Goal: Transaction & Acquisition: Subscribe to service/newsletter

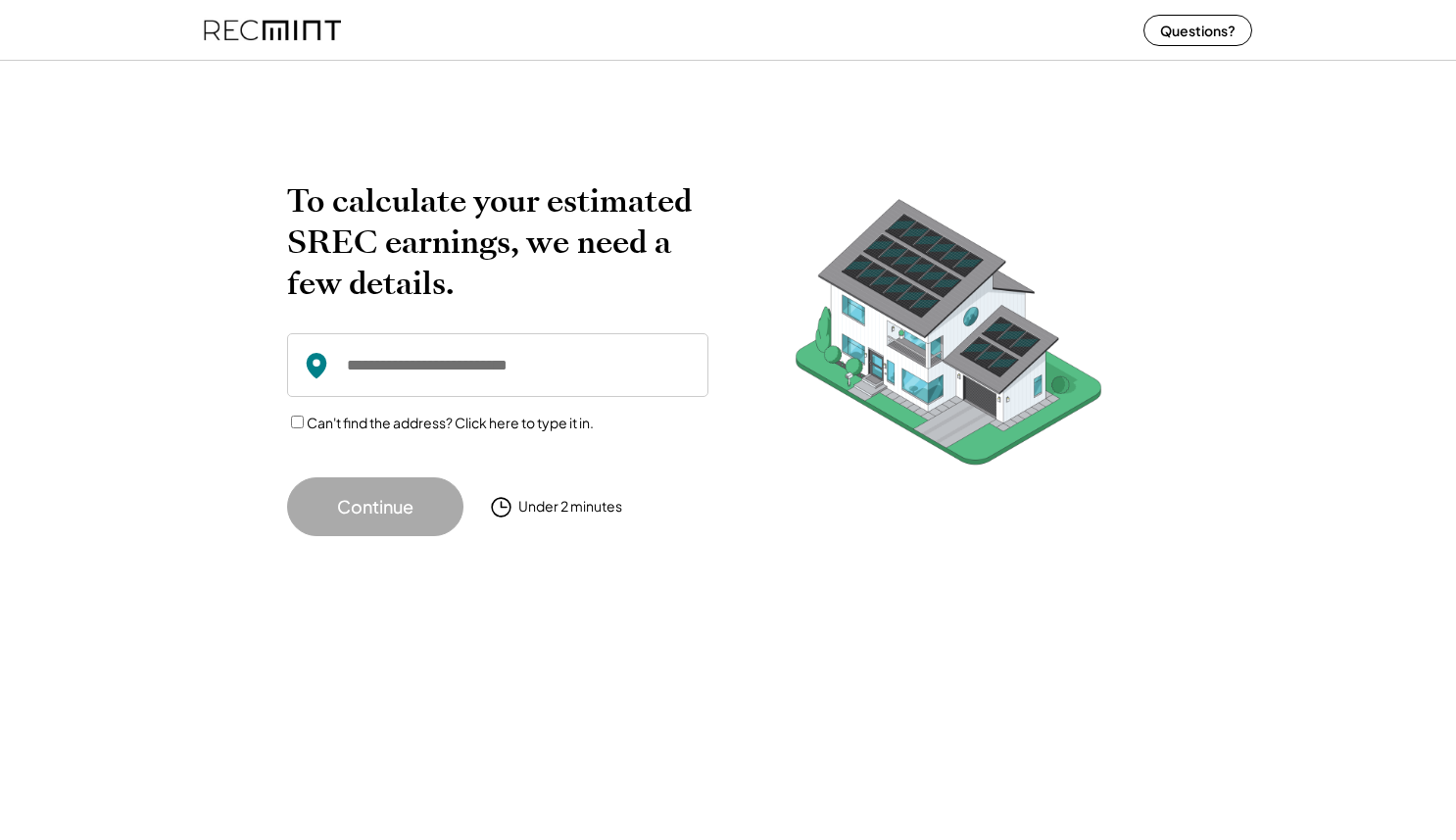
click at [514, 370] on input "input" at bounding box center [498, 365] width 421 height 64
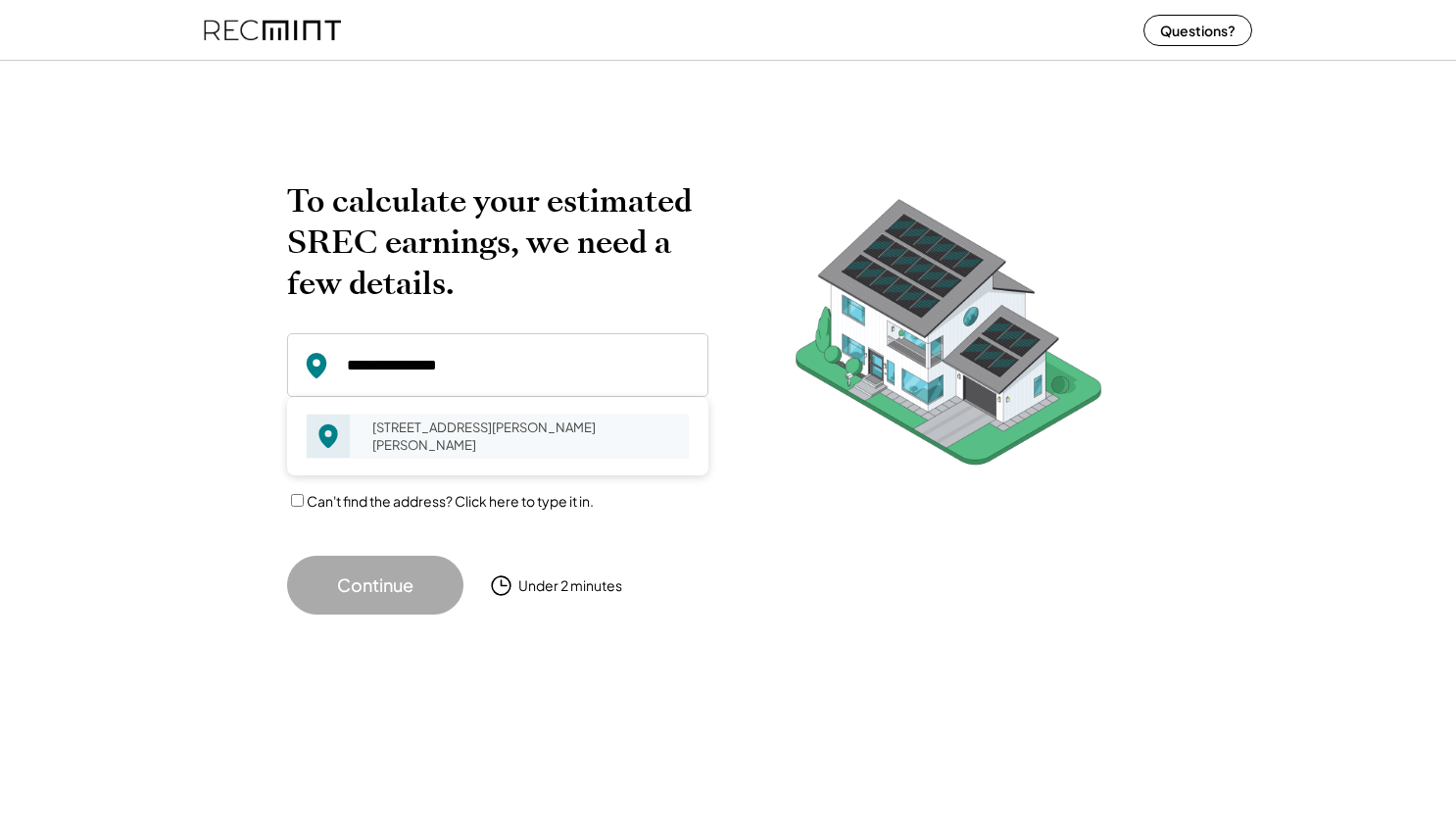
click at [441, 425] on div "137 Cornish Heath Dr Martinsburg, WV 25404" at bounding box center [524, 436] width 329 height 45
type input "**********"
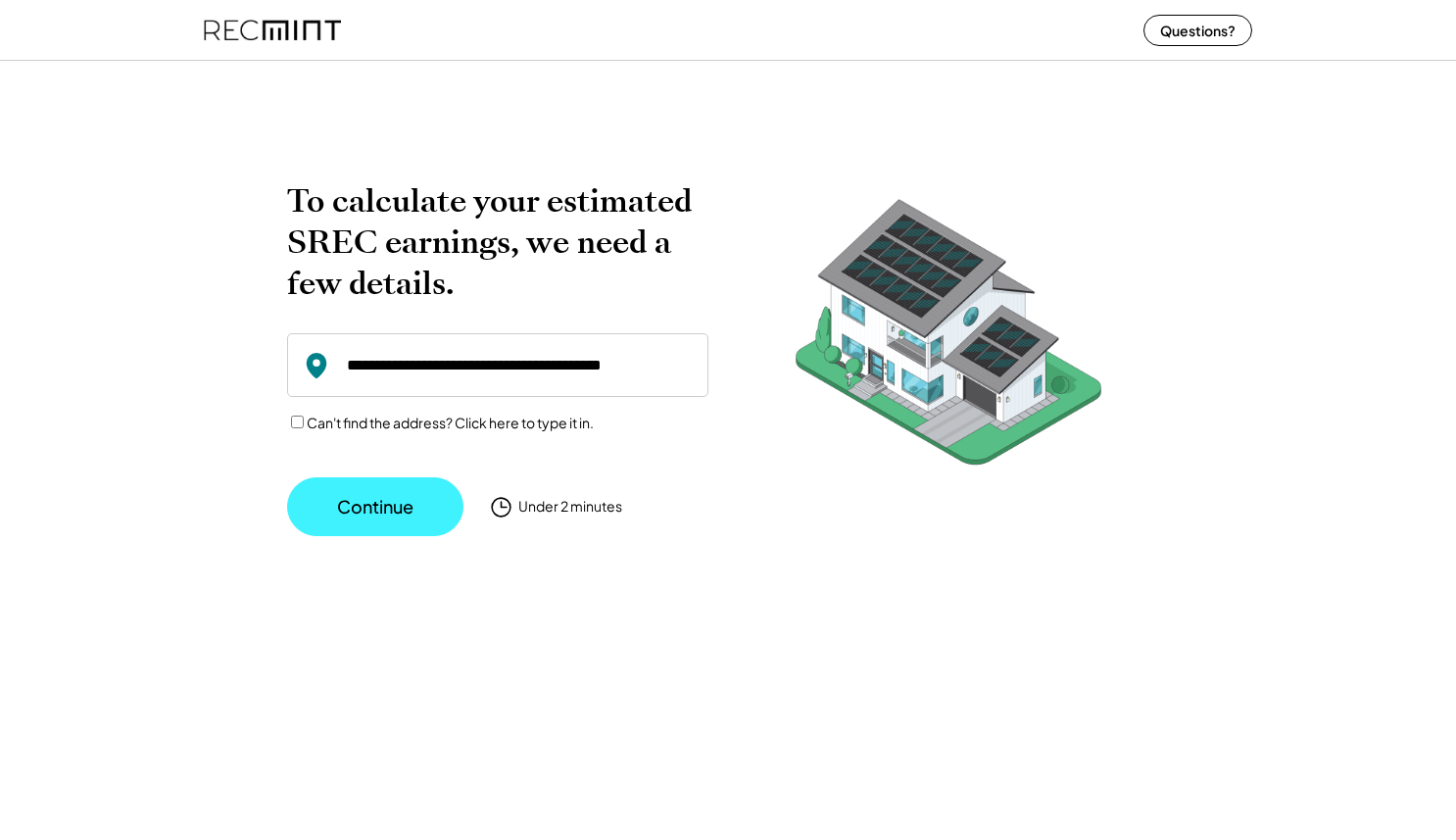
click at [400, 504] on button "Continue" at bounding box center [375, 507] width 176 height 59
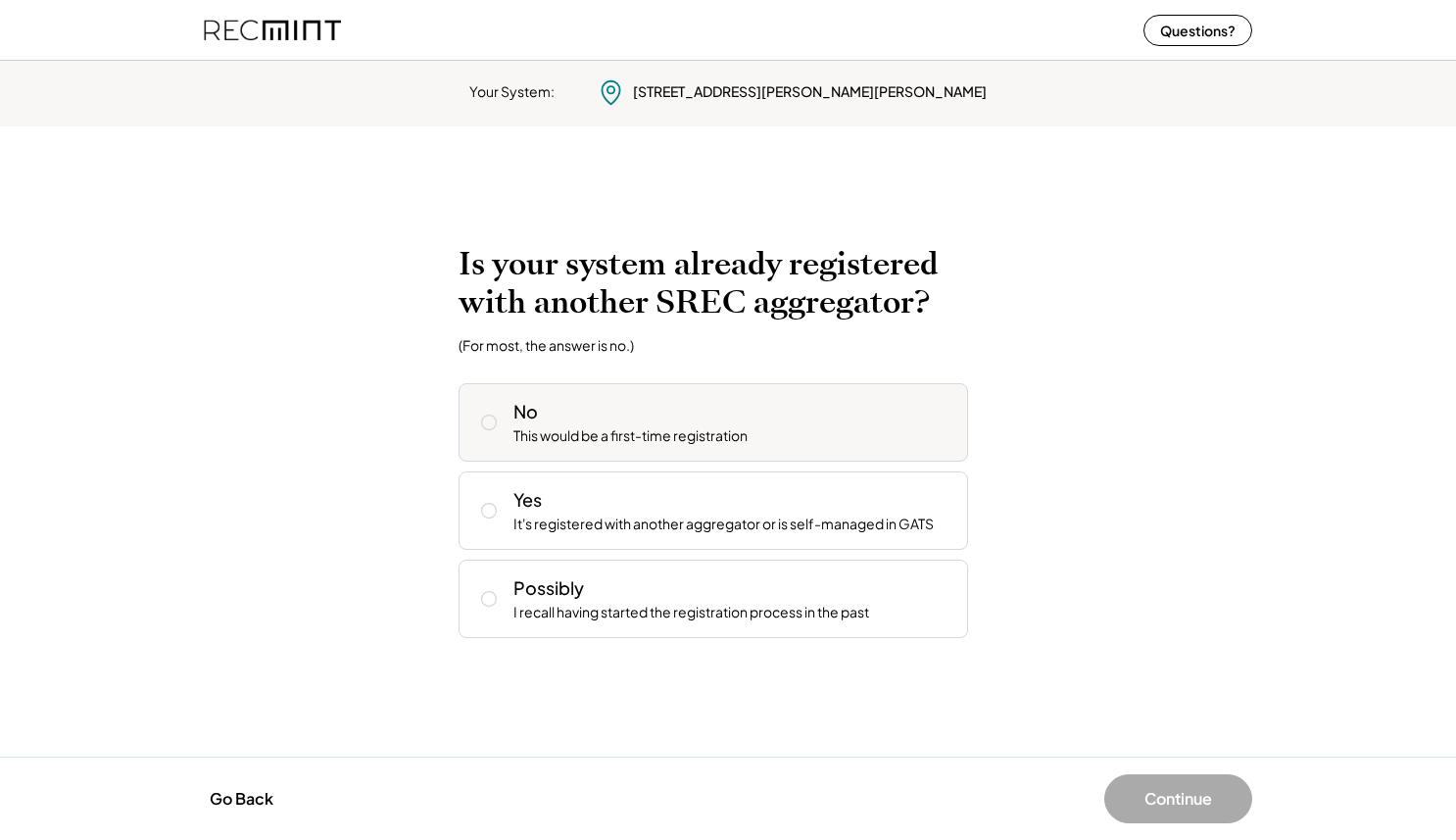
click at [704, 423] on div "No This would be a first-time registration" at bounding box center [733, 422] width 439 height 47
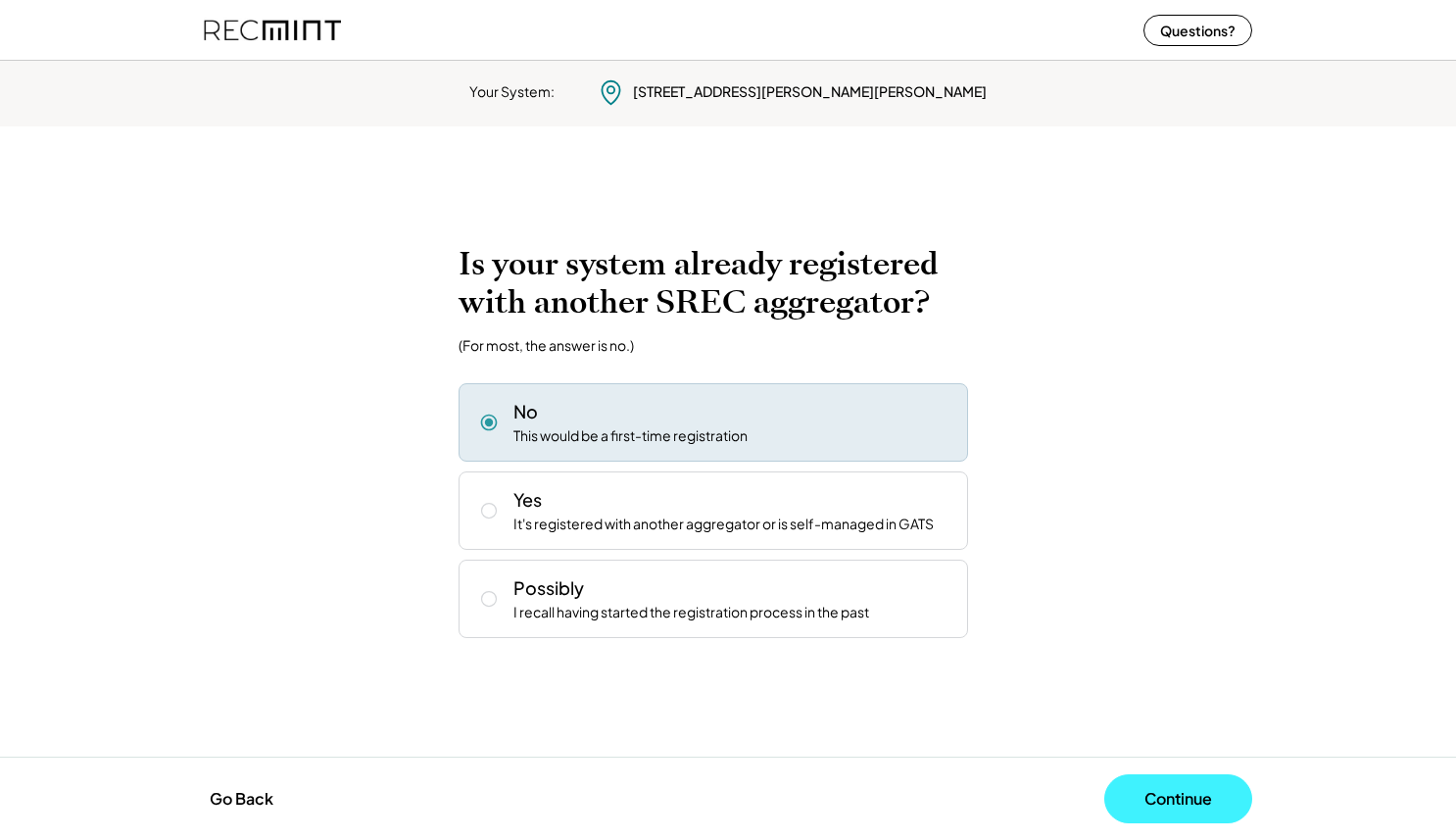
click at [1168, 789] on button "Continue" at bounding box center [1178, 799] width 148 height 49
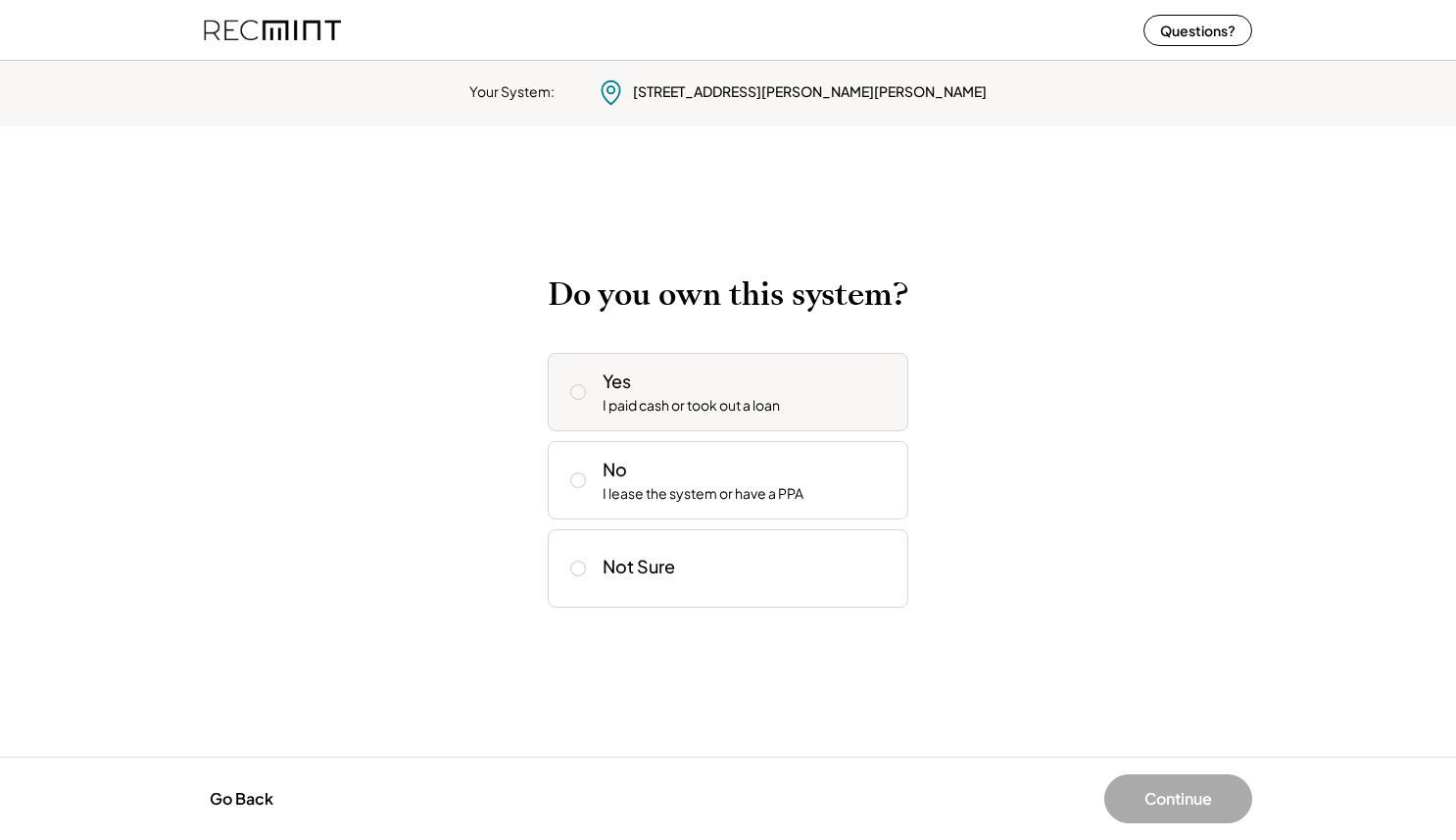
click at [801, 399] on div "Yes I paid cash or took out a loan" at bounding box center [748, 392] width 290 height 47
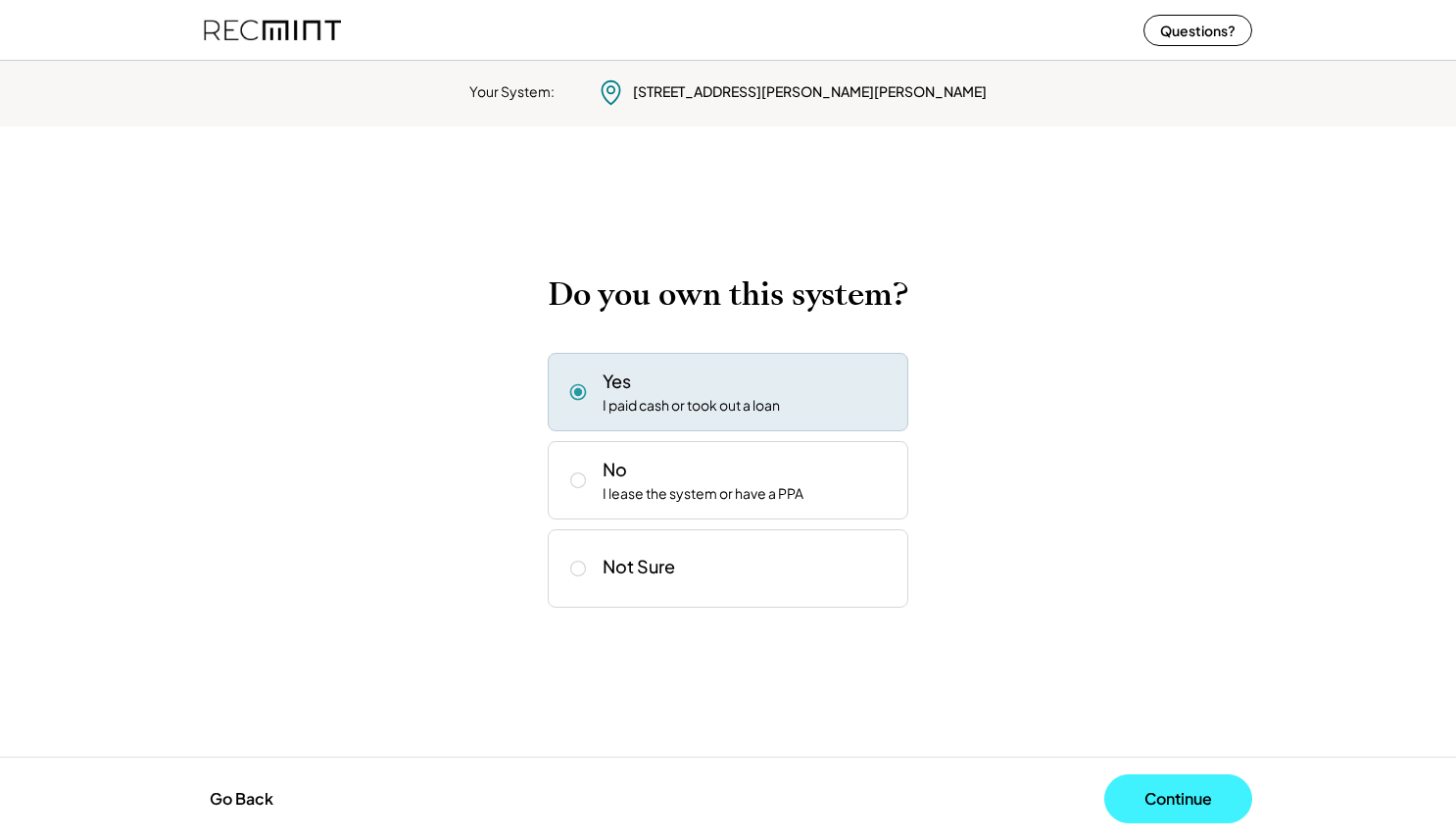
click at [1159, 794] on button "Continue" at bounding box center [1178, 799] width 148 height 49
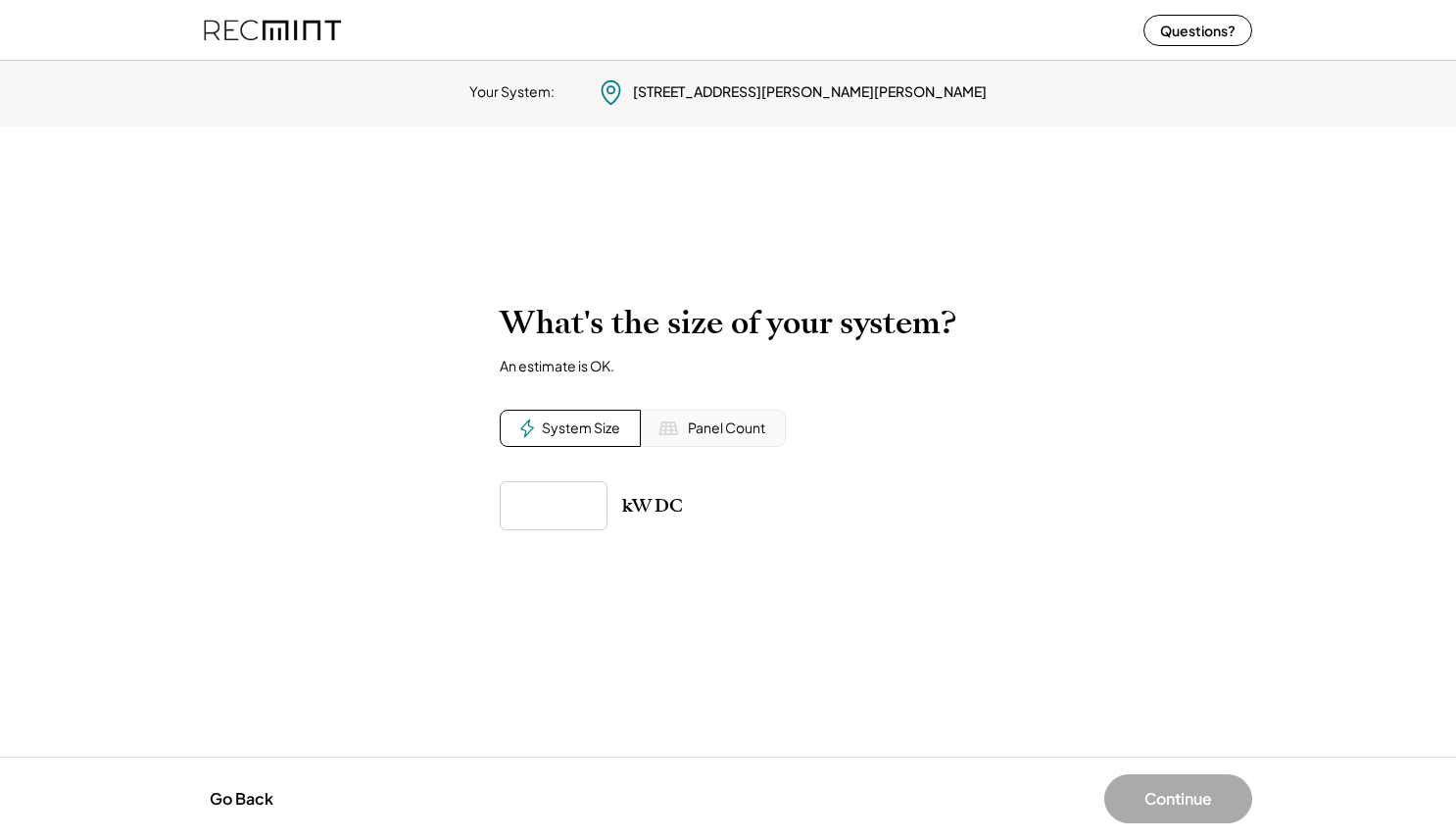
click at [721, 422] on div "Panel Count" at bounding box center [726, 428] width 77 height 20
click at [596, 416] on div "System Size" at bounding box center [570, 428] width 141 height 37
click at [535, 421] on icon at bounding box center [527, 428] width 20 height 20
click at [560, 425] on div "System Size" at bounding box center [581, 428] width 78 height 20
click at [545, 506] on input "input" at bounding box center [554, 506] width 108 height 49
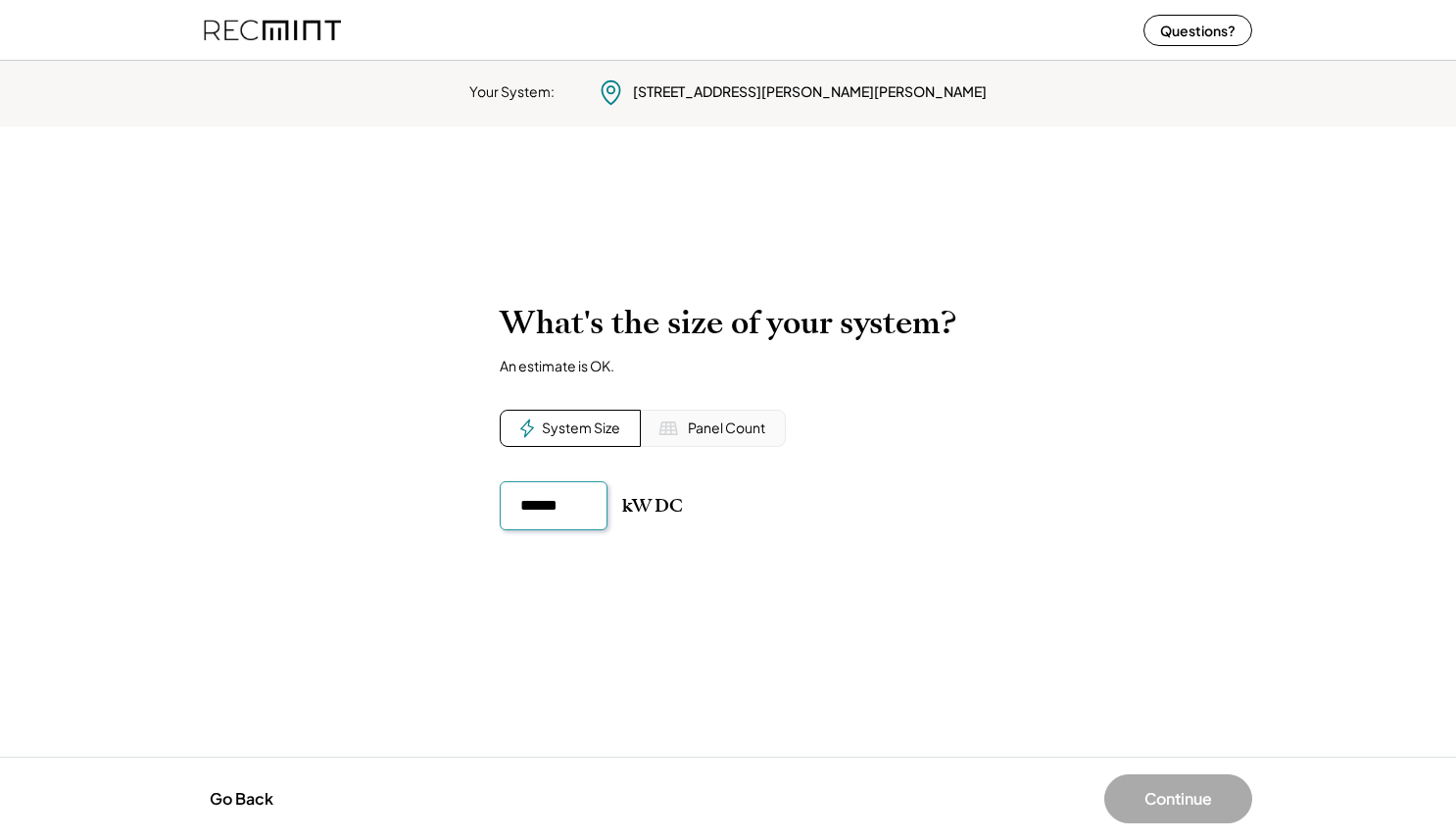
type input "******"
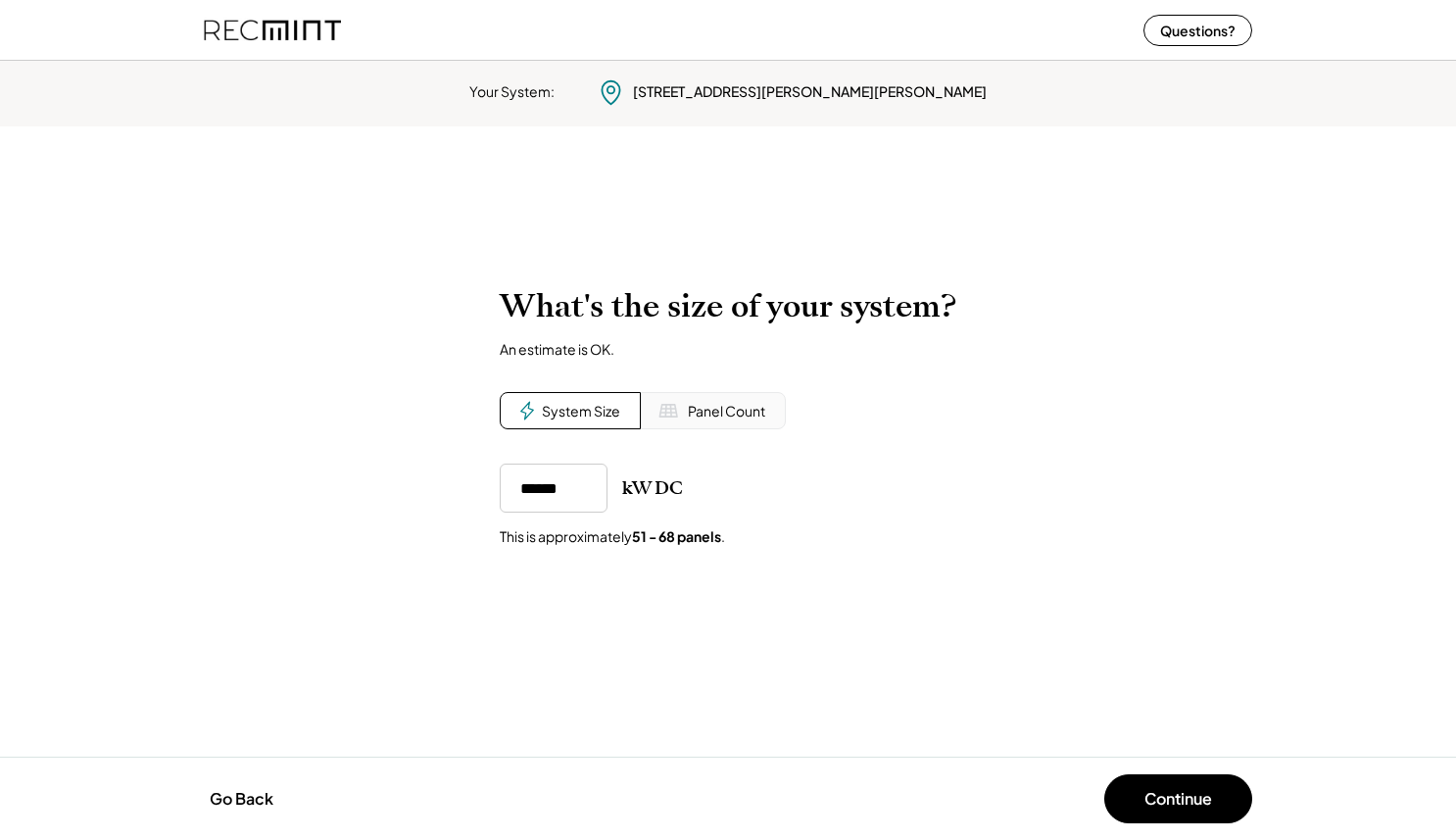
click at [827, 617] on div "Your System: 137 Cornish Heath Dr Martinsburg, WV 25404 To calculate your estim…" at bounding box center [728, 446] width 1456 height 787
click at [1163, 794] on button "Continue" at bounding box center [1178, 799] width 148 height 49
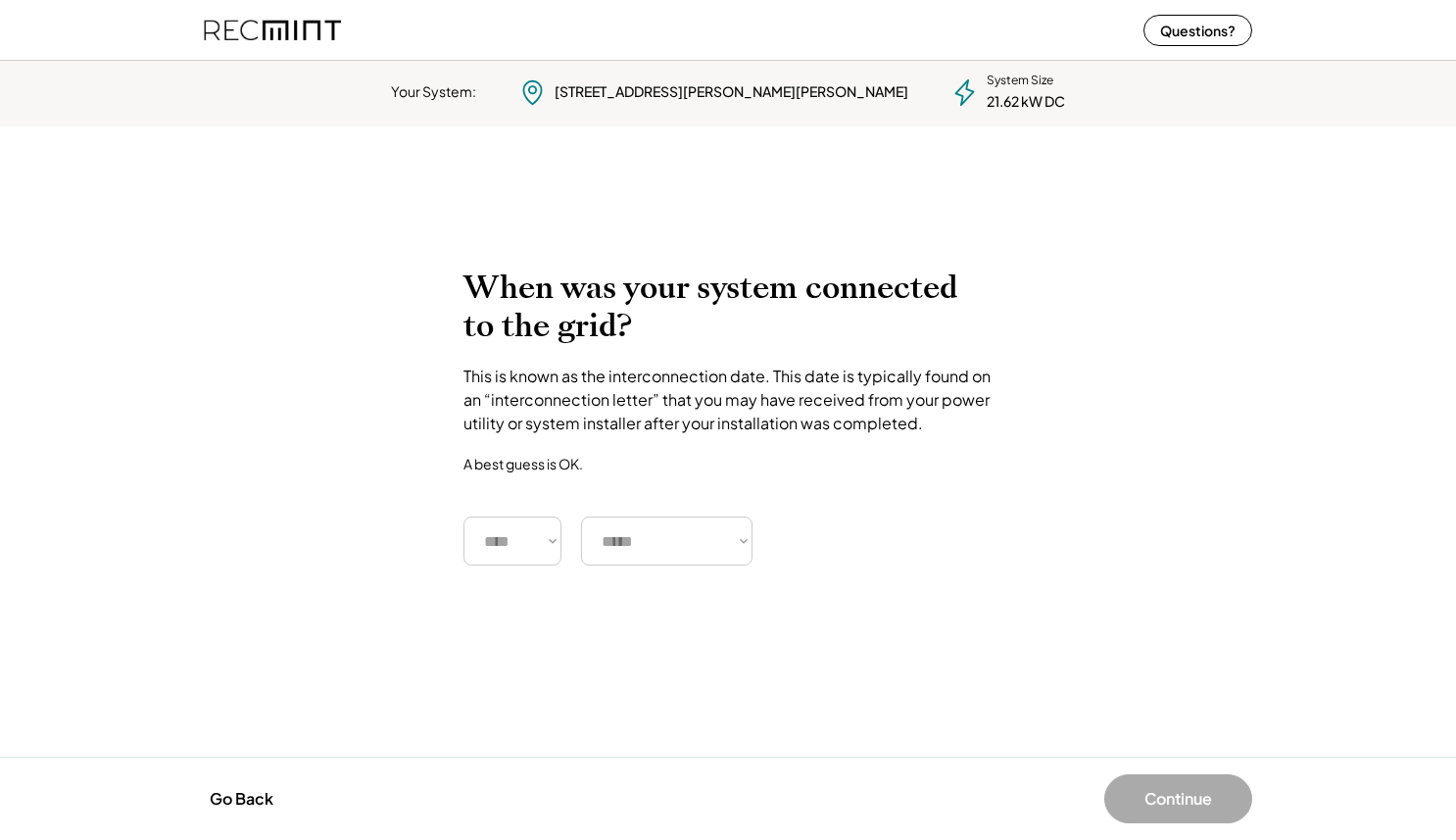
click at [534, 525] on select "**** **** **** **** **** **** **** **** **** **** **** **** **** **** ****" at bounding box center [512, 541] width 98 height 49
select select "****"
click at [635, 548] on select "***** ******* ******** ***** ***** *** **** **** ****** ********* ******* *****…" at bounding box center [666, 541] width 171 height 49
select select "**********"
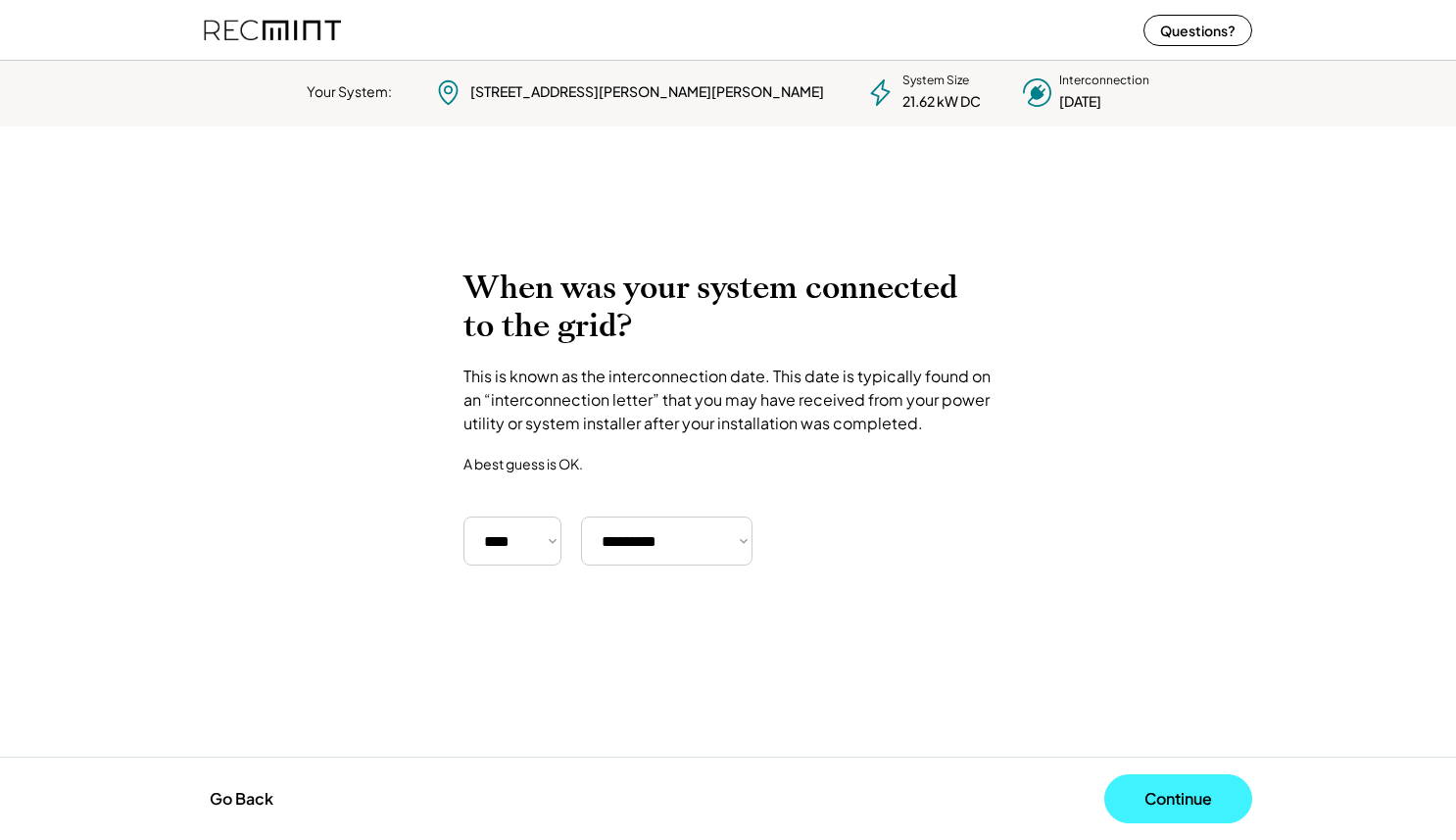
click at [1217, 792] on button "Continue" at bounding box center [1178, 799] width 148 height 49
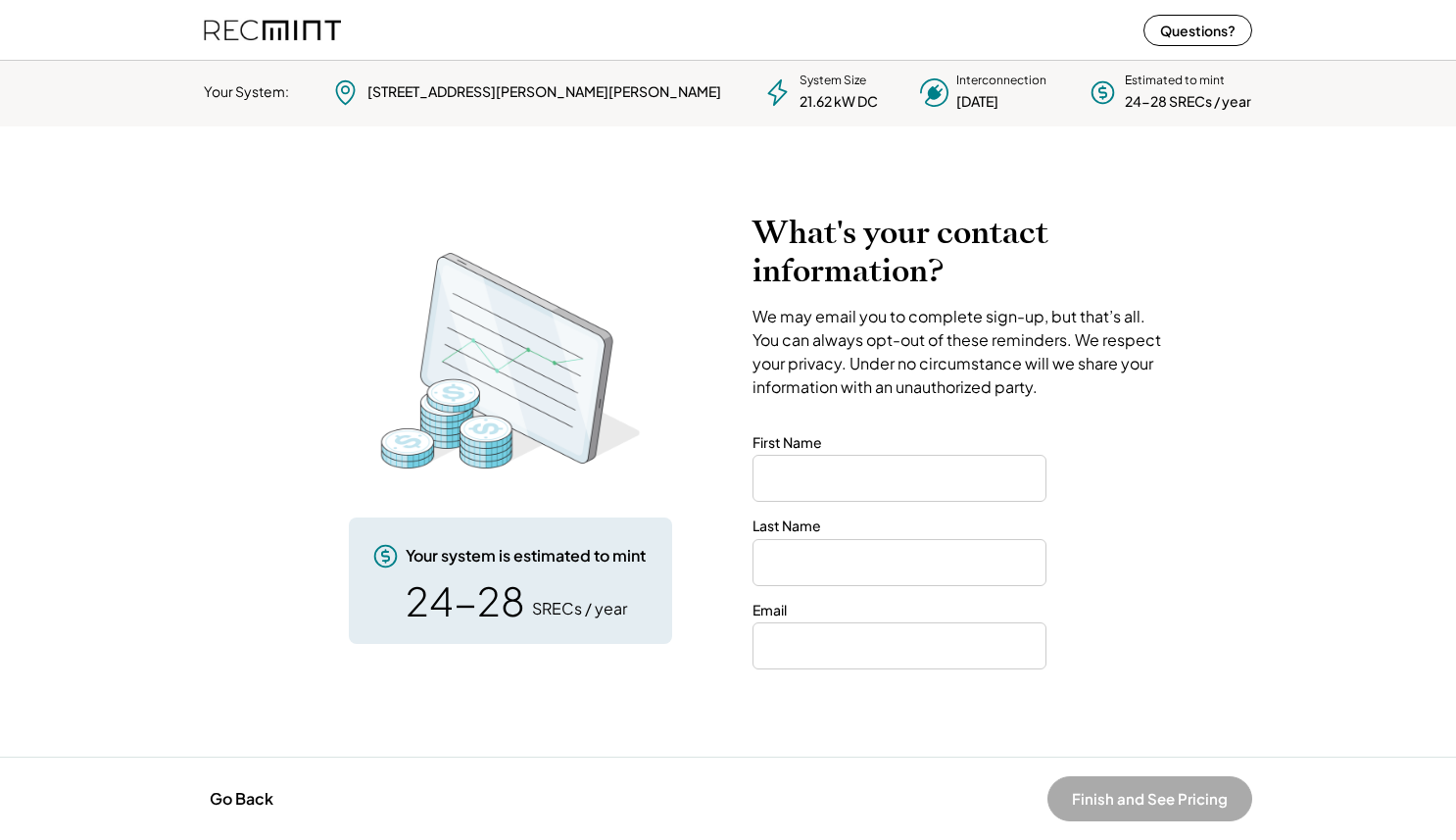
click at [990, 474] on input "input" at bounding box center [899, 478] width 294 height 47
type input "*******"
type input "*****"
type input "**********"
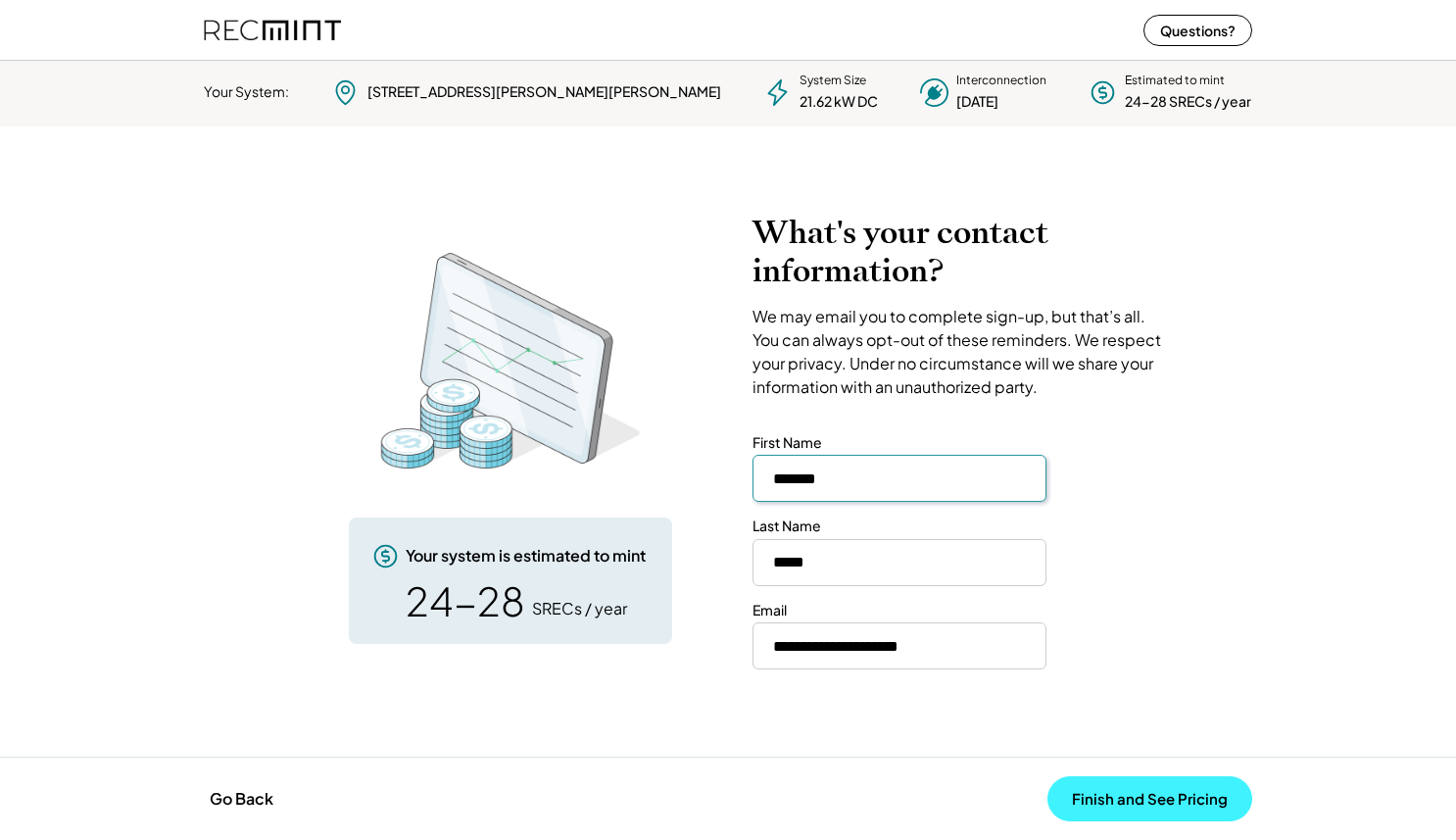
click at [1126, 786] on button "Finish and See Pricing" at bounding box center [1149, 799] width 205 height 45
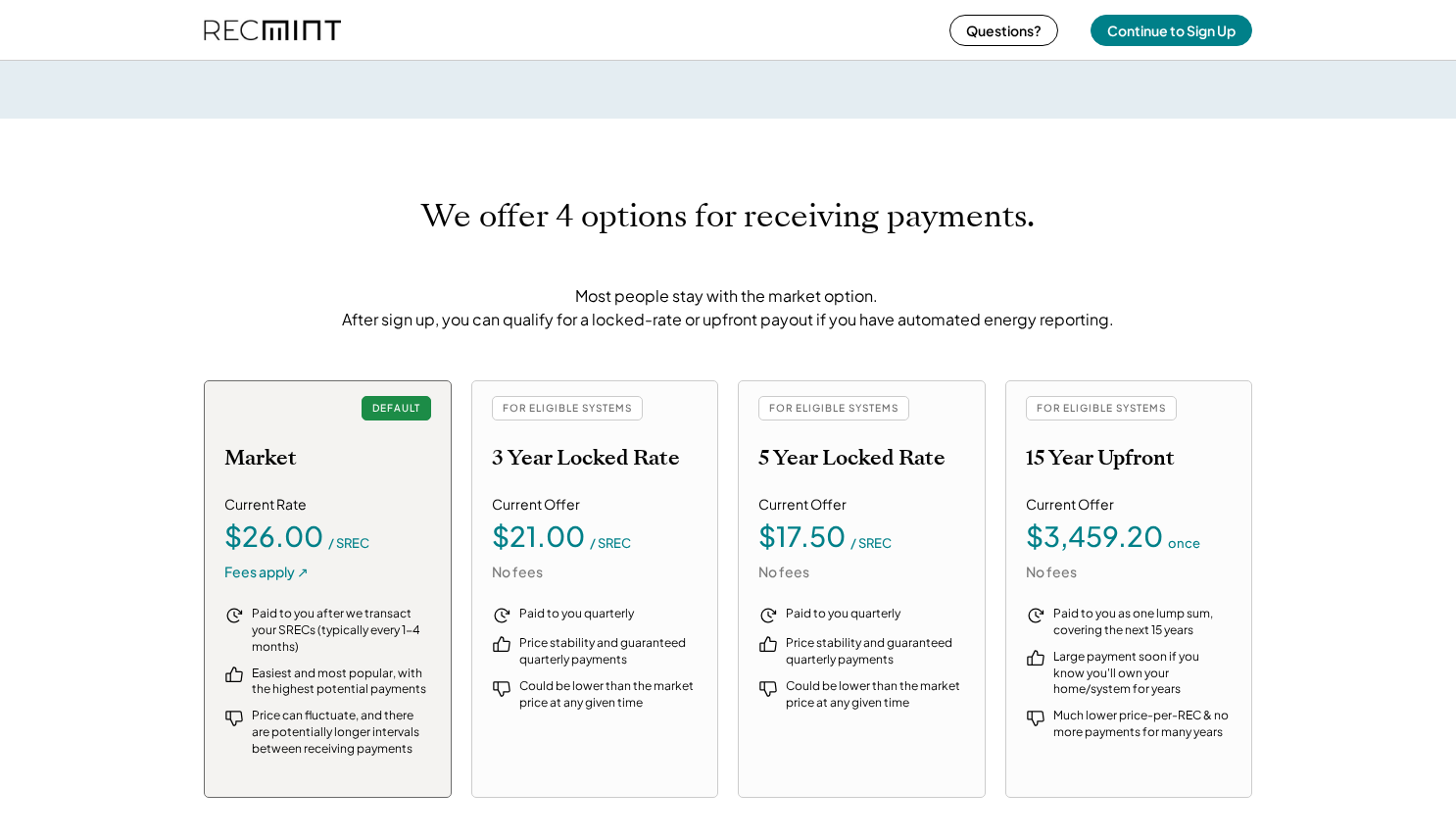
scroll to position [2021, 0]
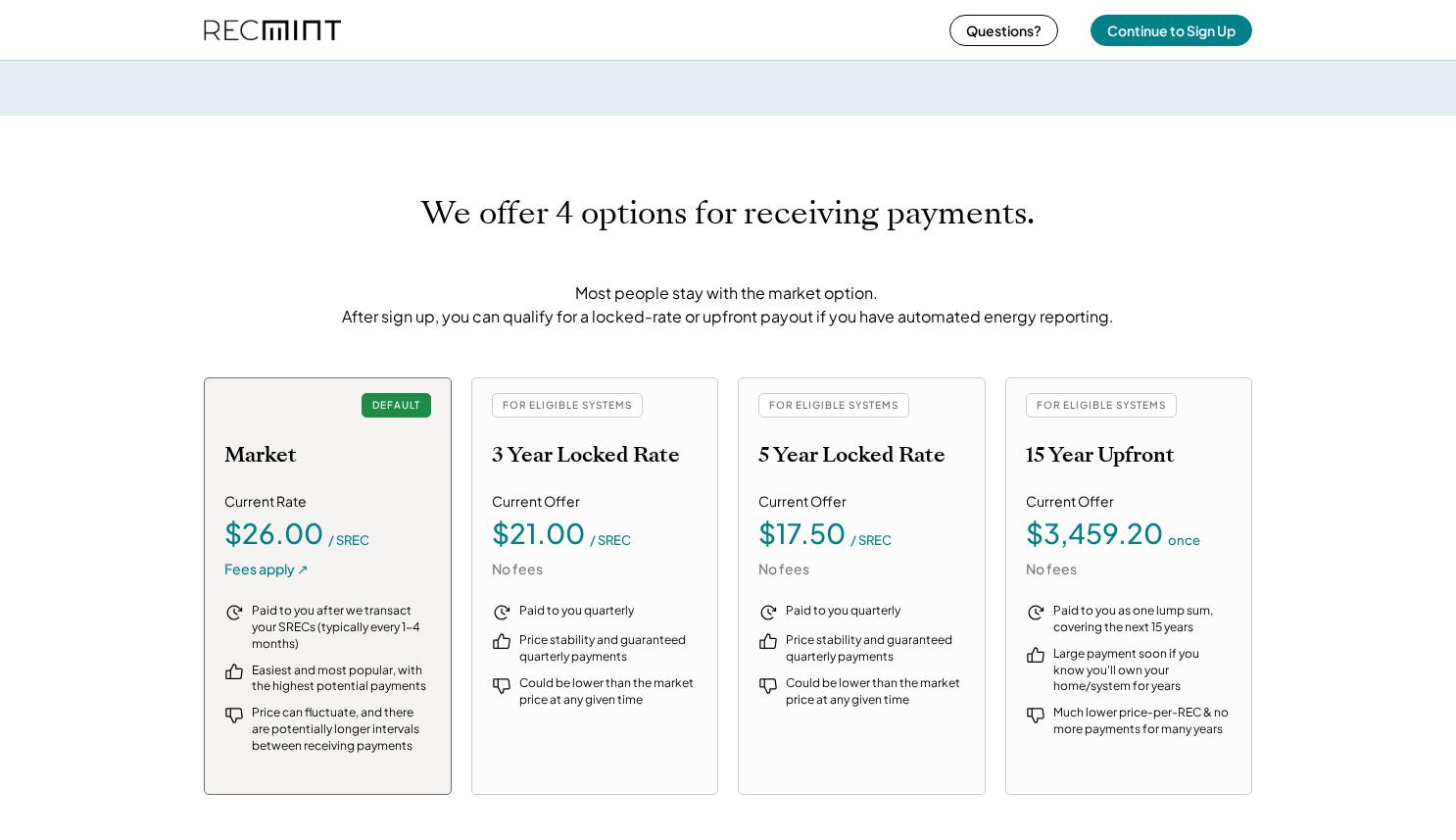
click at [512, 425] on div "FOR ELIGIBLE SYSTEMS 3 Year Locked Rate" at bounding box center [595, 430] width 207 height 74
drag, startPoint x: 876, startPoint y: 408, endPoint x: 612, endPoint y: 523, distance: 288.0
click at [873, 408] on div "FOR ELIGIBLE SYSTEMS" at bounding box center [834, 405] width 151 height 25
click at [574, 558] on div "Current Offer $21.00 / SREC No fees" at bounding box center [595, 535] width 207 height 86
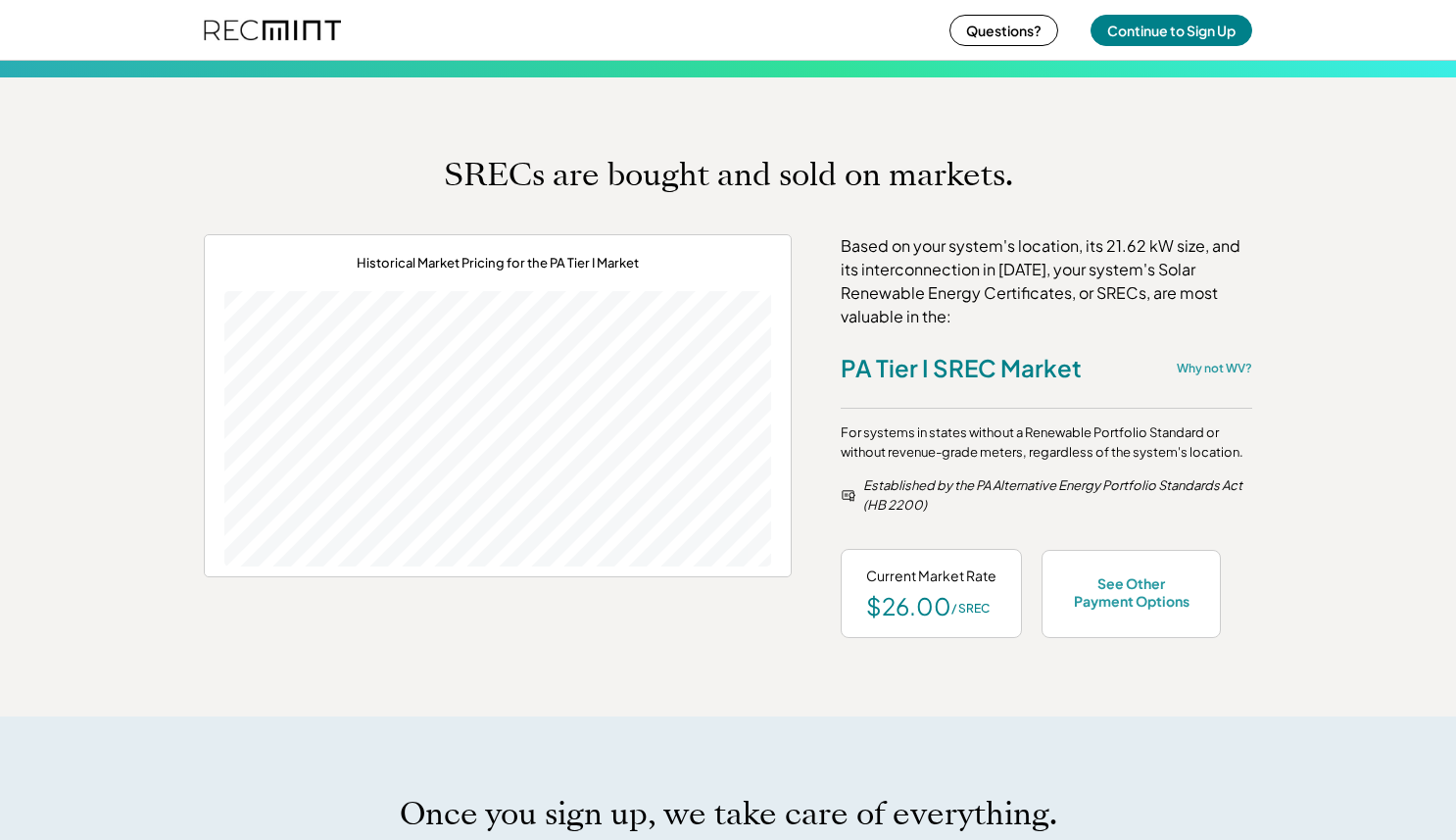
scroll to position [754, 0]
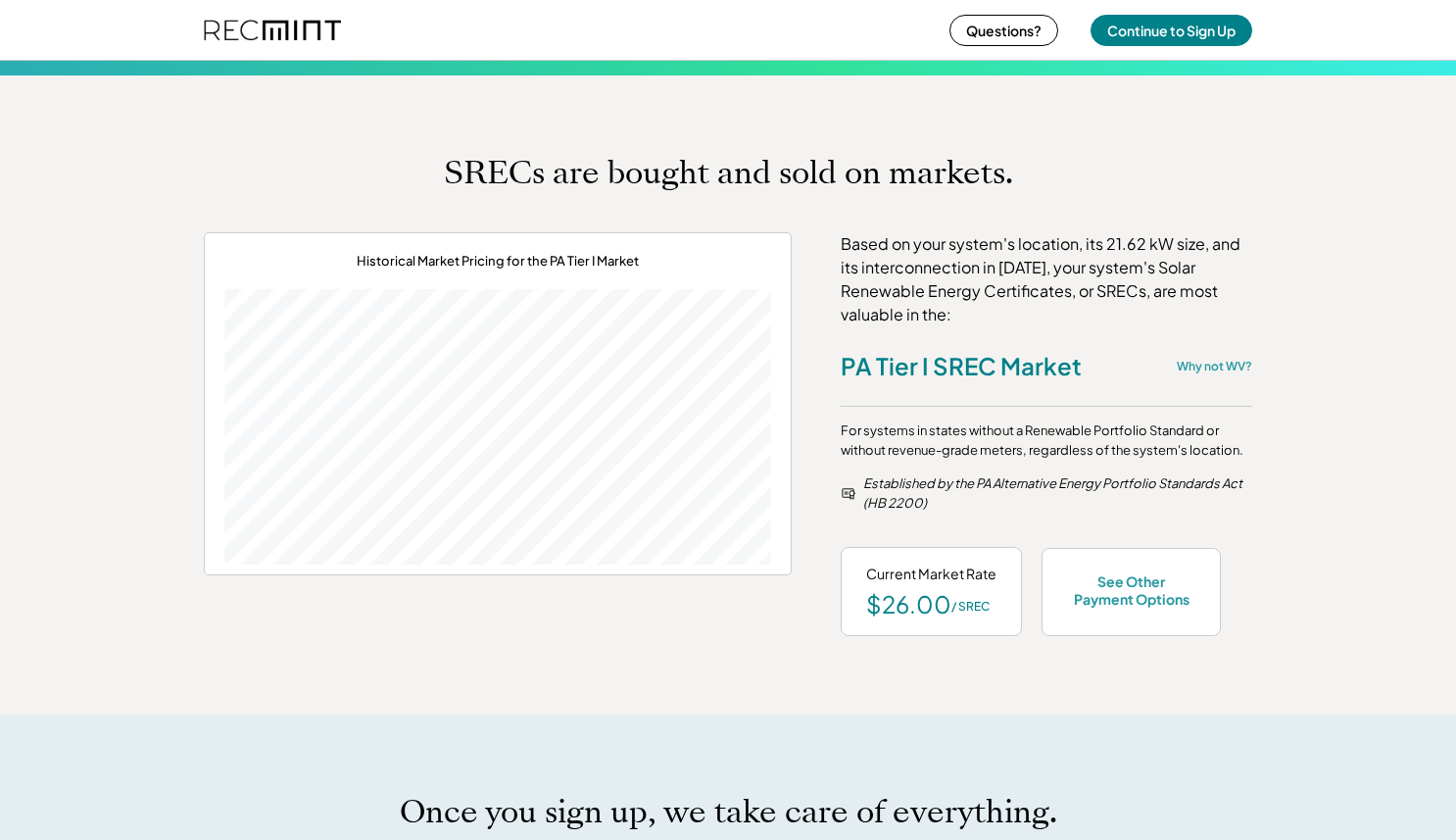
click at [968, 587] on div "Current Market Rate $26.00 / SREC" at bounding box center [931, 591] width 181 height 89
click at [1126, 587] on div "See Other Payment Options" at bounding box center [1131, 590] width 128 height 35
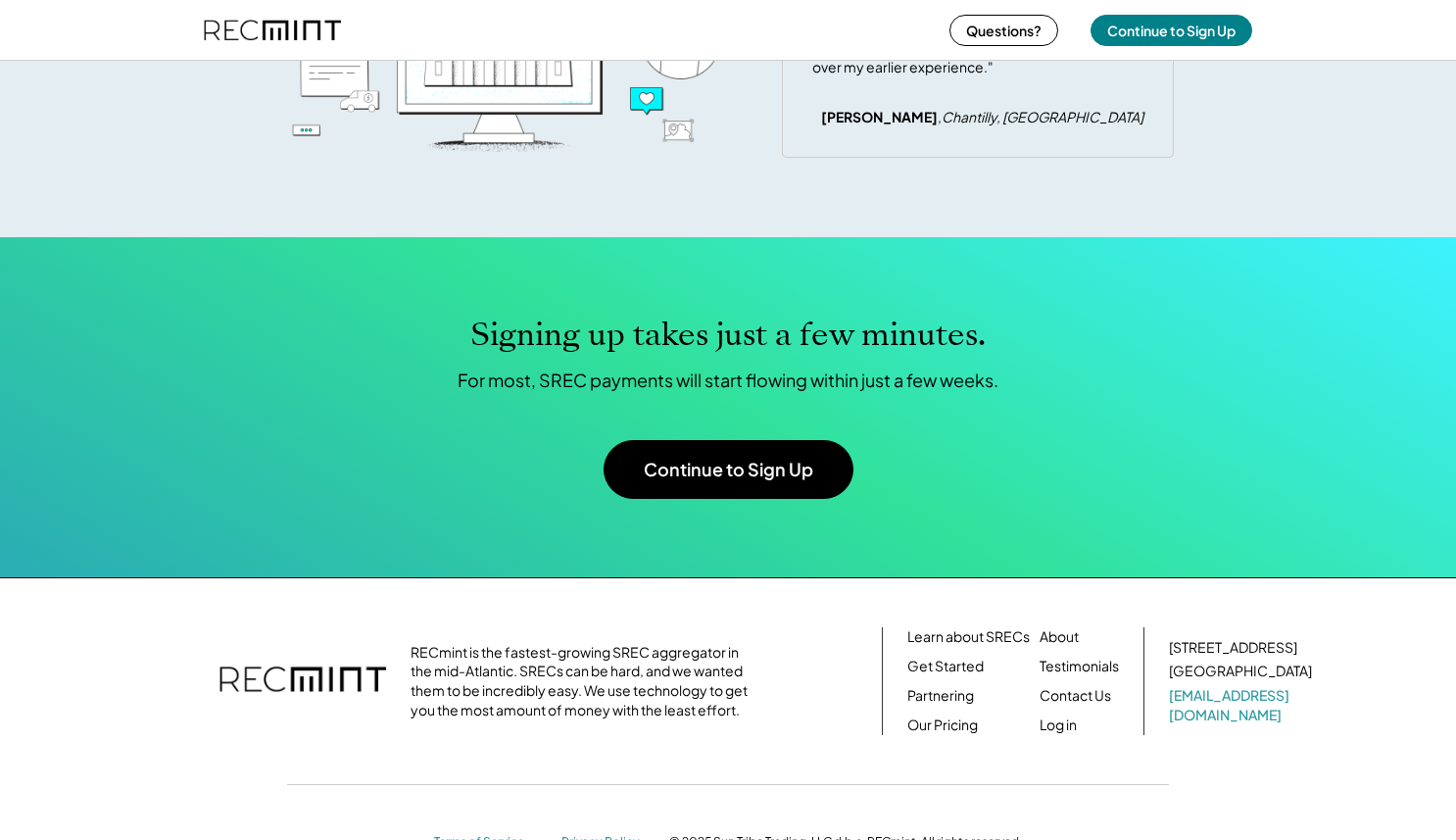
scroll to position [6265, 0]
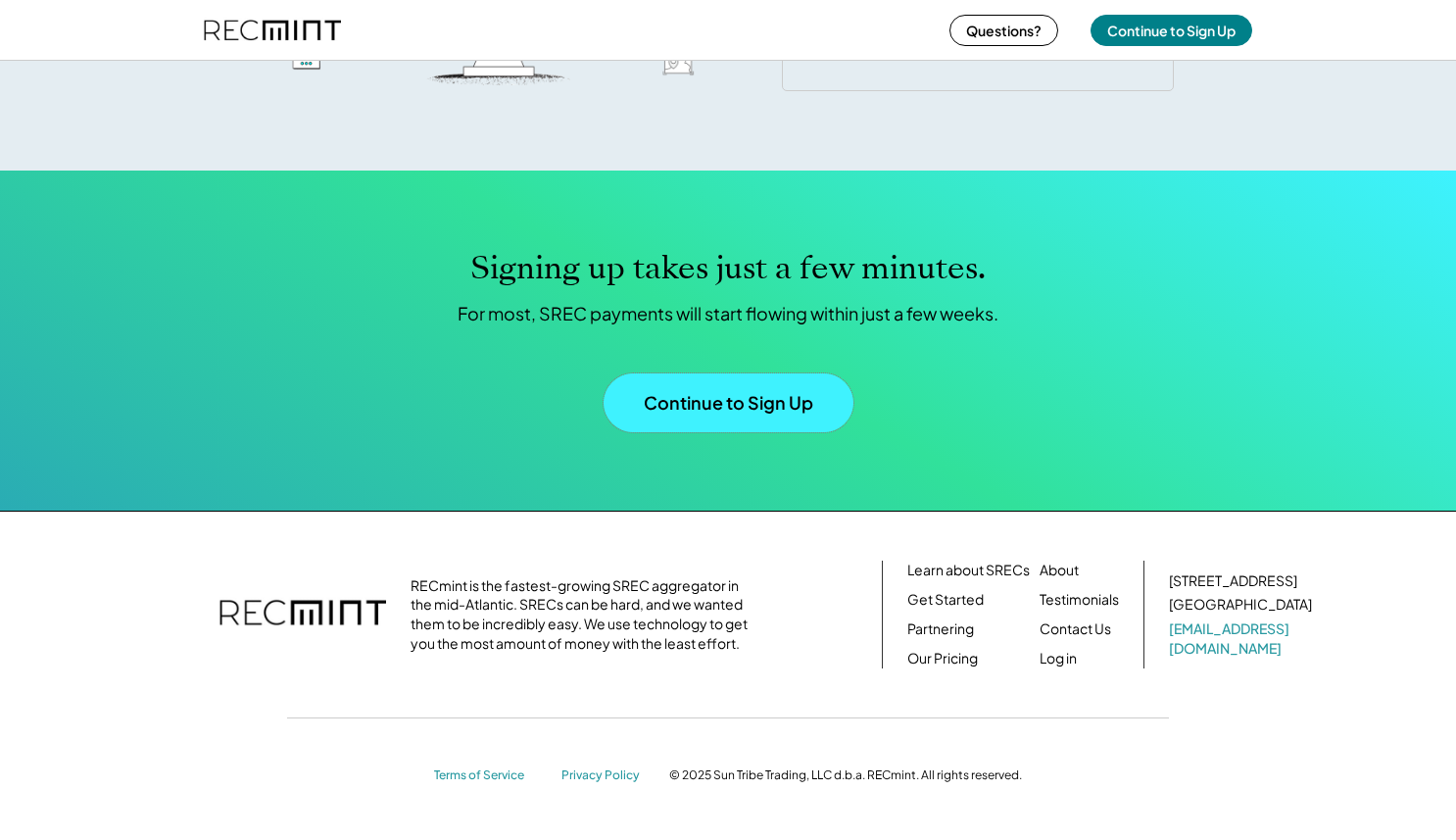
click at [799, 414] on button "Continue to Sign Up" at bounding box center [728, 403] width 250 height 59
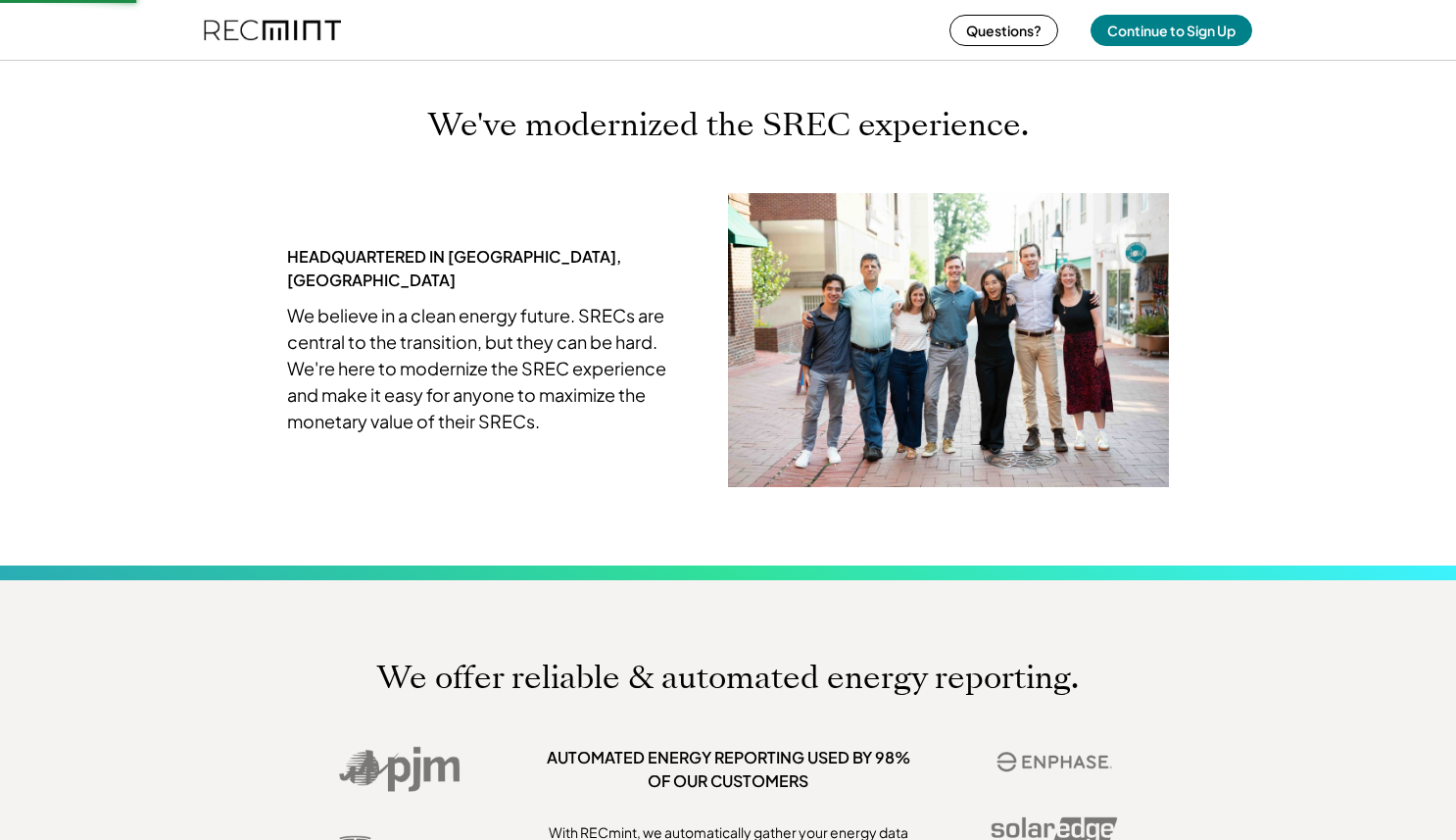
scroll to position [4522, 0]
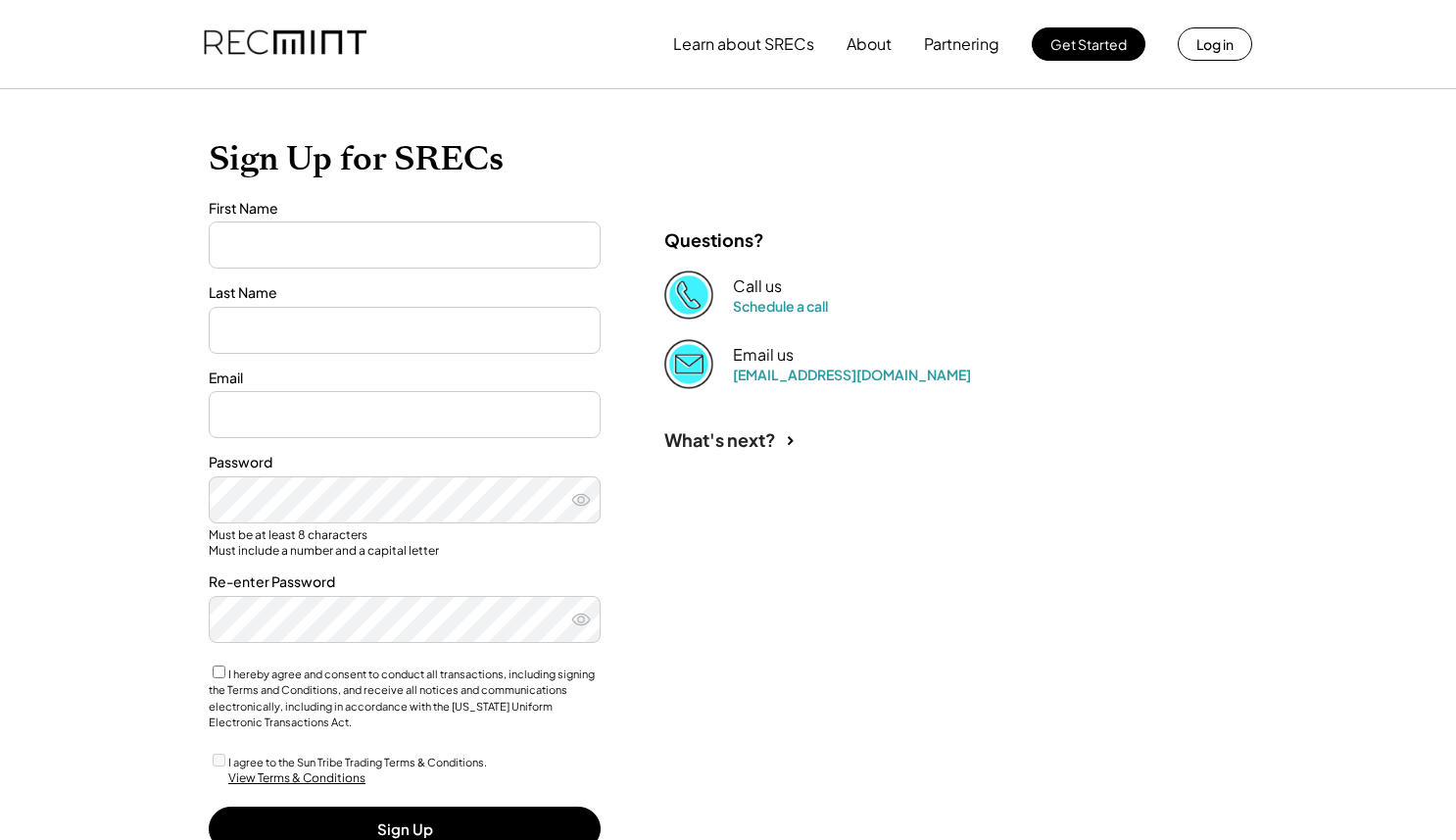
type input "*******"
type input "*****"
type input "**********"
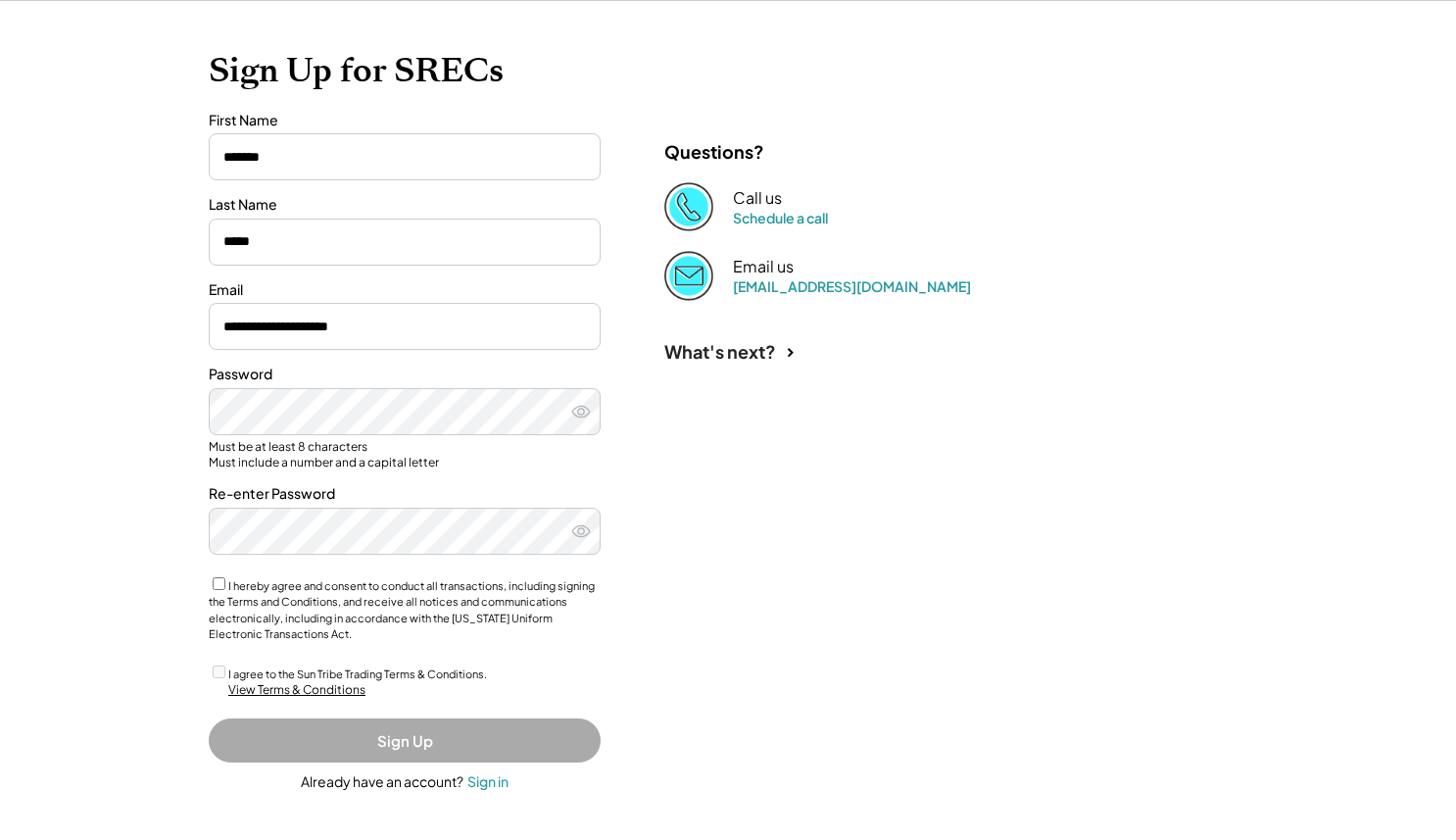
scroll to position [162, 0]
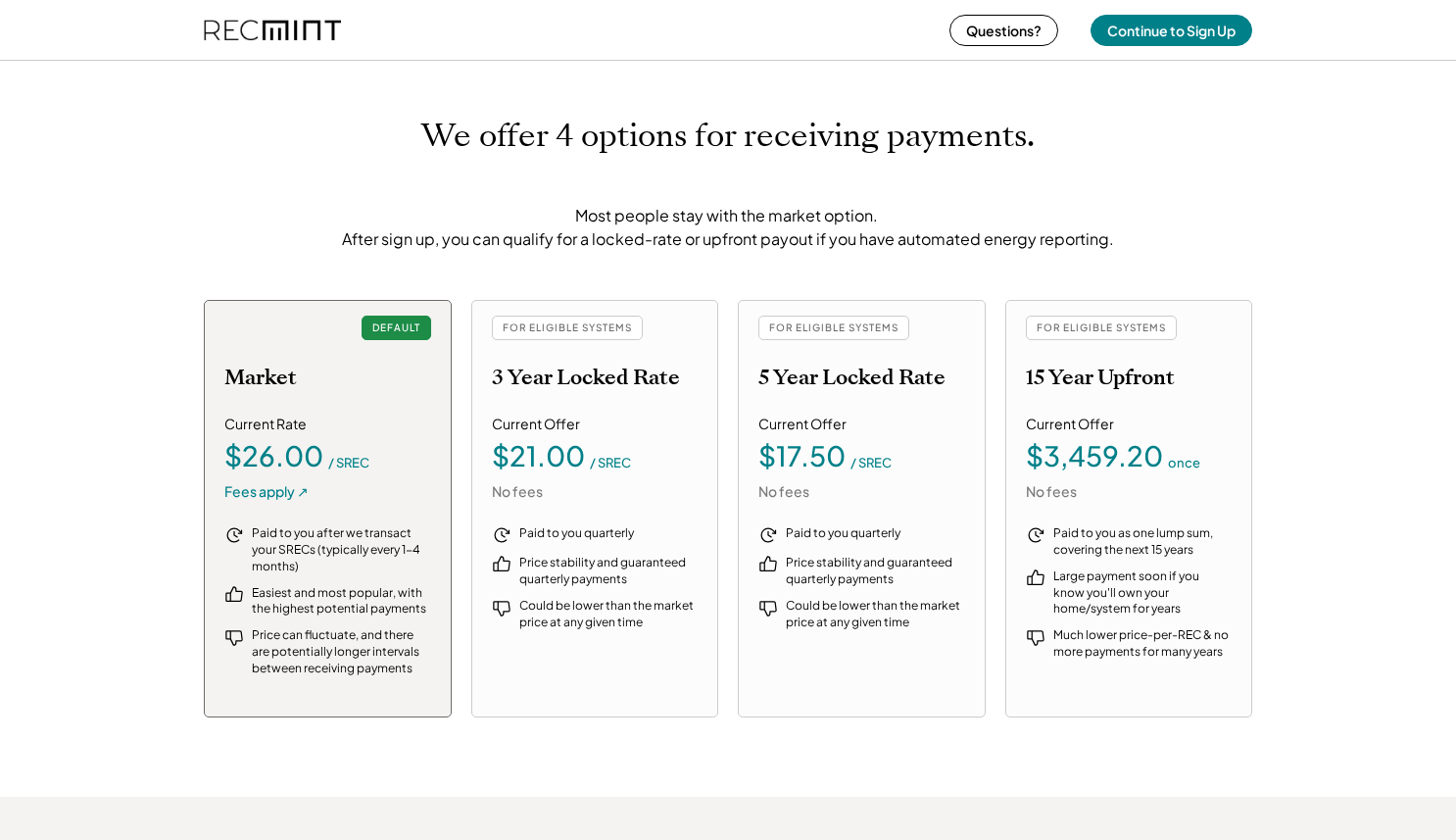
scroll to position [2120, 0]
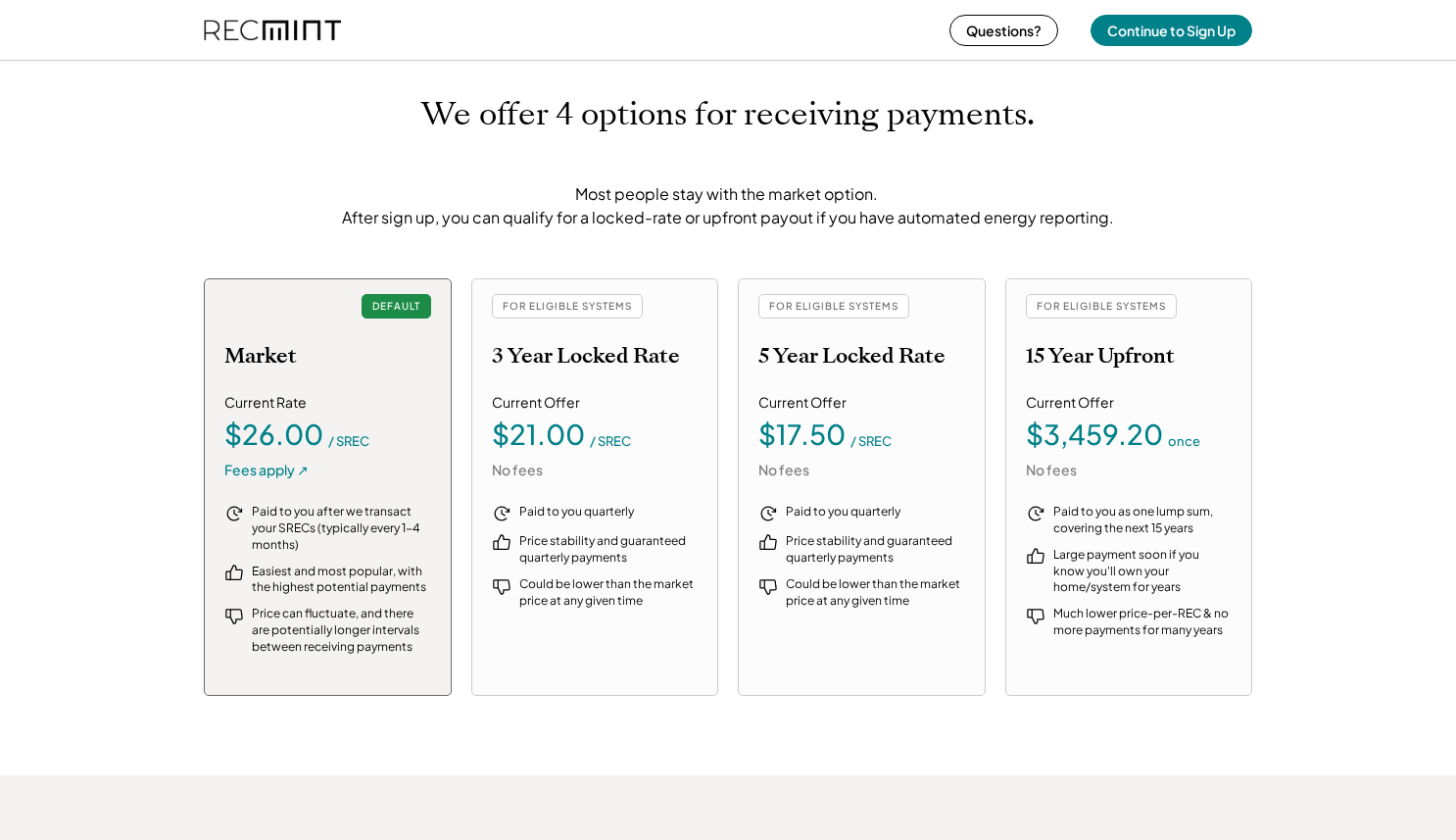
click at [1041, 428] on div "$3,459.20" at bounding box center [1094, 434] width 137 height 27
click at [873, 334] on div "FOR ELIGIBLE SYSTEMS 5 Year Locked Rate" at bounding box center [861, 331] width 207 height 74
click at [861, 309] on div "FOR ELIGIBLE SYSTEMS" at bounding box center [834, 306] width 151 height 25
click at [641, 325] on div "FOR ELIGIBLE SYSTEMS 3 Year Locked Rate" at bounding box center [595, 331] width 207 height 74
click at [580, 448] on div "$21.00" at bounding box center [538, 434] width 93 height 27
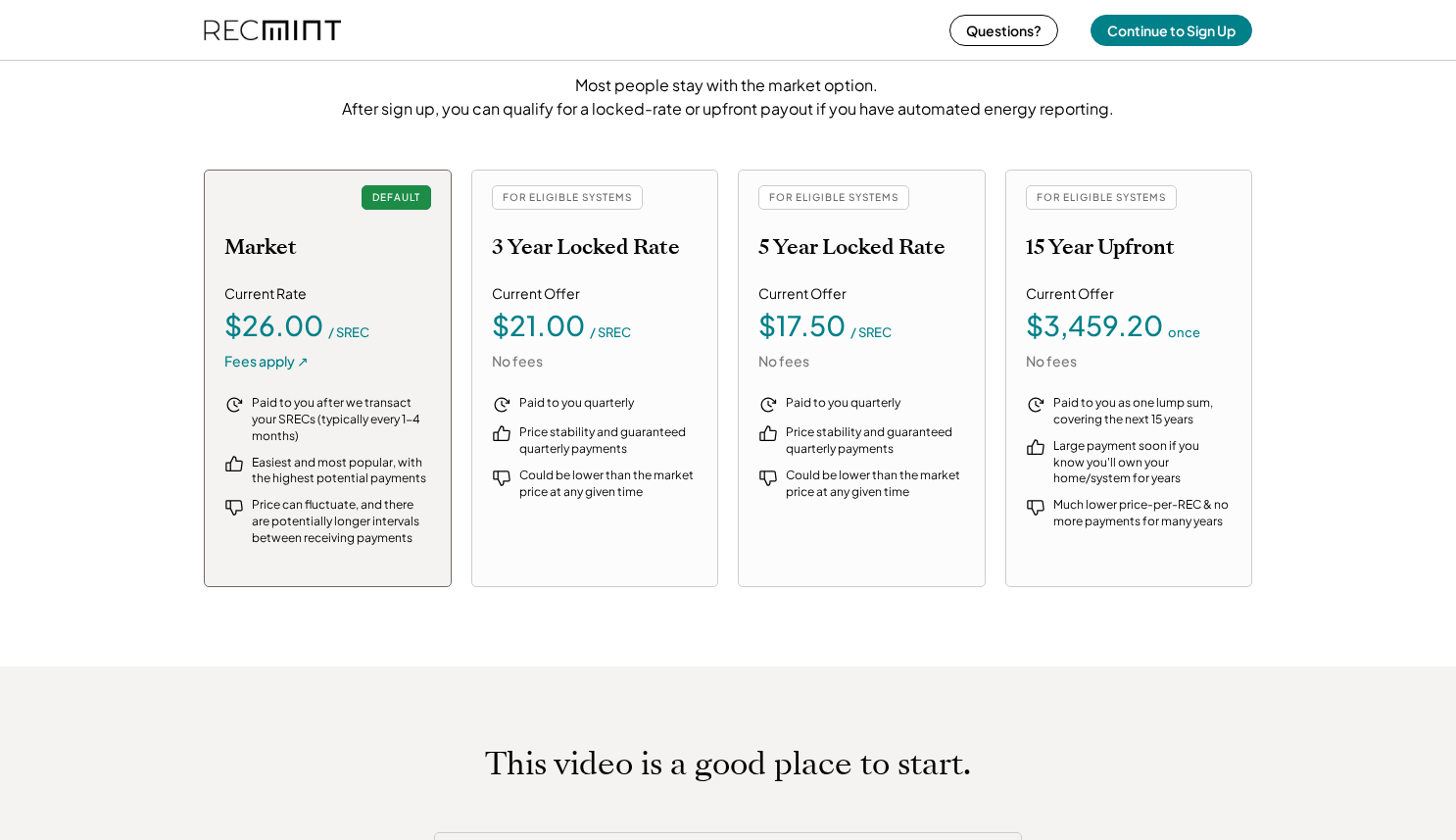
scroll to position [2244, 0]
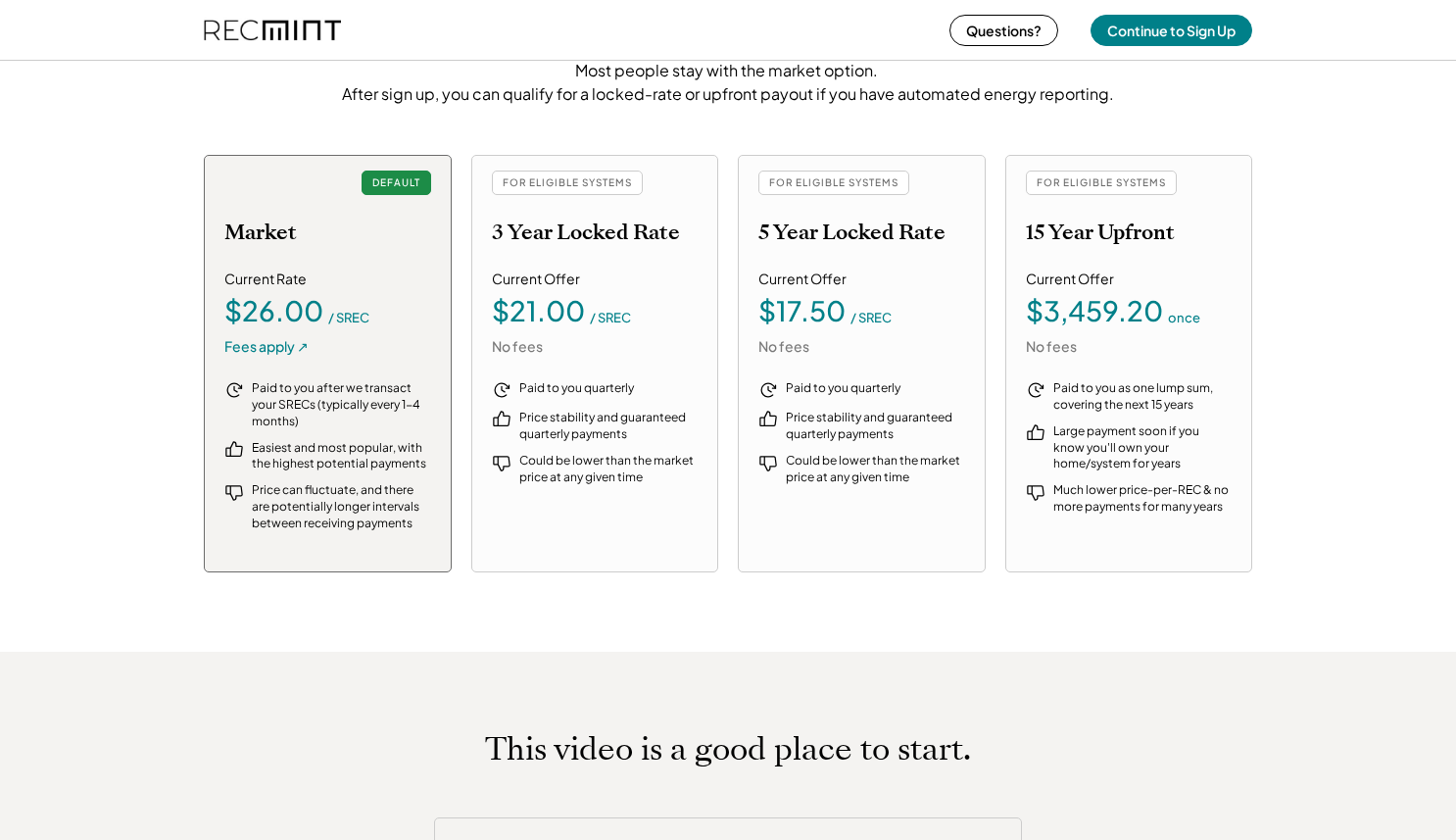
click at [571, 184] on div "FOR ELIGIBLE SYSTEMS" at bounding box center [567, 182] width 151 height 25
click at [375, 187] on div "DEFAULT" at bounding box center [396, 182] width 70 height 25
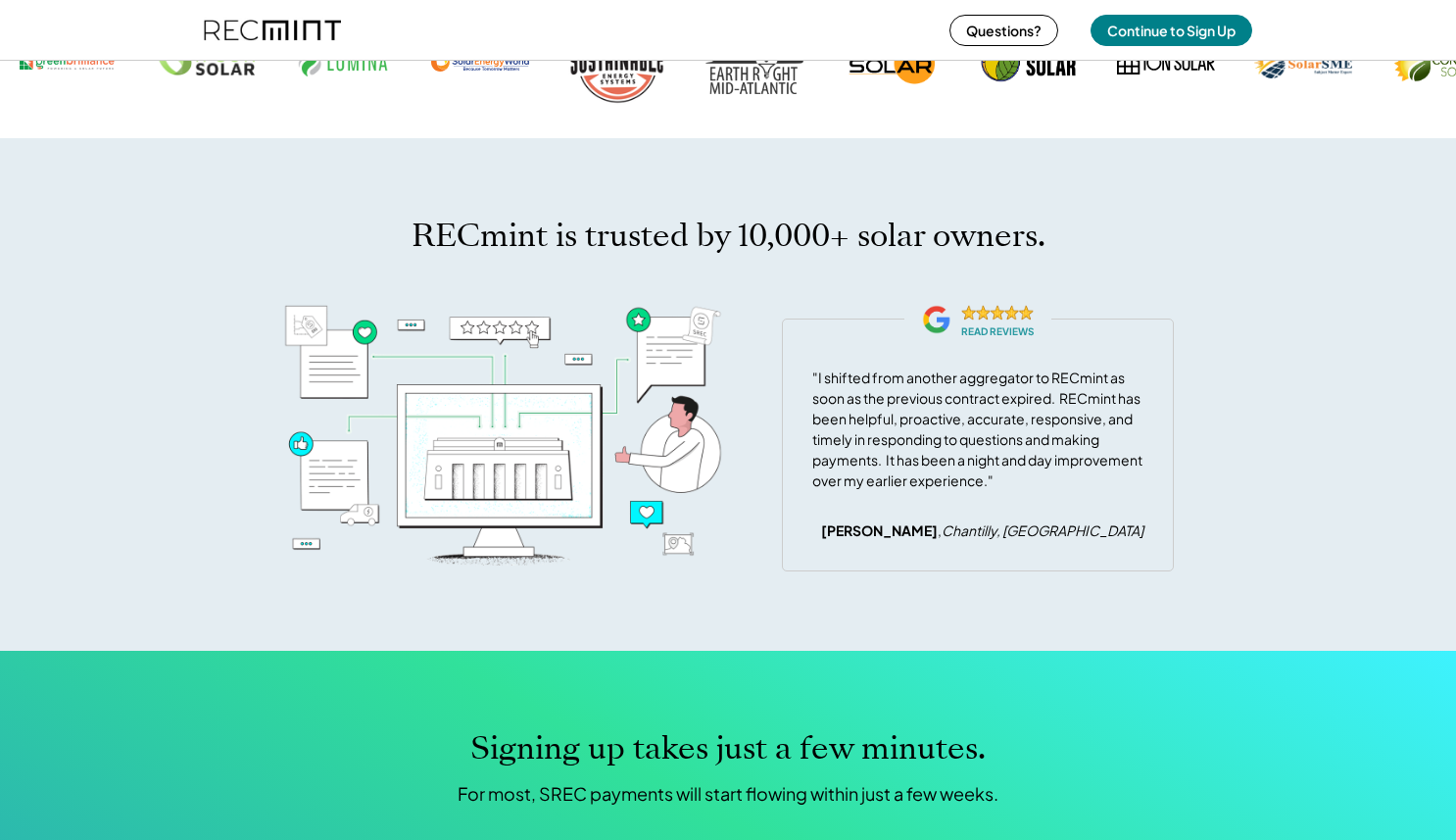
scroll to position [6265, 0]
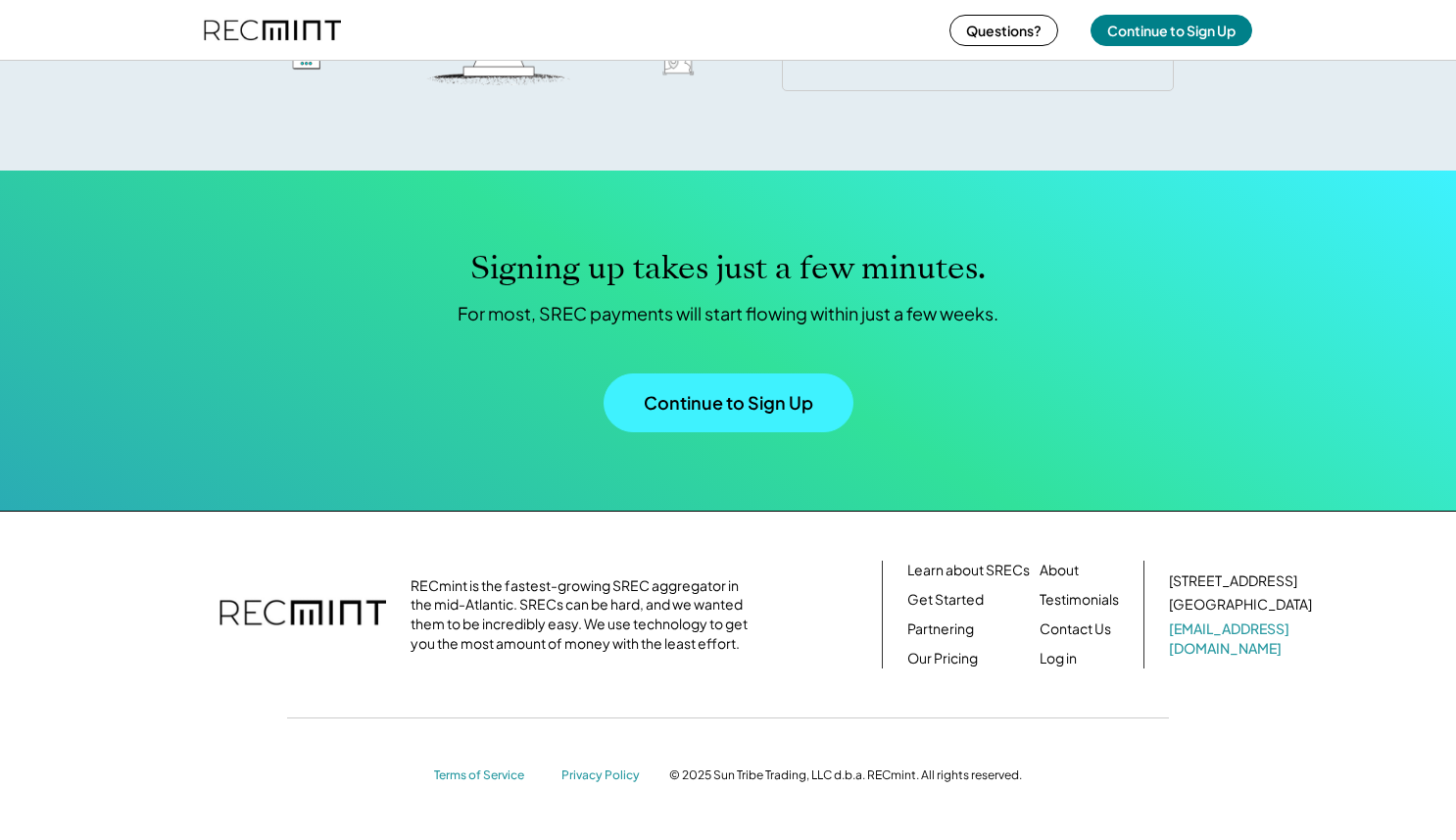
click at [777, 417] on button "Continue to Sign Up" at bounding box center [728, 403] width 250 height 59
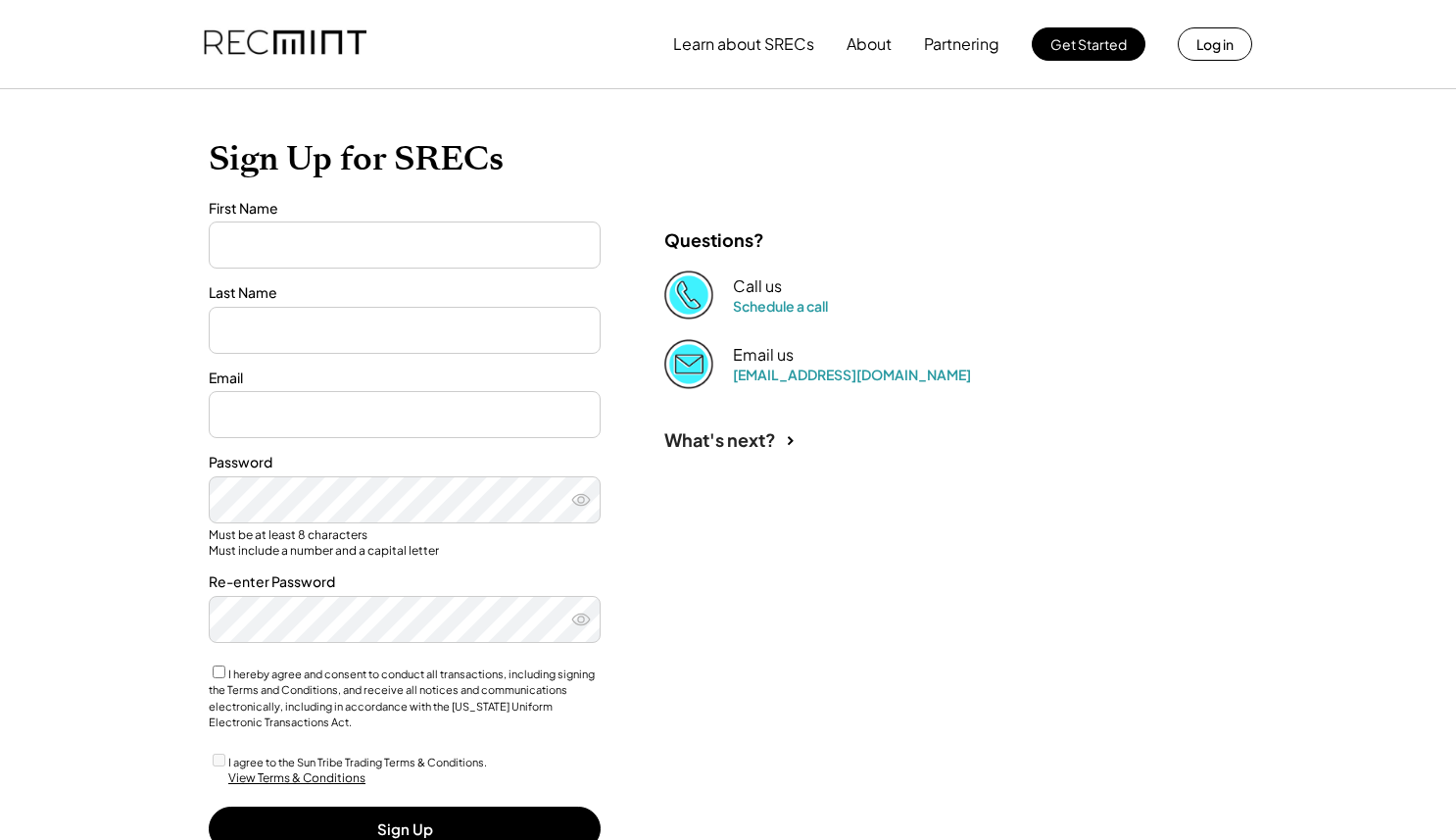
type input "*******"
type input "*****"
type input "**********"
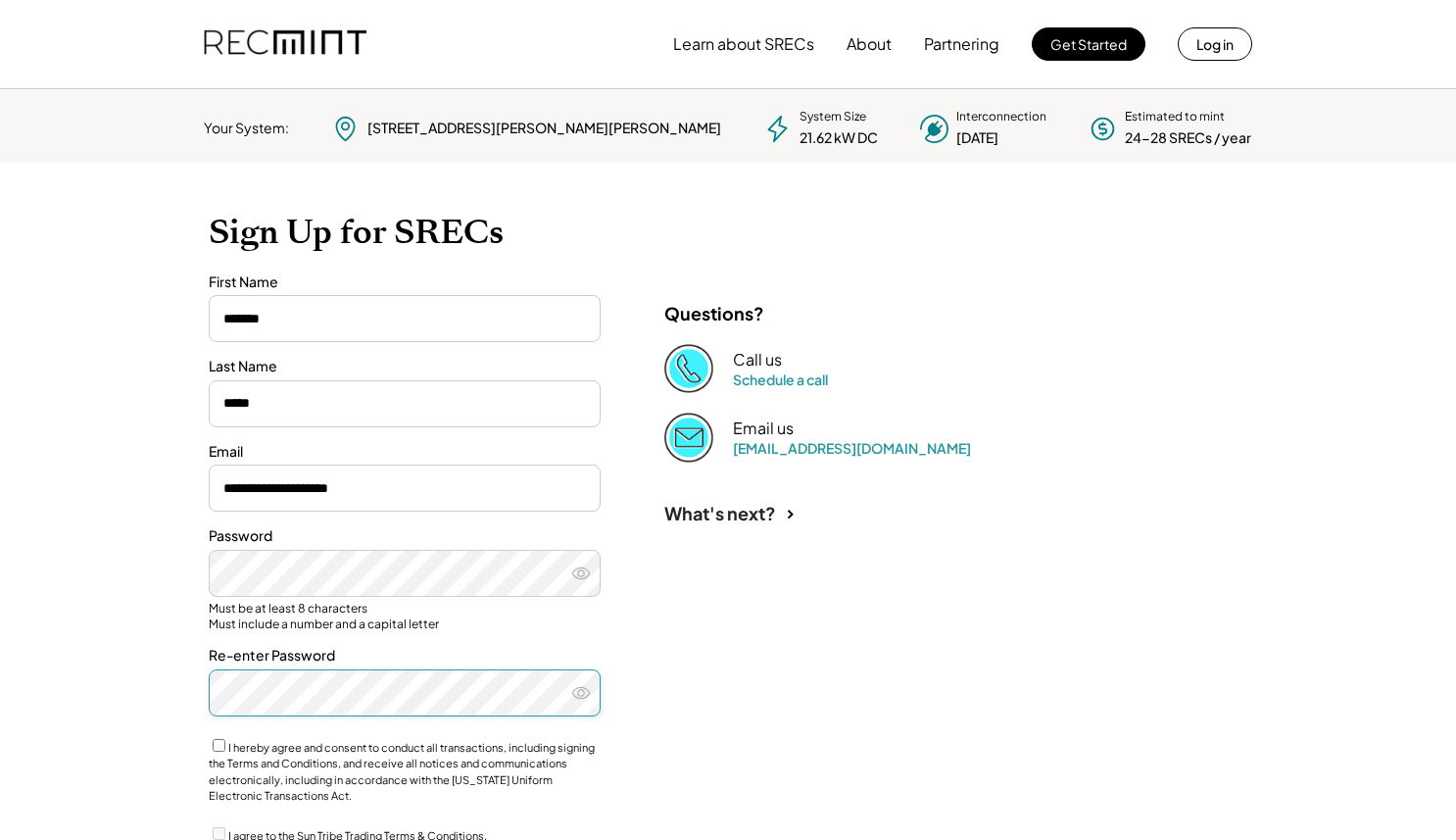
scroll to position [162, 0]
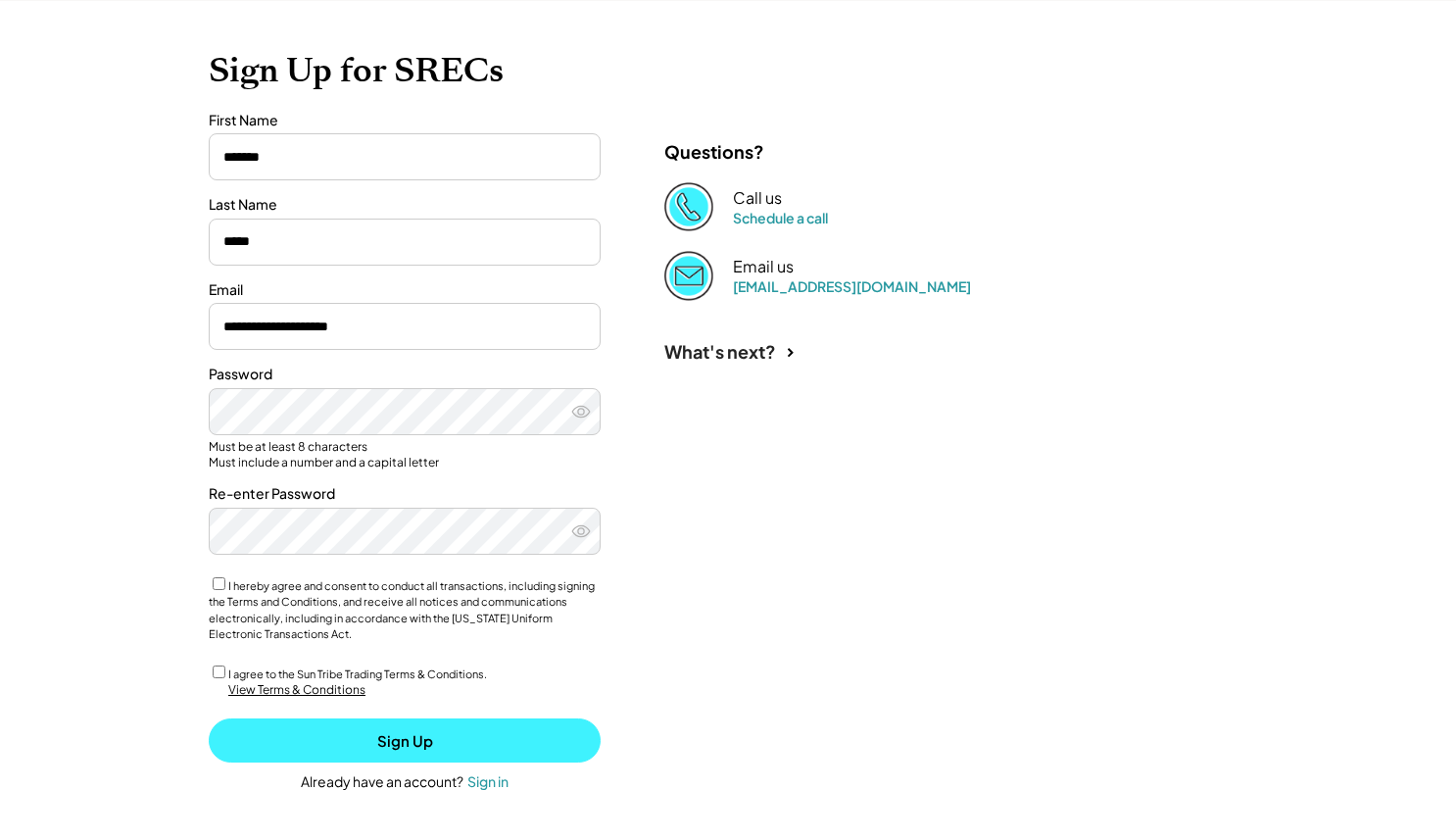
click at [410, 731] on button "Sign Up" at bounding box center [405, 740] width 392 height 44
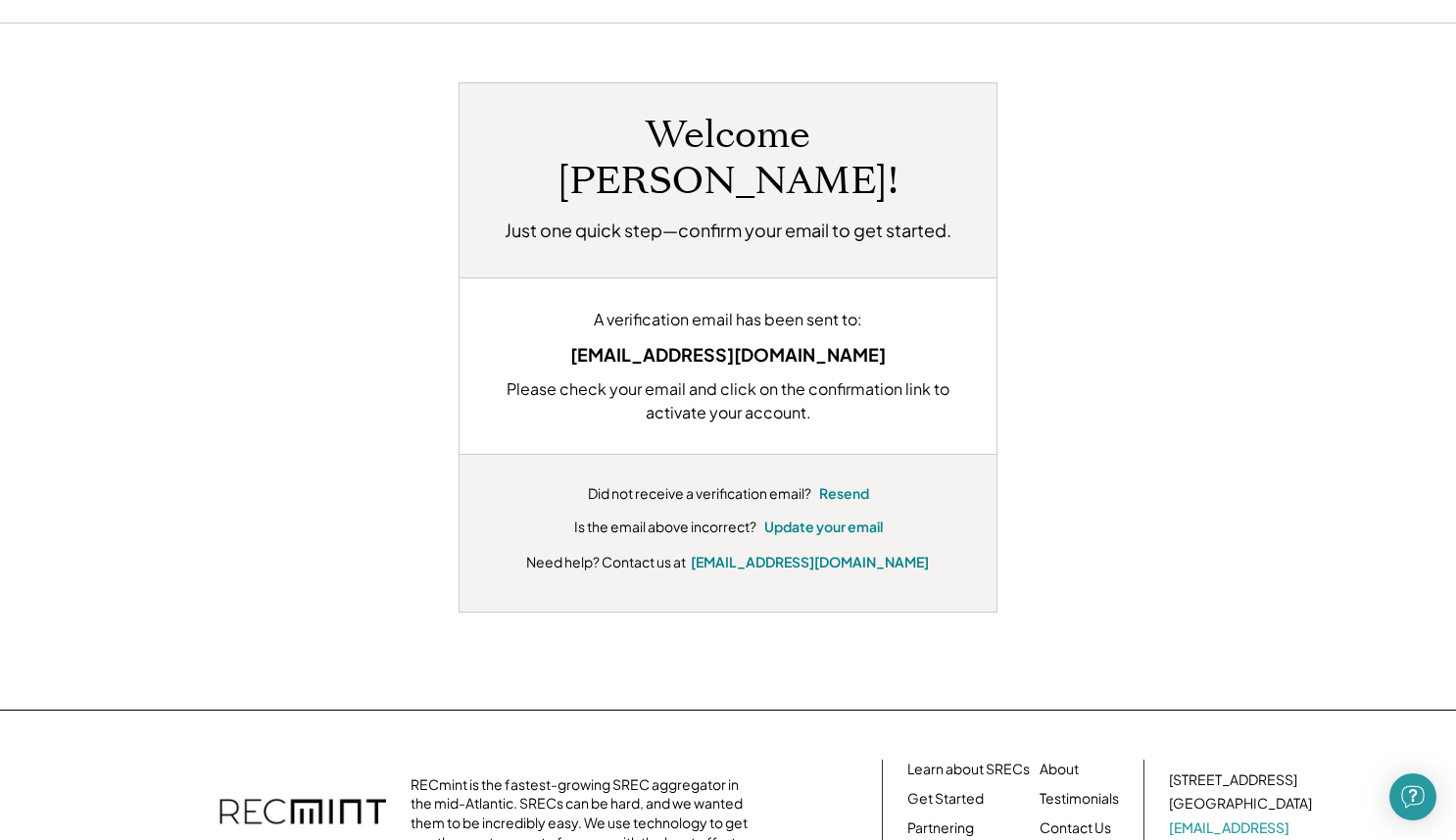
scroll to position [74, 0]
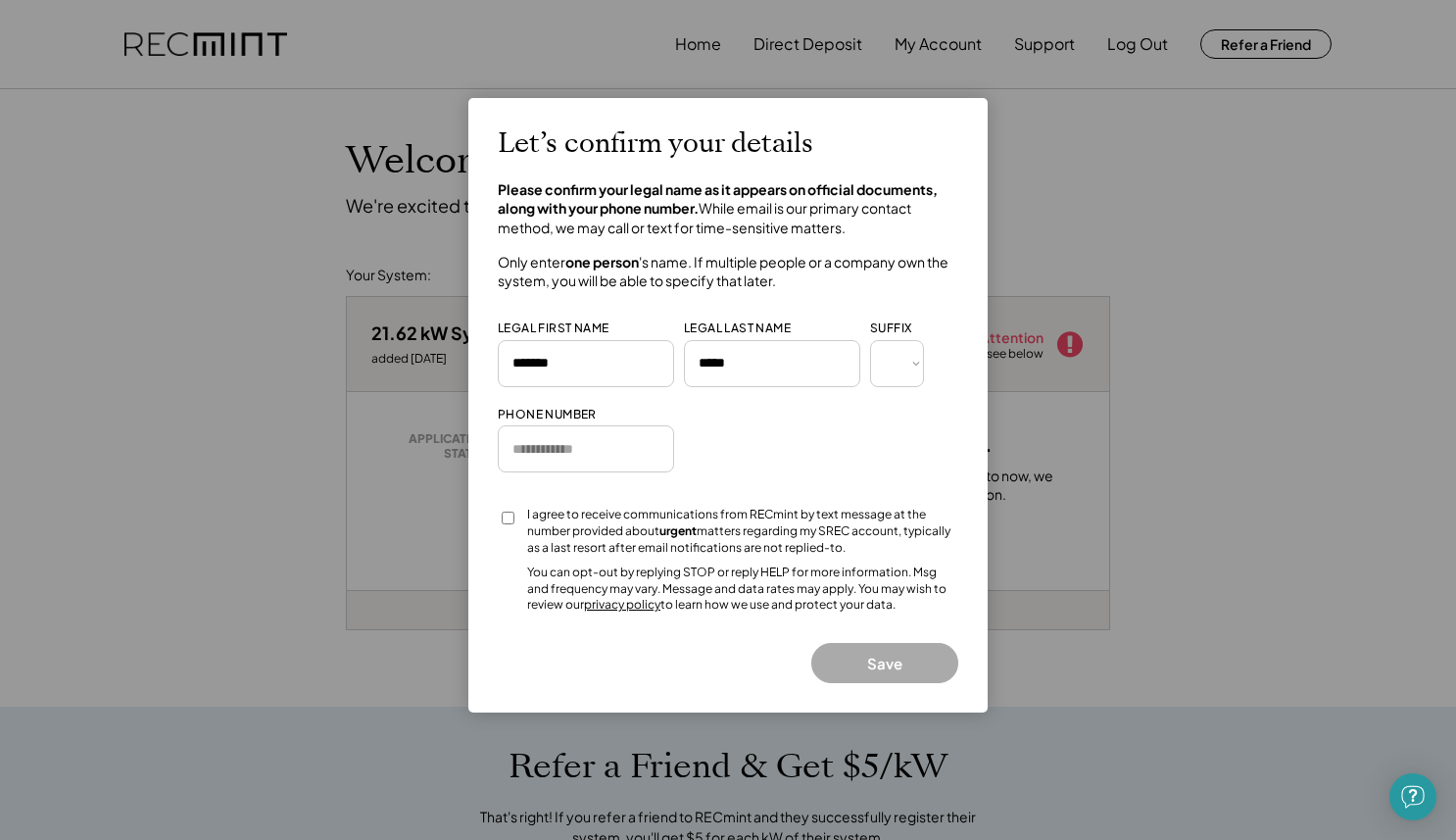
click at [1200, 463] on div at bounding box center [728, 420] width 1456 height 840
click at [636, 454] on input "input" at bounding box center [586, 449] width 176 height 47
type input "**********"
click at [865, 654] on button "Save" at bounding box center [885, 663] width 147 height 40
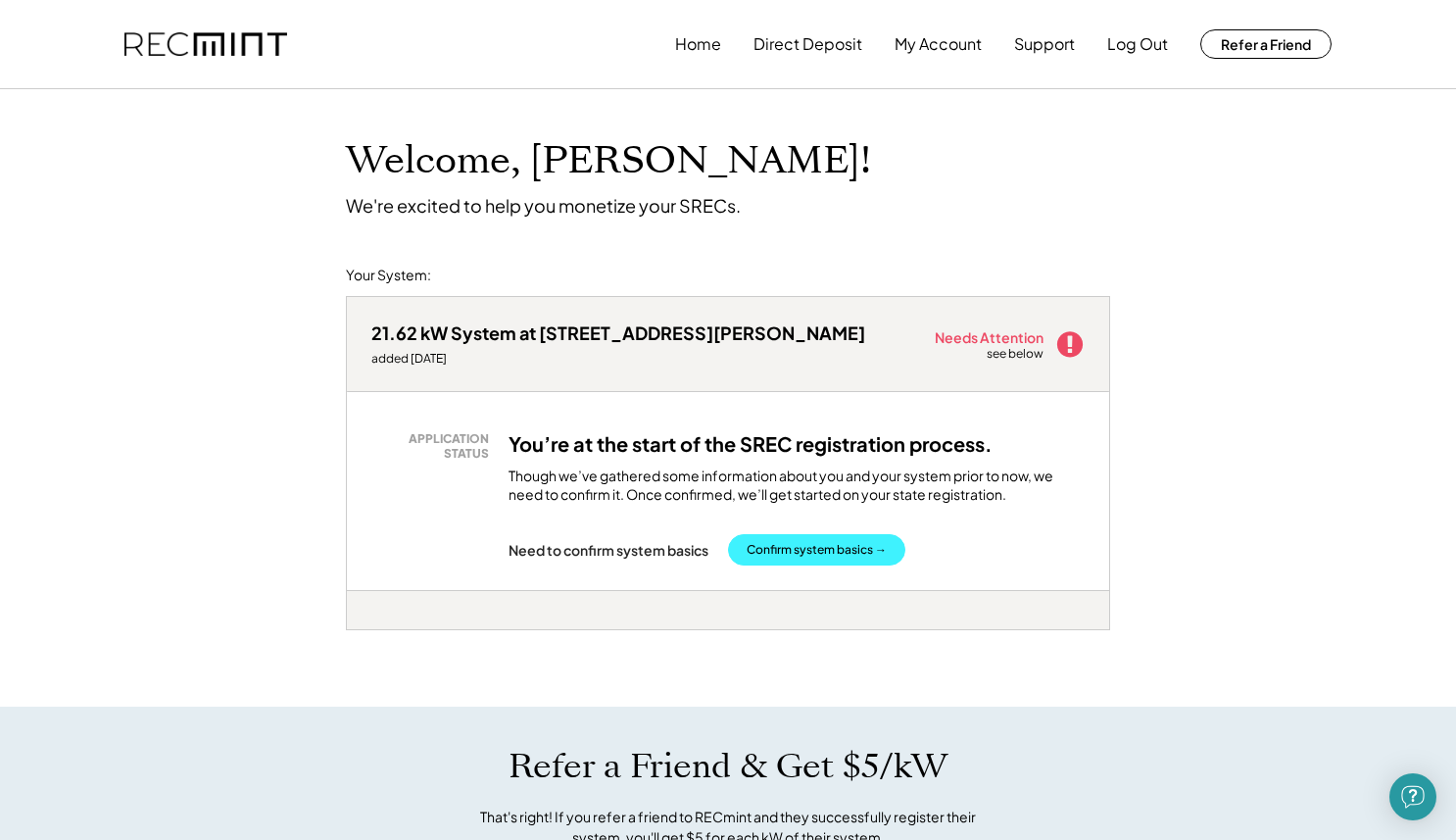
click at [839, 551] on button "Confirm system basics →" at bounding box center [816, 550] width 177 height 31
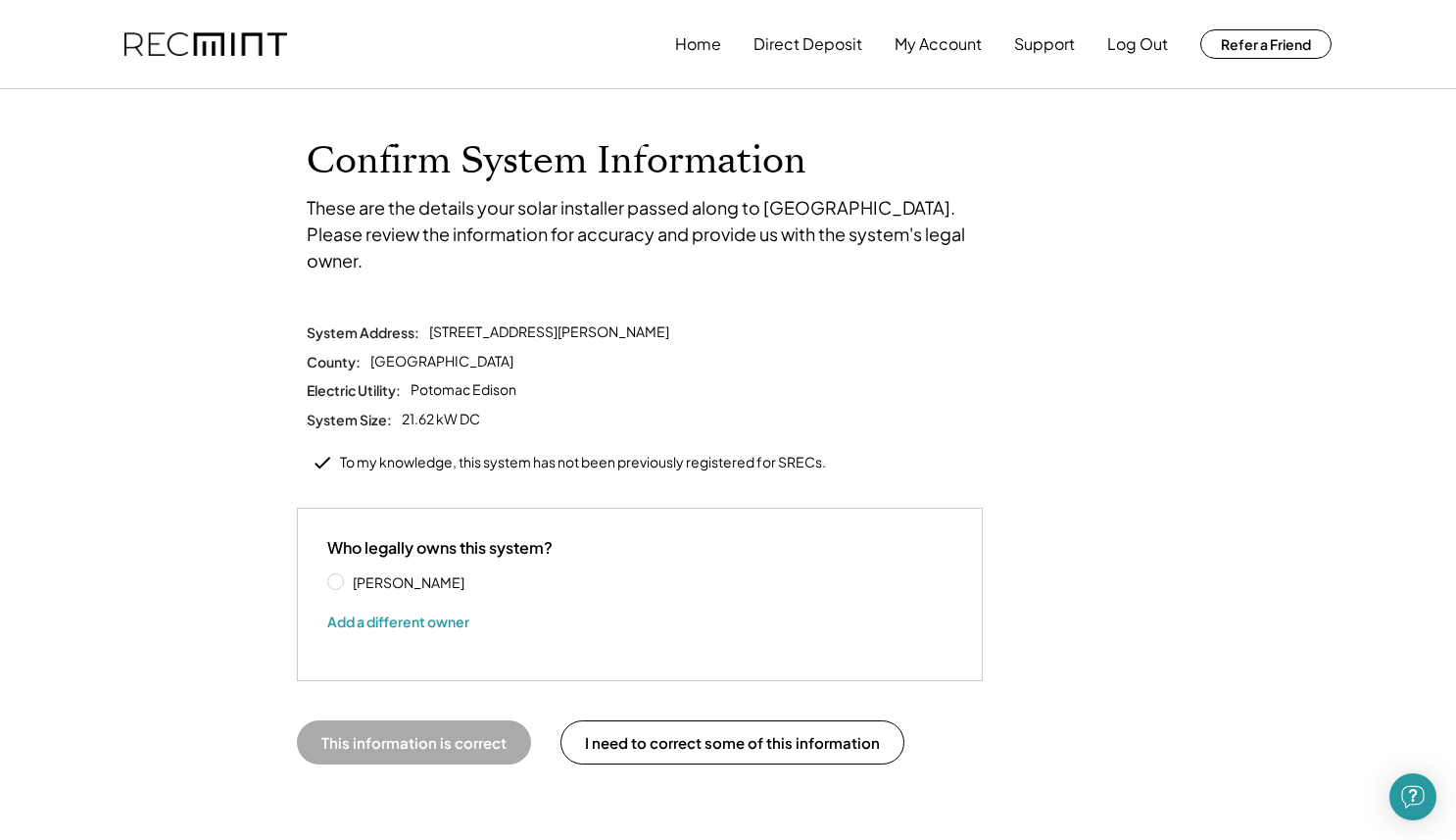
click at [347, 575] on label "[PERSON_NAME]" at bounding box center [435, 582] width 176 height 14
click at [448, 720] on button "This information is correct" at bounding box center [413, 742] width 234 height 44
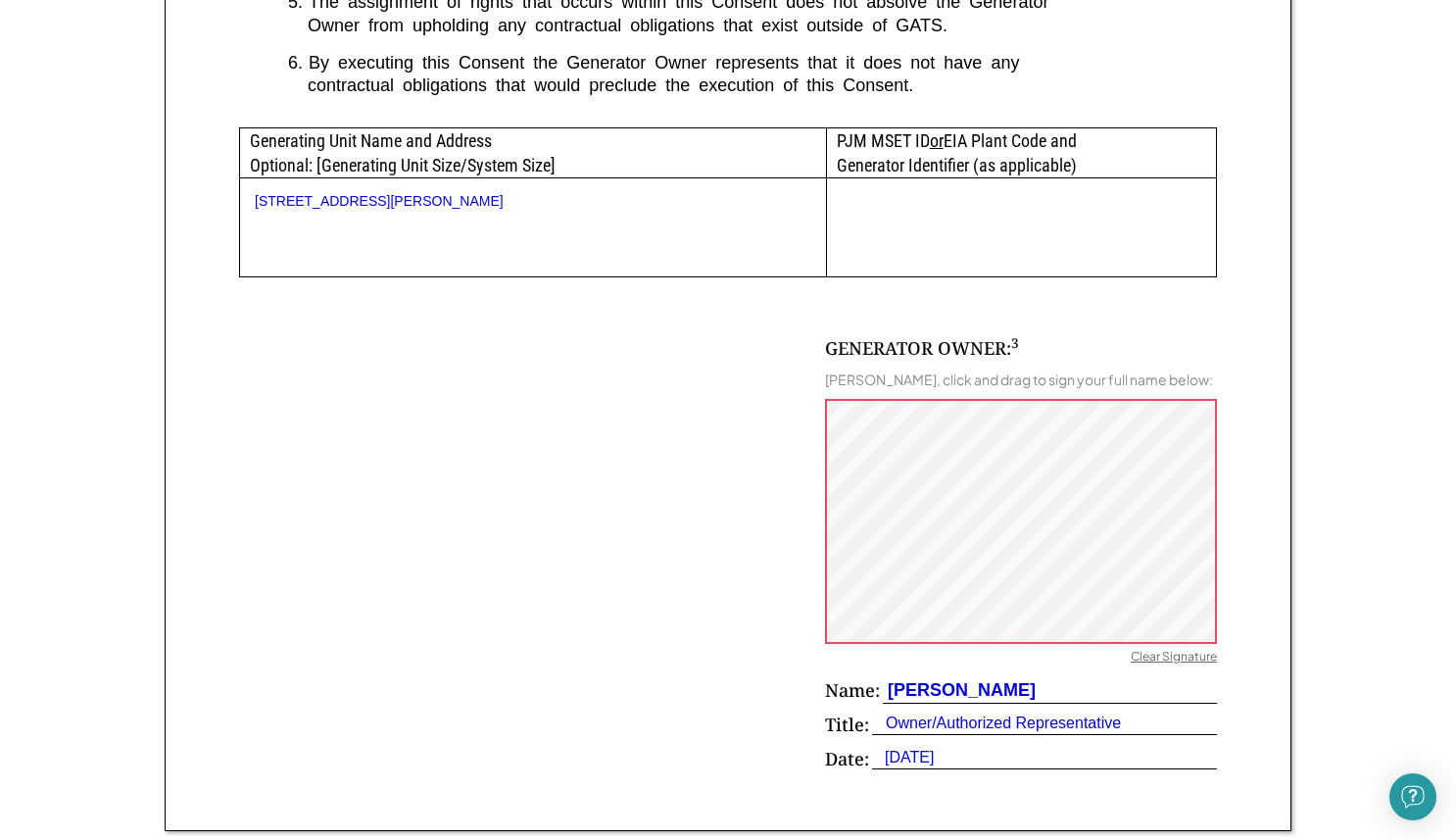
scroll to position [995, 0]
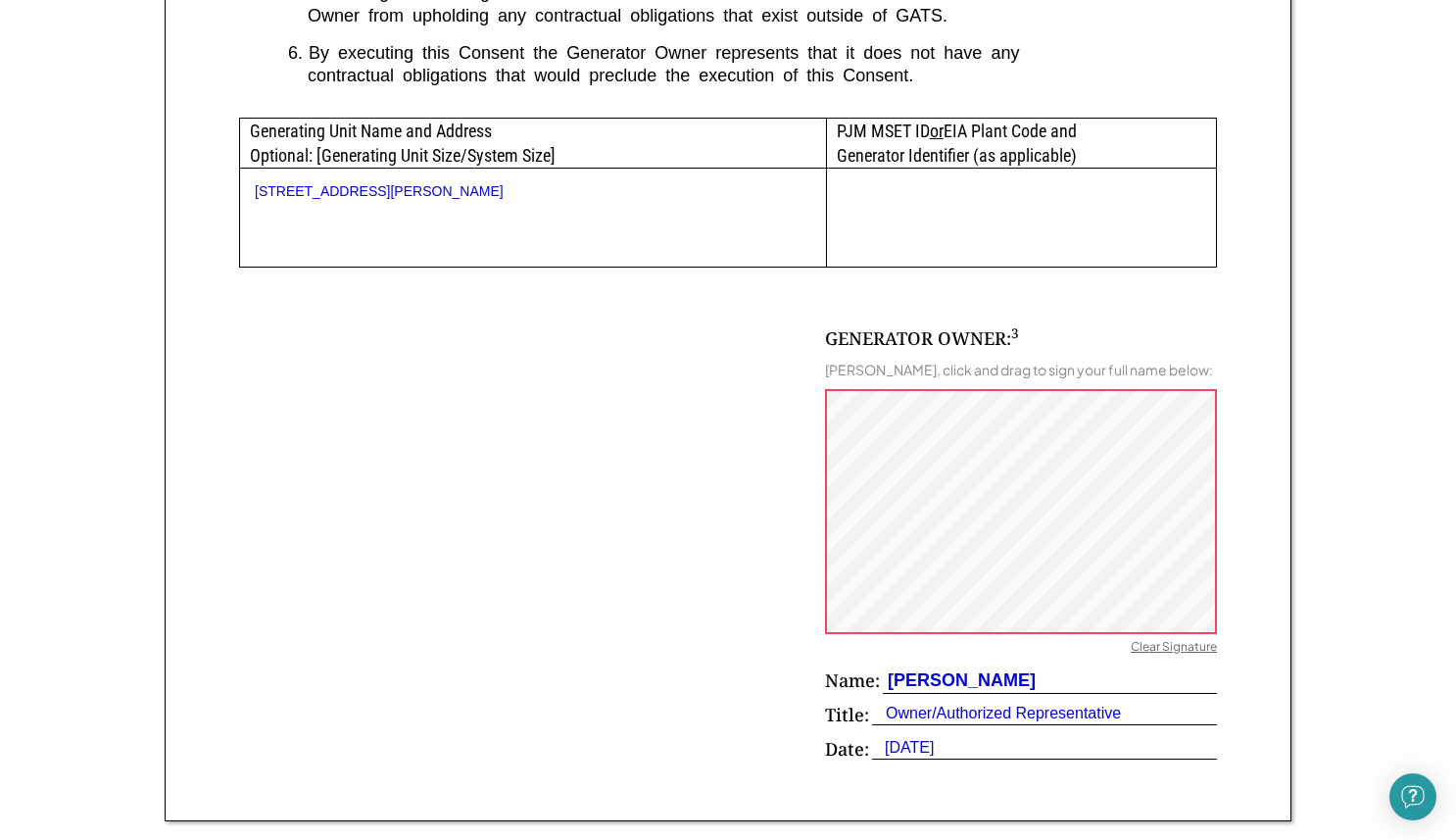
click at [992, 371] on div "[PERSON_NAME], click and drag to sign your full name below:" at bounding box center [1019, 370] width 388 height 18
click at [885, 485] on div "GENERATOR OWNER: 3 [PERSON_NAME], click and drag to sign your full name below: …" at bounding box center [1021, 549] width 392 height 445
click at [993, 371] on div "[PERSON_NAME], click and drag to sign your full name below:" at bounding box center [1019, 370] width 388 height 18
click at [1171, 659] on div "Clear Signature" at bounding box center [1174, 649] width 86 height 20
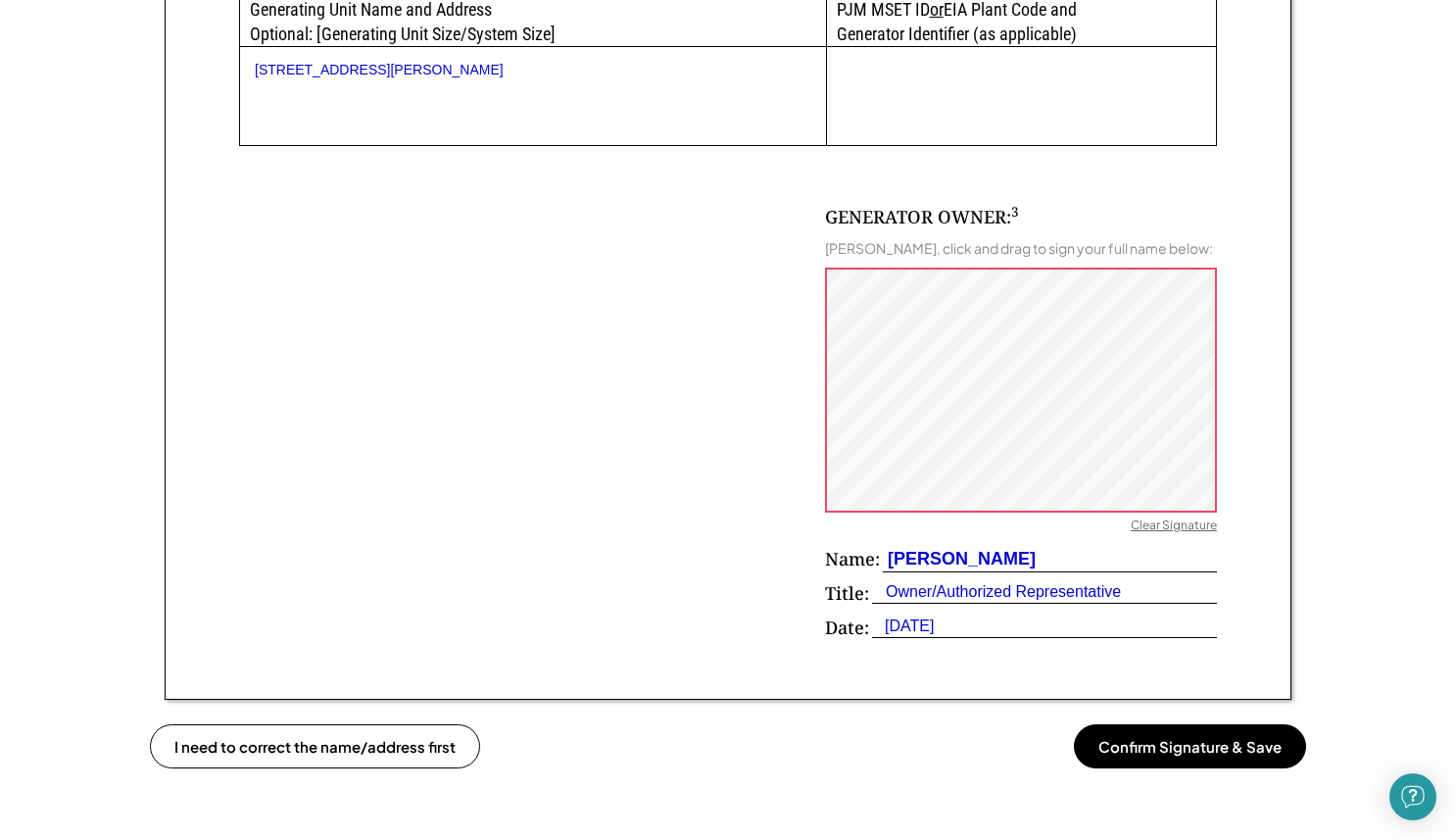
scroll to position [1120, 0]
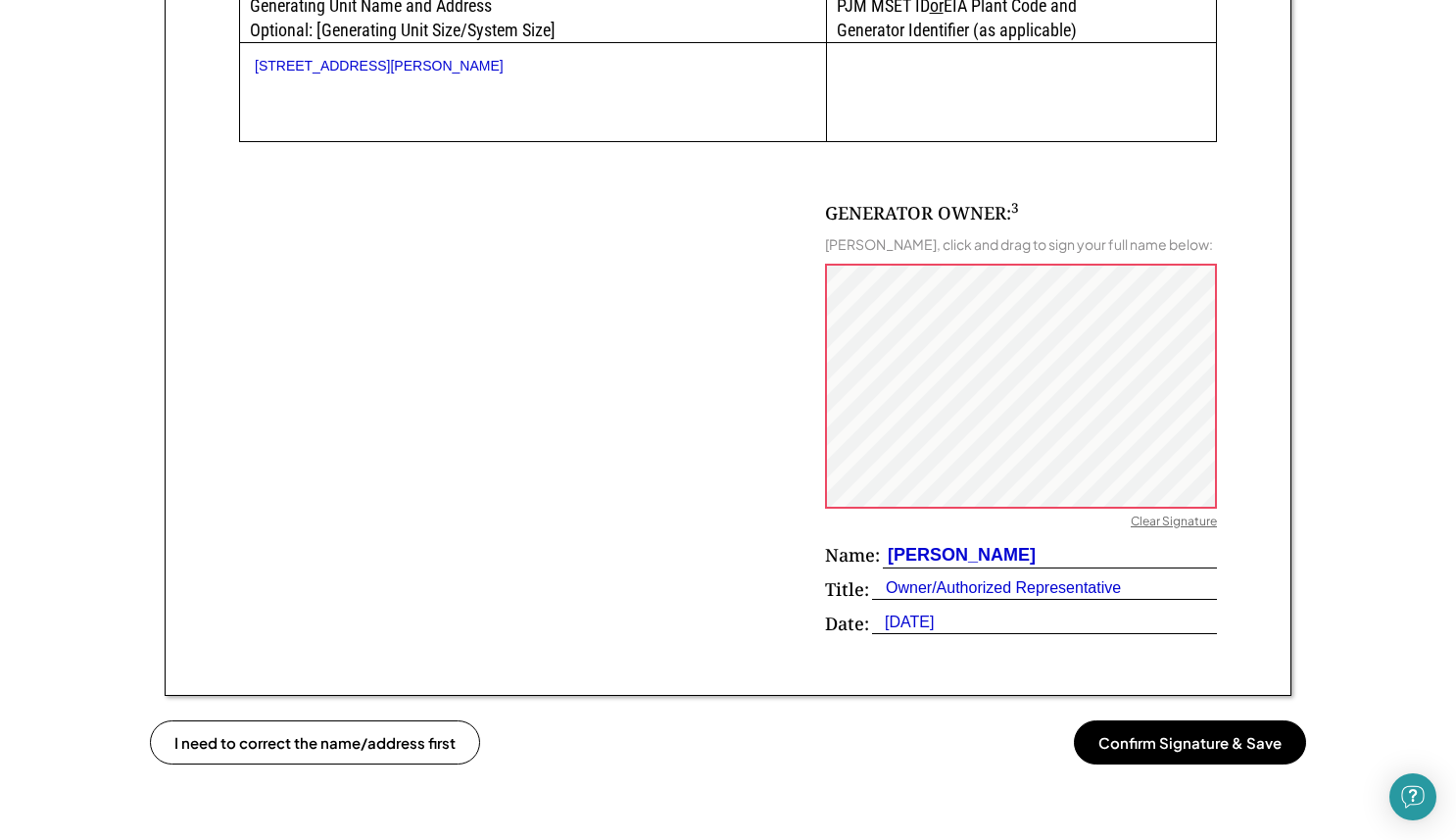
click at [1162, 533] on div "Clear Signature" at bounding box center [1174, 523] width 86 height 20
click at [825, 461] on div at bounding box center [1021, 386] width 392 height 245
click at [1141, 533] on div "Clear Signature" at bounding box center [1174, 523] width 86 height 20
click at [1144, 533] on div "Clear Signature" at bounding box center [1174, 523] width 86 height 20
click at [1142, 533] on div "Clear Signature" at bounding box center [1174, 523] width 86 height 20
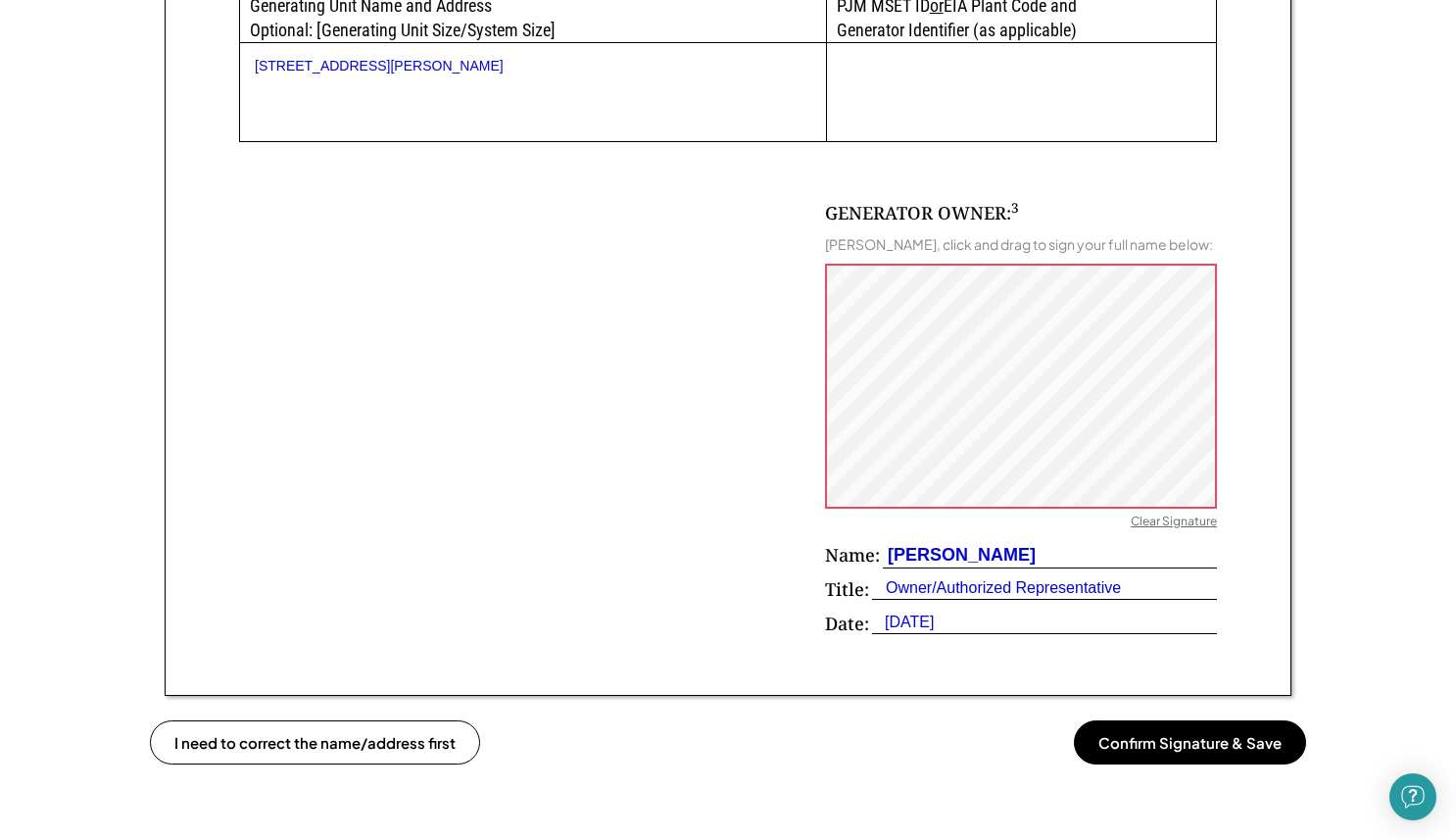
click at [1200, 533] on div "Clear Signature" at bounding box center [1174, 523] width 86 height 20
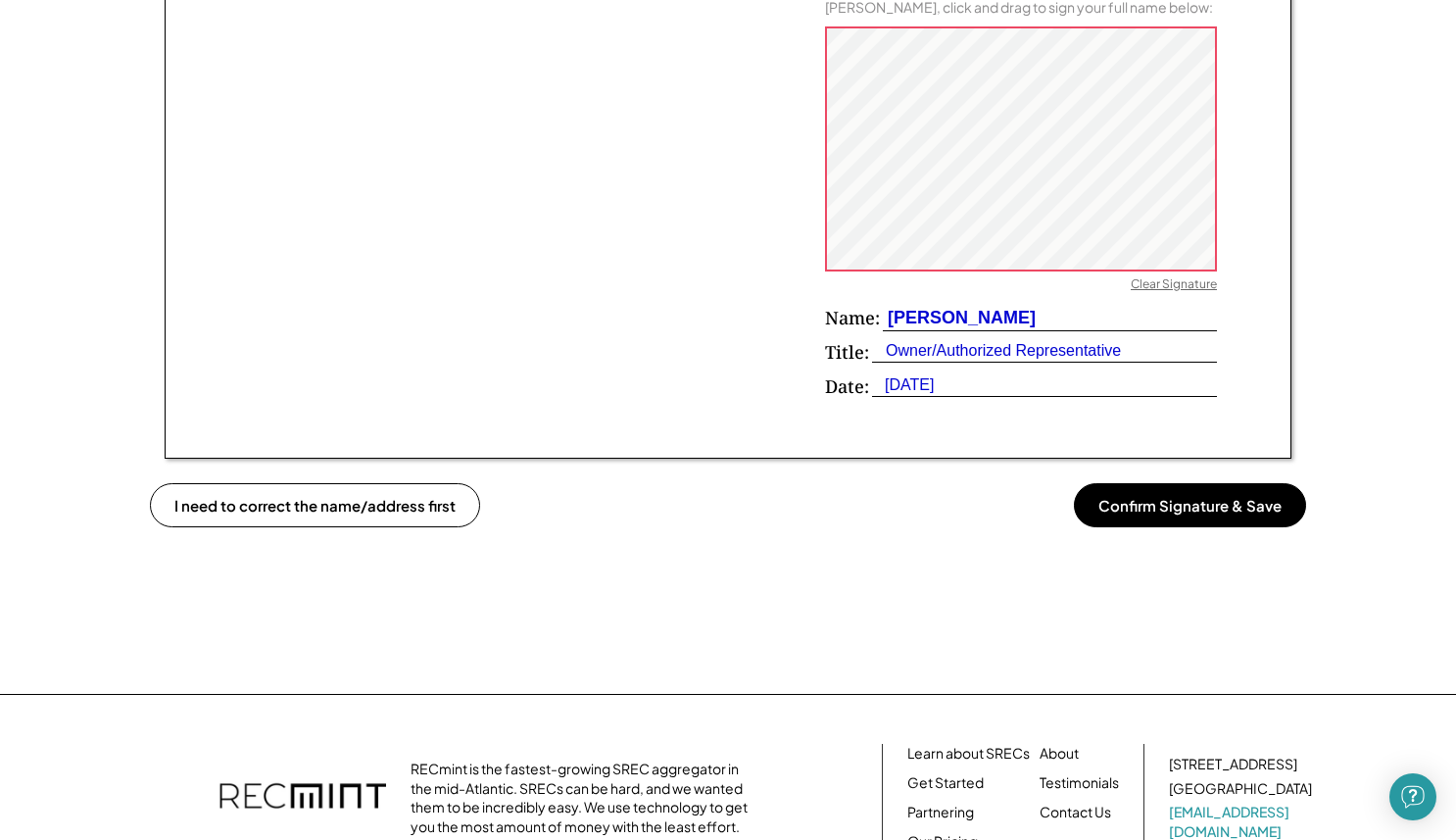
scroll to position [1431, 0]
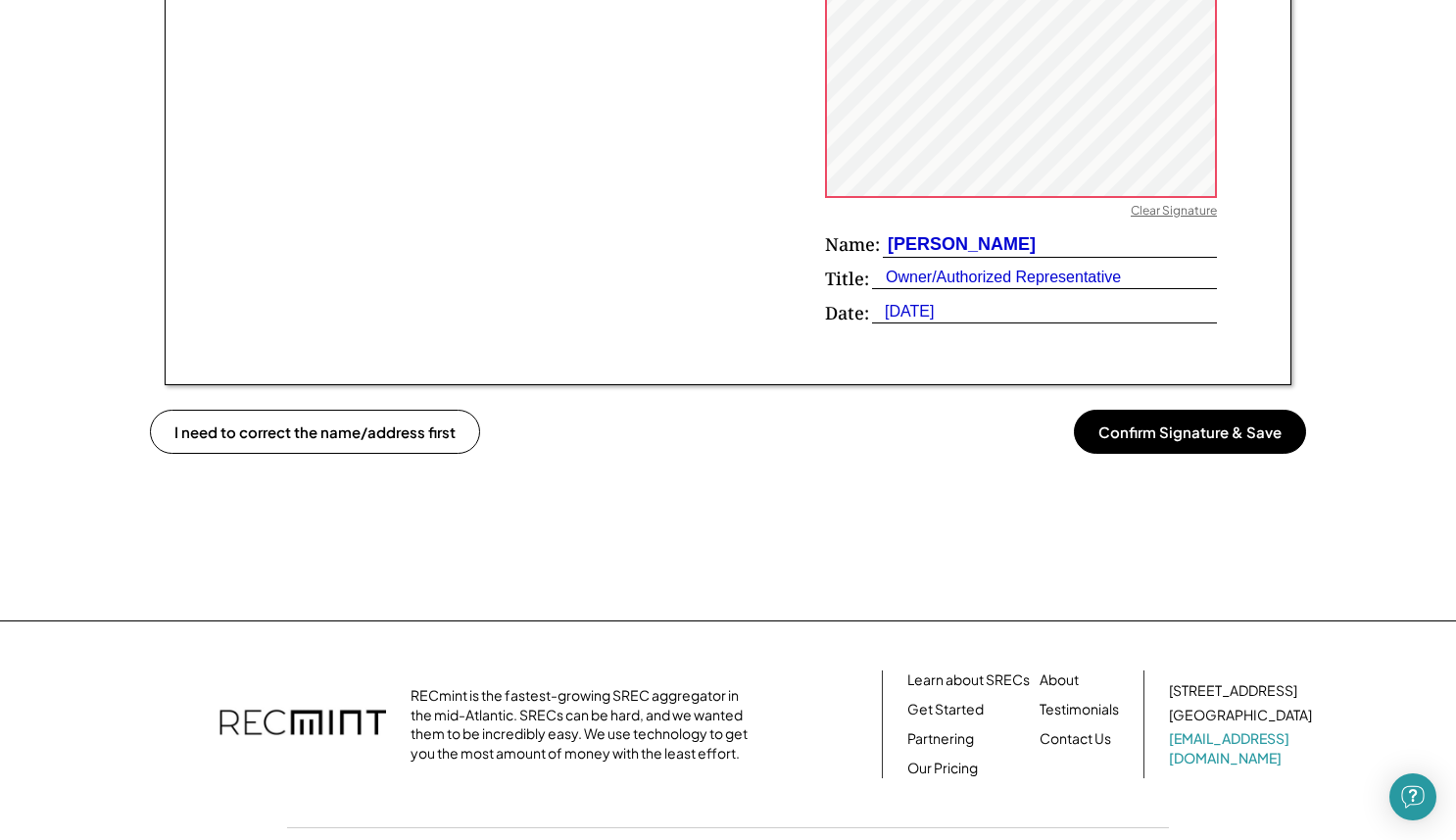
click at [1144, 449] on button "Confirm Signature & Save" at bounding box center [1189, 431] width 232 height 44
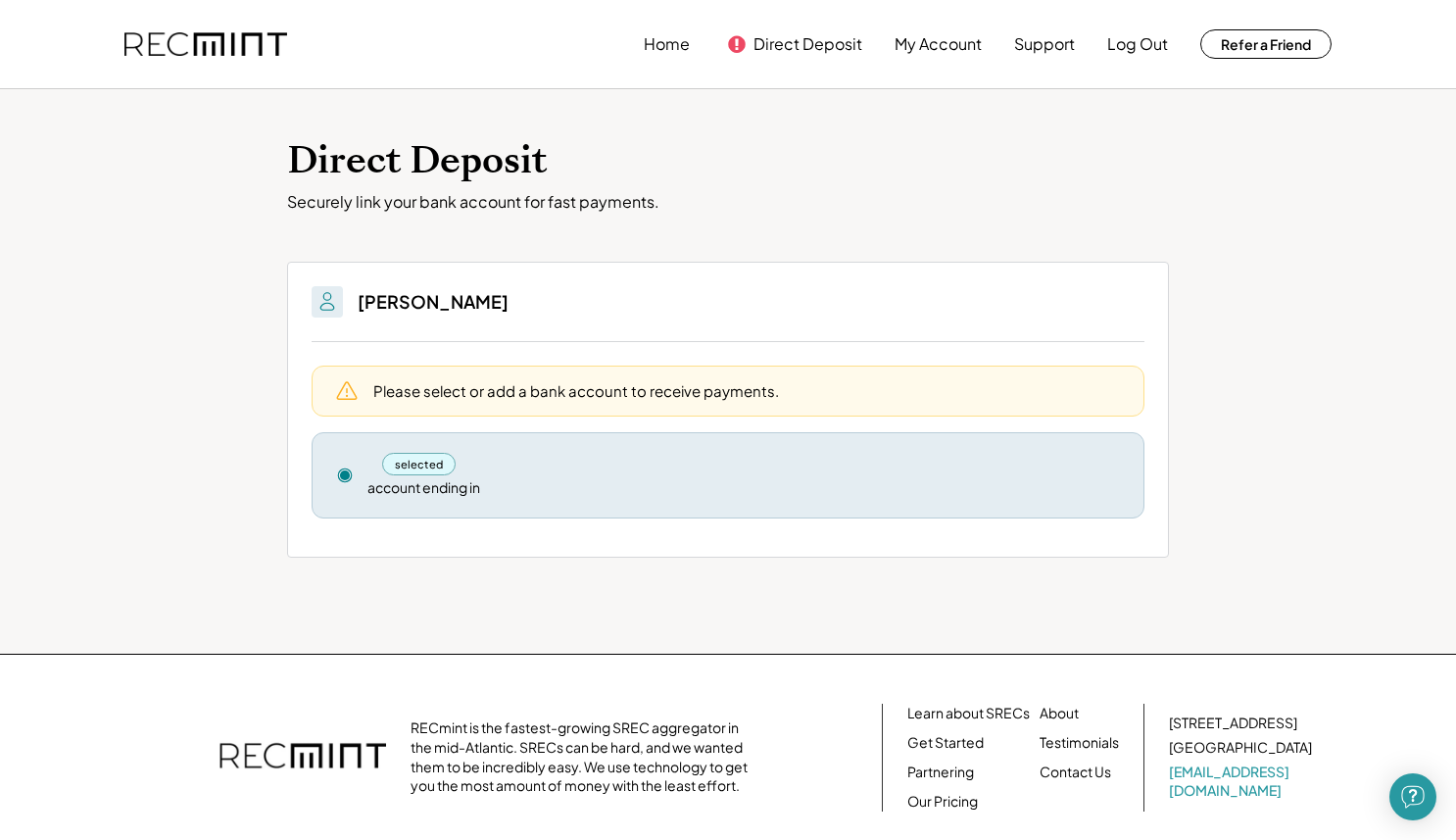
click at [1304, 477] on div "Direct Deposit Securely link your bank account for fast payments. You'll be abl…" at bounding box center [728, 371] width 1456 height 565
click at [455, 469] on div "selected" at bounding box center [744, 464] width 752 height 23
click at [417, 469] on div "selected" at bounding box center [418, 464] width 73 height 23
click at [354, 472] on div "selected account ending in Remove" at bounding box center [728, 475] width 833 height 86
click at [346, 472] on use at bounding box center [345, 475] width 14 height 14
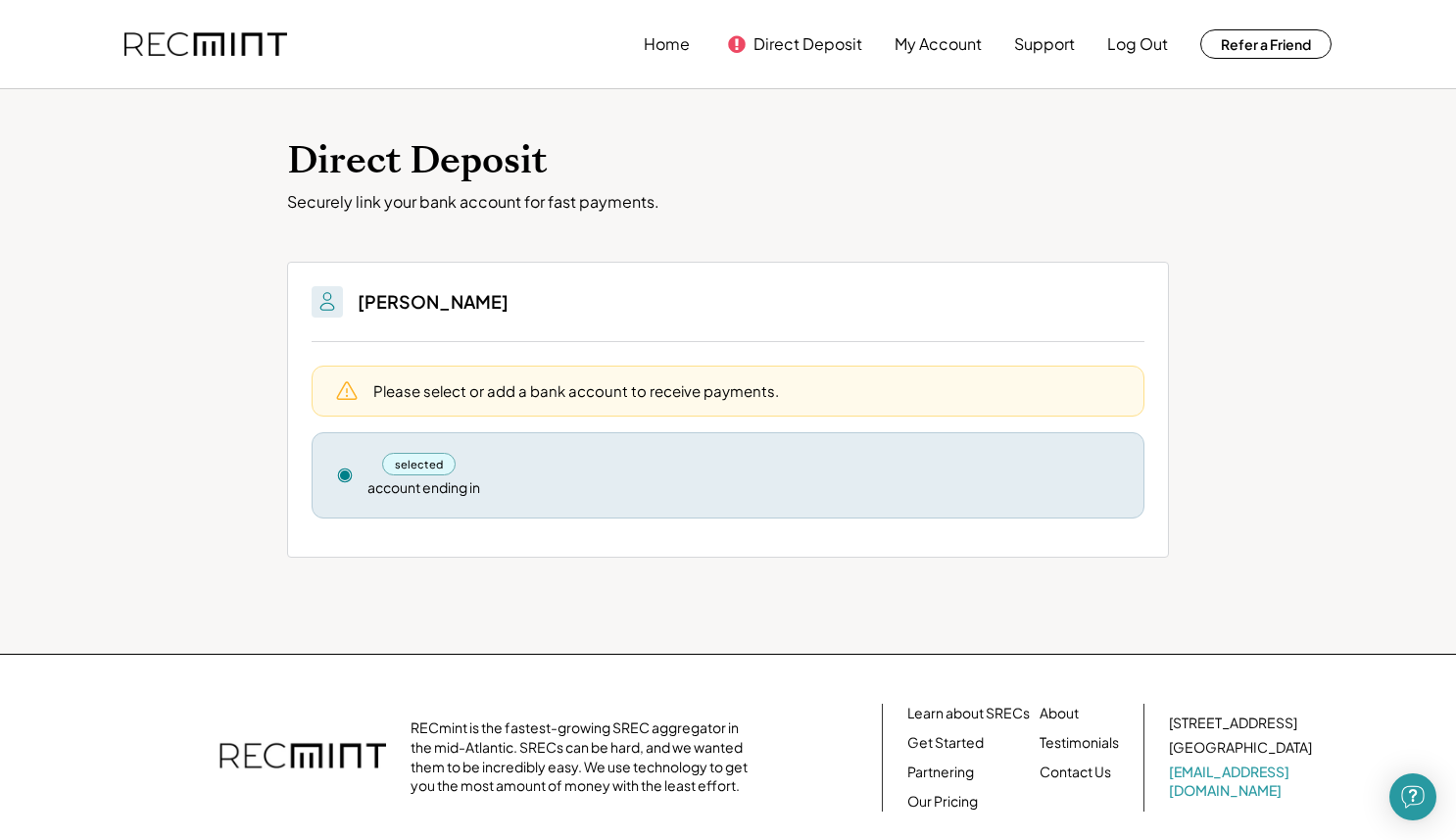
click at [520, 492] on div "selected account ending in" at bounding box center [744, 475] width 752 height 45
click at [525, 375] on div "Please select or add a bank account to receive payments." at bounding box center [728, 391] width 833 height 51
click at [506, 449] on div "selected account ending in Remove" at bounding box center [728, 475] width 833 height 86
drag, startPoint x: 420, startPoint y: 470, endPoint x: 525, endPoint y: 488, distance: 106.5
click at [525, 488] on div "selected account ending in" at bounding box center [744, 475] width 752 height 45
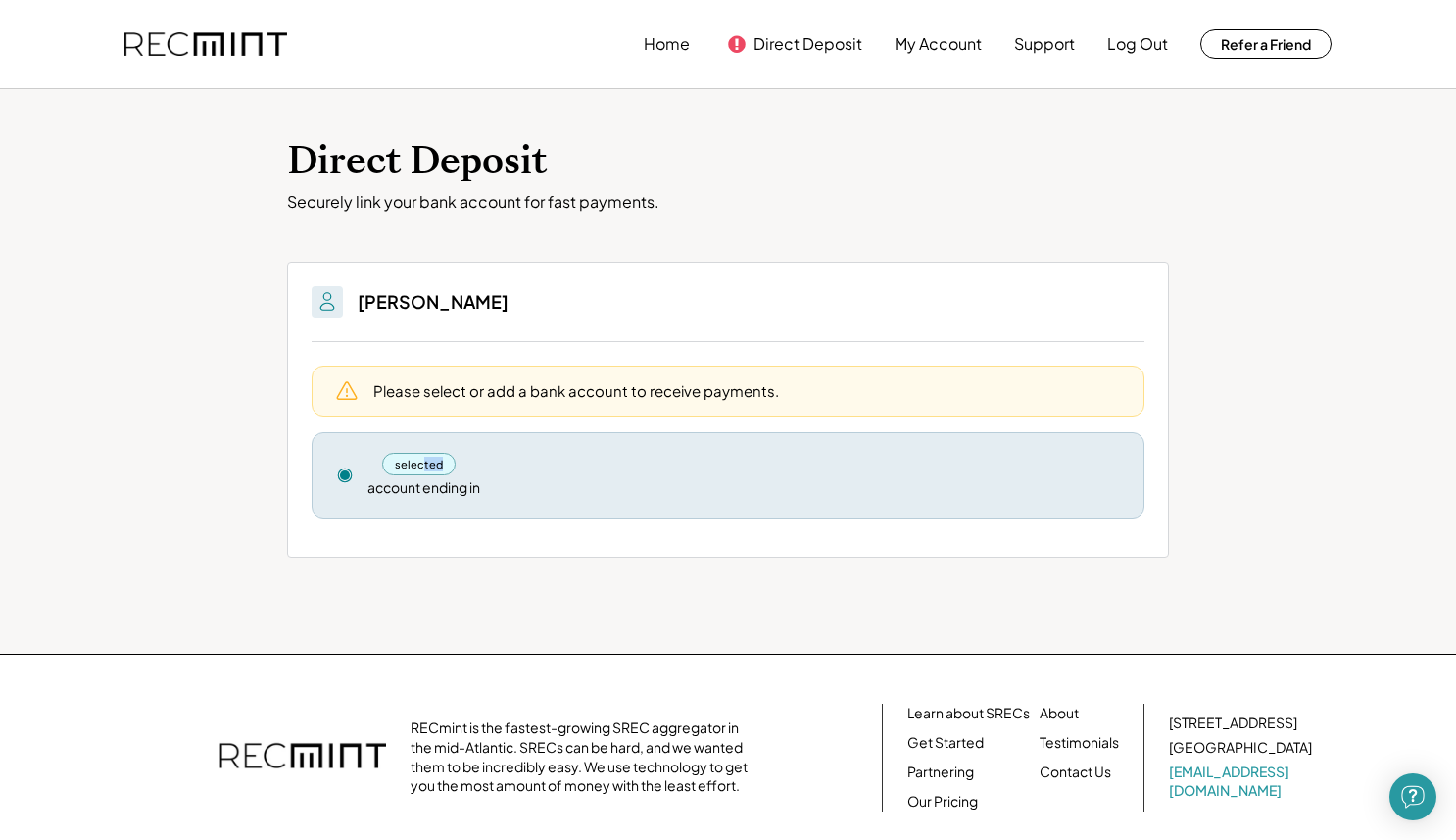
click at [525, 488] on div "selected account ending in" at bounding box center [744, 475] width 752 height 45
click at [519, 446] on div "selected account ending in Remove" at bounding box center [728, 475] width 833 height 86
click at [559, 489] on div "selected account ending in" at bounding box center [744, 475] width 752 height 45
click at [844, 46] on button "Direct Deposit" at bounding box center [807, 44] width 109 height 39
click at [793, 42] on button "Direct Deposit" at bounding box center [807, 44] width 109 height 39
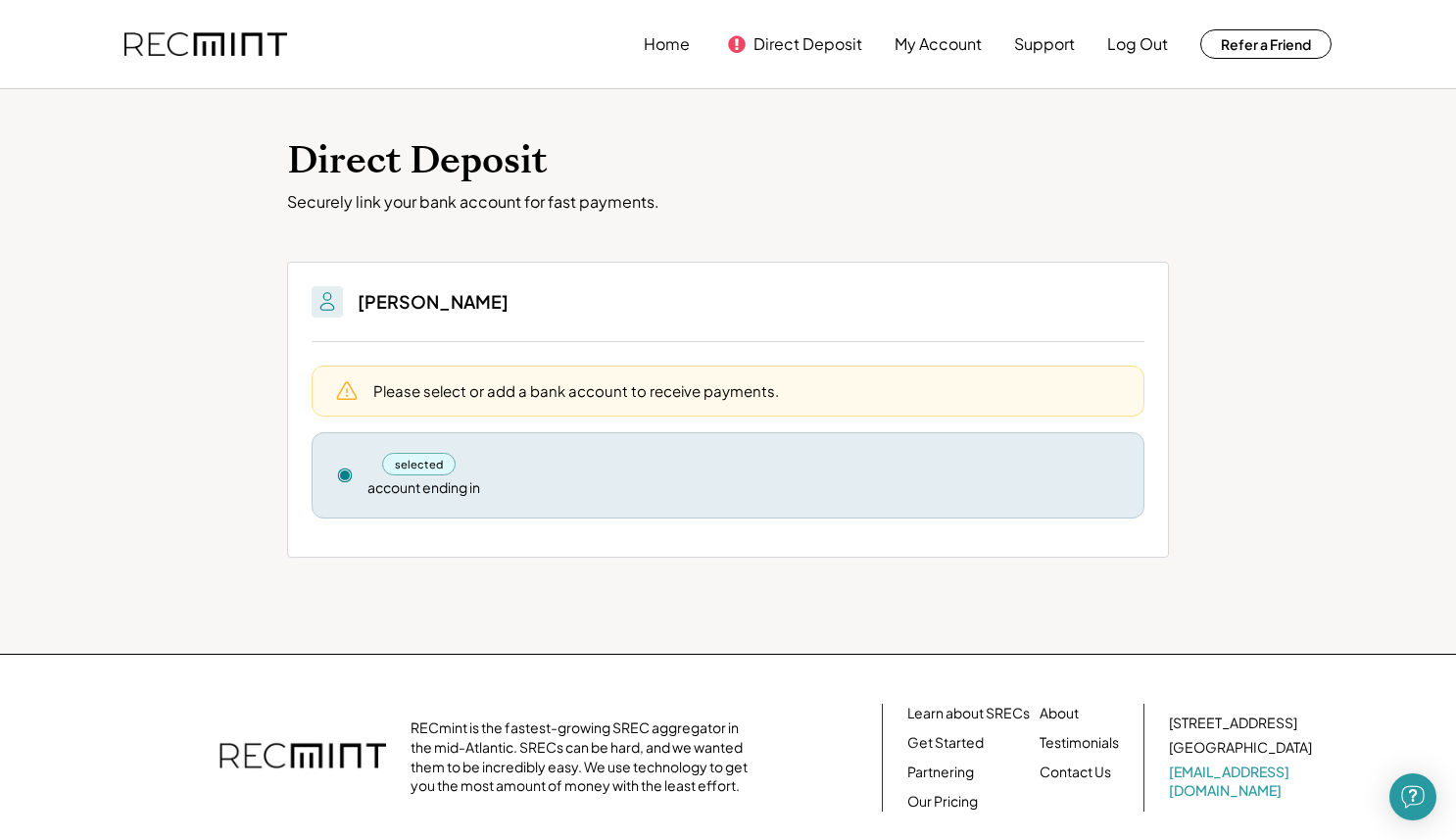
click at [456, 383] on div "Please select or add a bank account to receive payments." at bounding box center [576, 390] width 406 height 21
click at [337, 318] on div "SHERLEY GENNA" at bounding box center [728, 314] width 833 height 56
click at [337, 307] on img at bounding box center [327, 302] width 24 height 24
click at [416, 466] on div "selected" at bounding box center [418, 464] width 73 height 23
click at [347, 467] on icon at bounding box center [345, 475] width 18 height 18
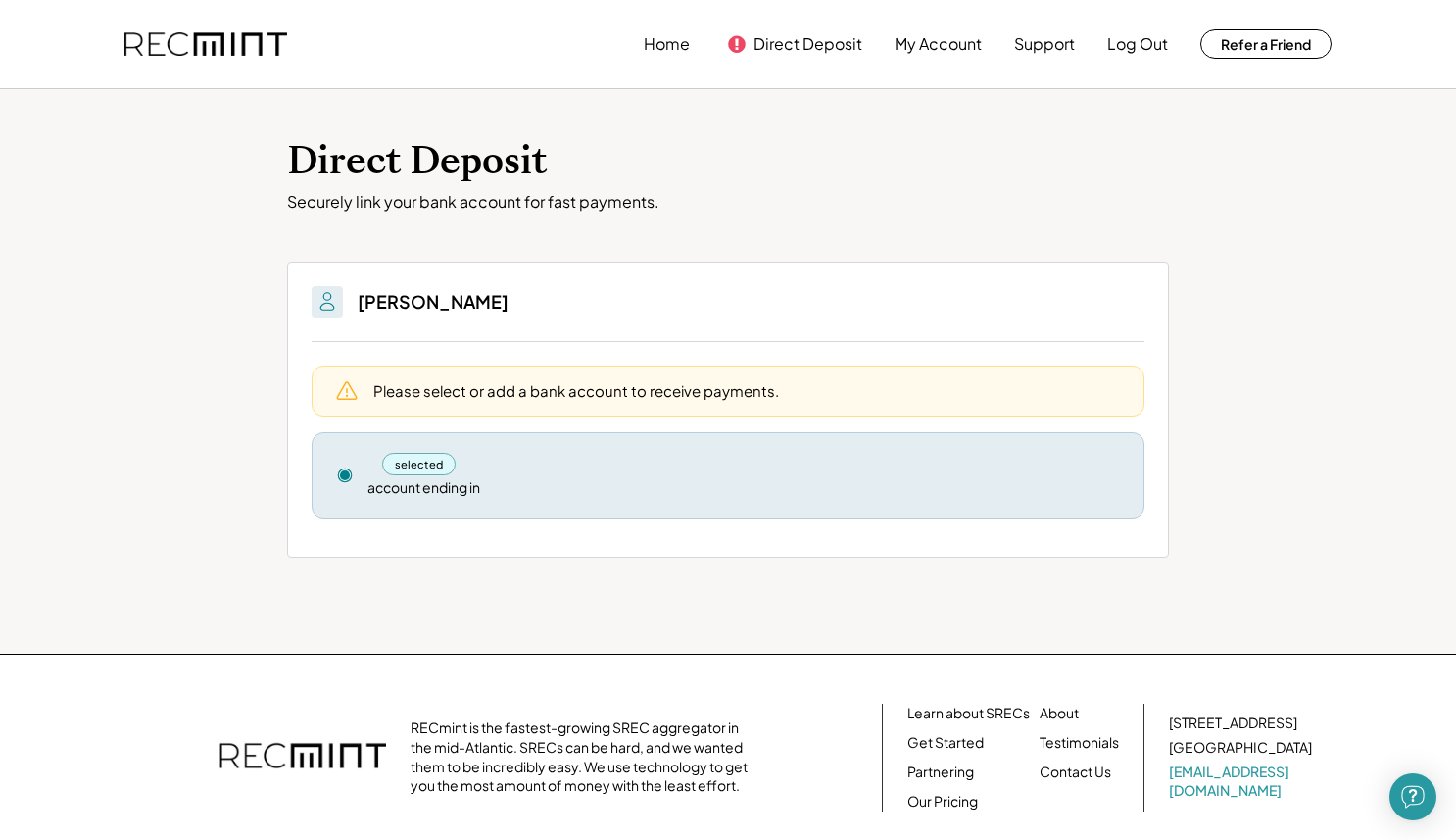
drag, startPoint x: 353, startPoint y: 480, endPoint x: 388, endPoint y: 487, distance: 35.7
click at [358, 480] on div "selected account ending in Remove" at bounding box center [728, 475] width 833 height 86
click at [405, 487] on div "account ending in" at bounding box center [423, 488] width 113 height 20
drag, startPoint x: 462, startPoint y: 487, endPoint x: 463, endPoint y: 471, distance: 16.0
click at [463, 485] on div "account ending in" at bounding box center [423, 488] width 113 height 20
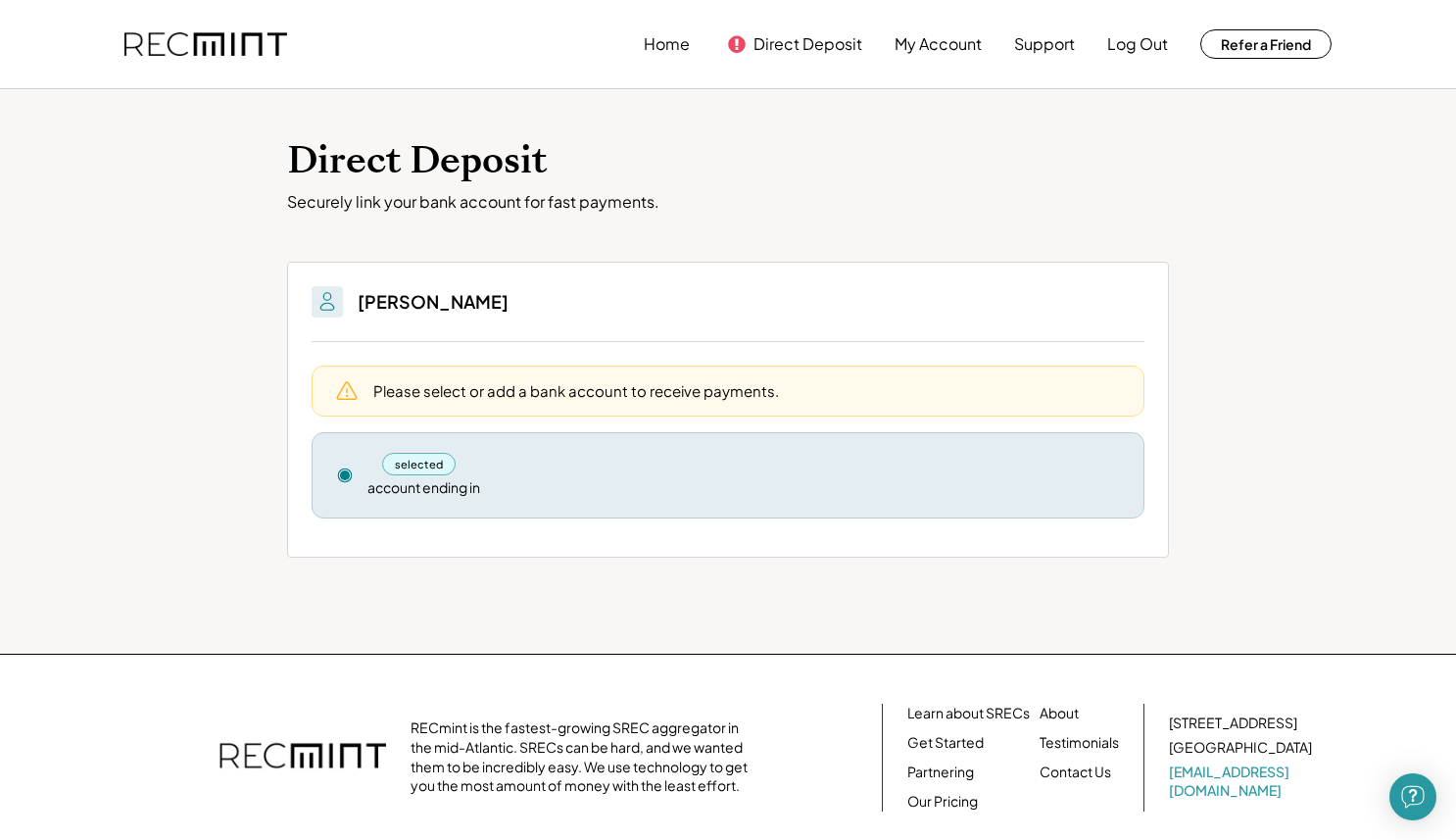
drag, startPoint x: 459, startPoint y: 373, endPoint x: 510, endPoint y: 289, distance: 98.3
click at [460, 364] on div "Please select or add a bank account to receive payments. selected account endin…" at bounding box center [728, 437] width 833 height 191
click at [515, 289] on div "SHERLEY GENNA" at bounding box center [728, 314] width 833 height 56
click at [799, 54] on button "Direct Deposit" at bounding box center [807, 44] width 109 height 39
click at [727, 43] on icon at bounding box center [737, 44] width 20 height 20
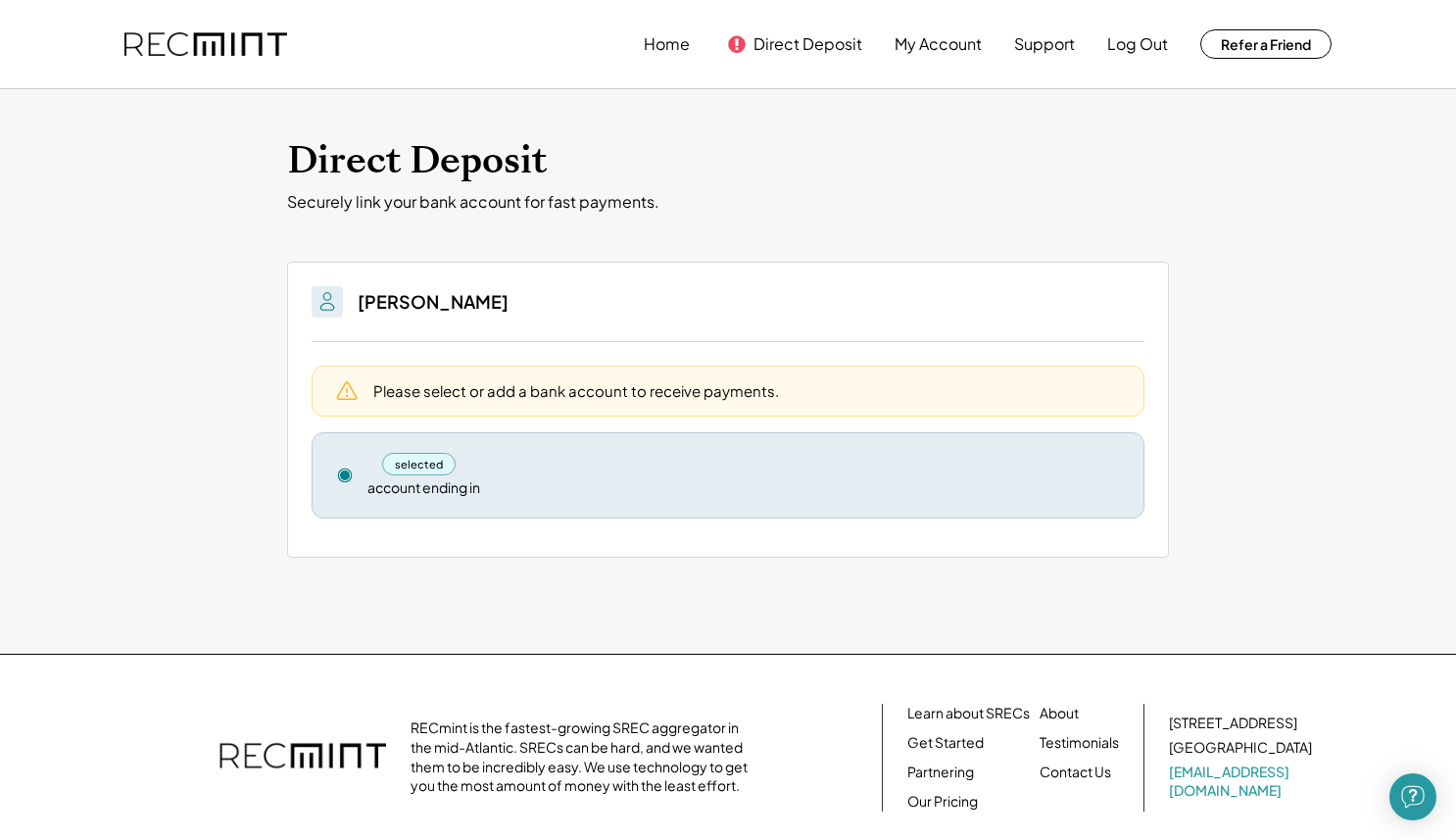
click at [736, 43] on icon at bounding box center [737, 44] width 20 height 20
click at [811, 43] on button "Direct Deposit" at bounding box center [807, 44] width 109 height 39
click at [927, 28] on button "My Account" at bounding box center [938, 44] width 87 height 39
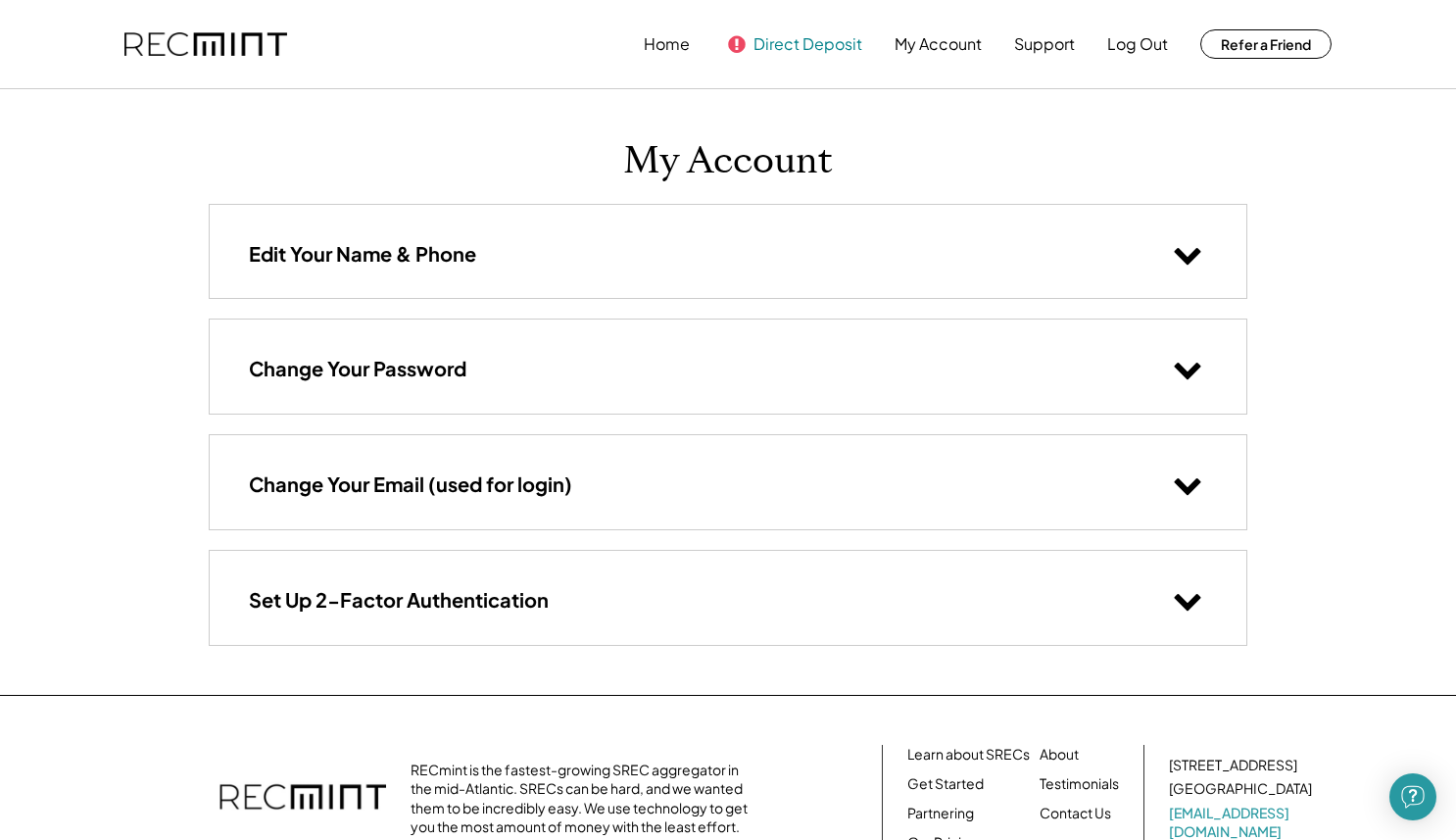
click at [830, 46] on button "Direct Deposit" at bounding box center [807, 44] width 109 height 39
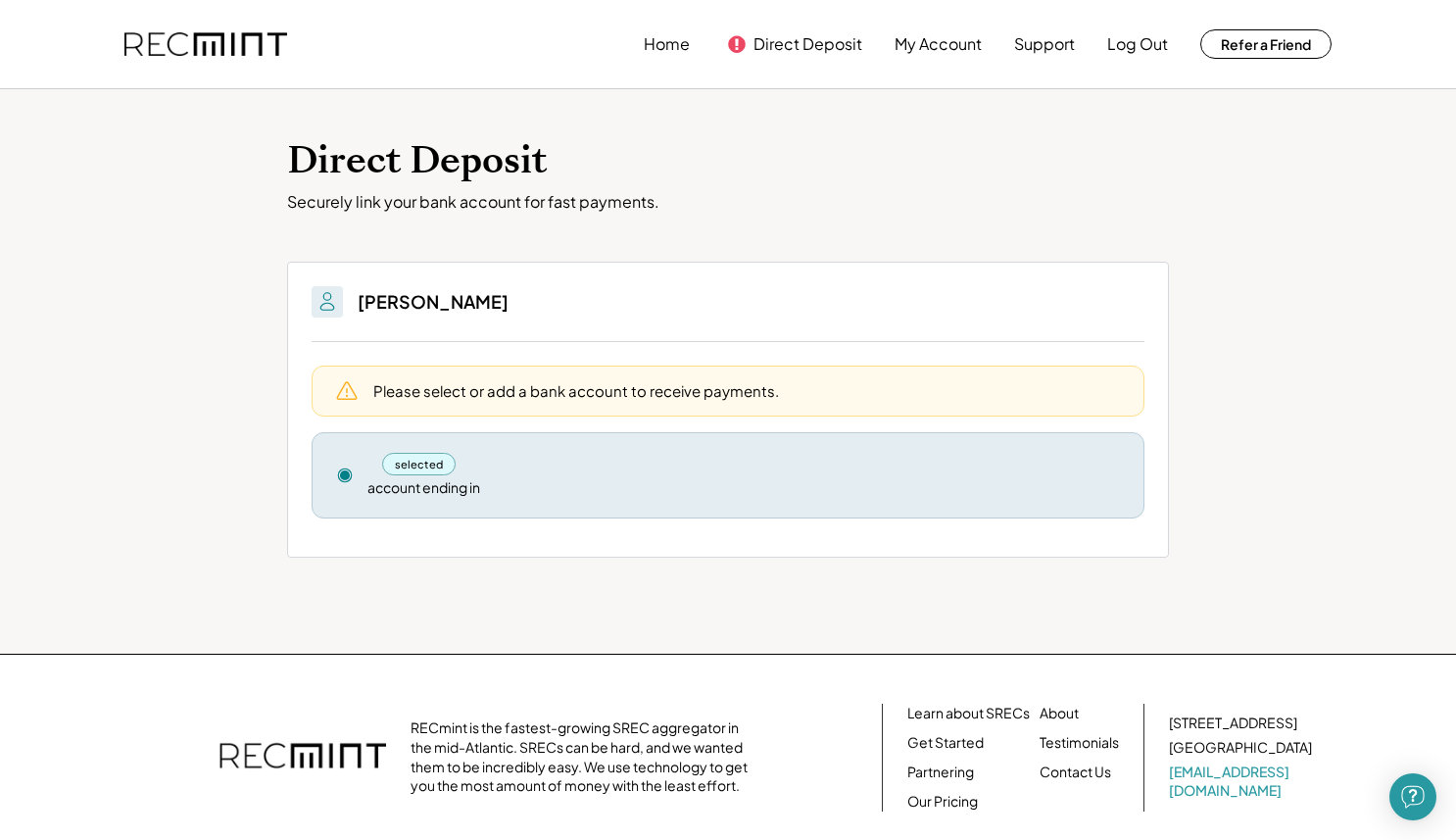
click at [381, 507] on div "selected account ending in Remove" at bounding box center [728, 475] width 833 height 86
click at [399, 473] on div "selected" at bounding box center [418, 464] width 73 height 23
click at [333, 474] on div "selected account ending in Remove" at bounding box center [728, 475] width 833 height 86
click at [592, 469] on div "selected" at bounding box center [744, 464] width 752 height 23
click at [1092, 480] on div "selected account ending in" at bounding box center [744, 475] width 752 height 45
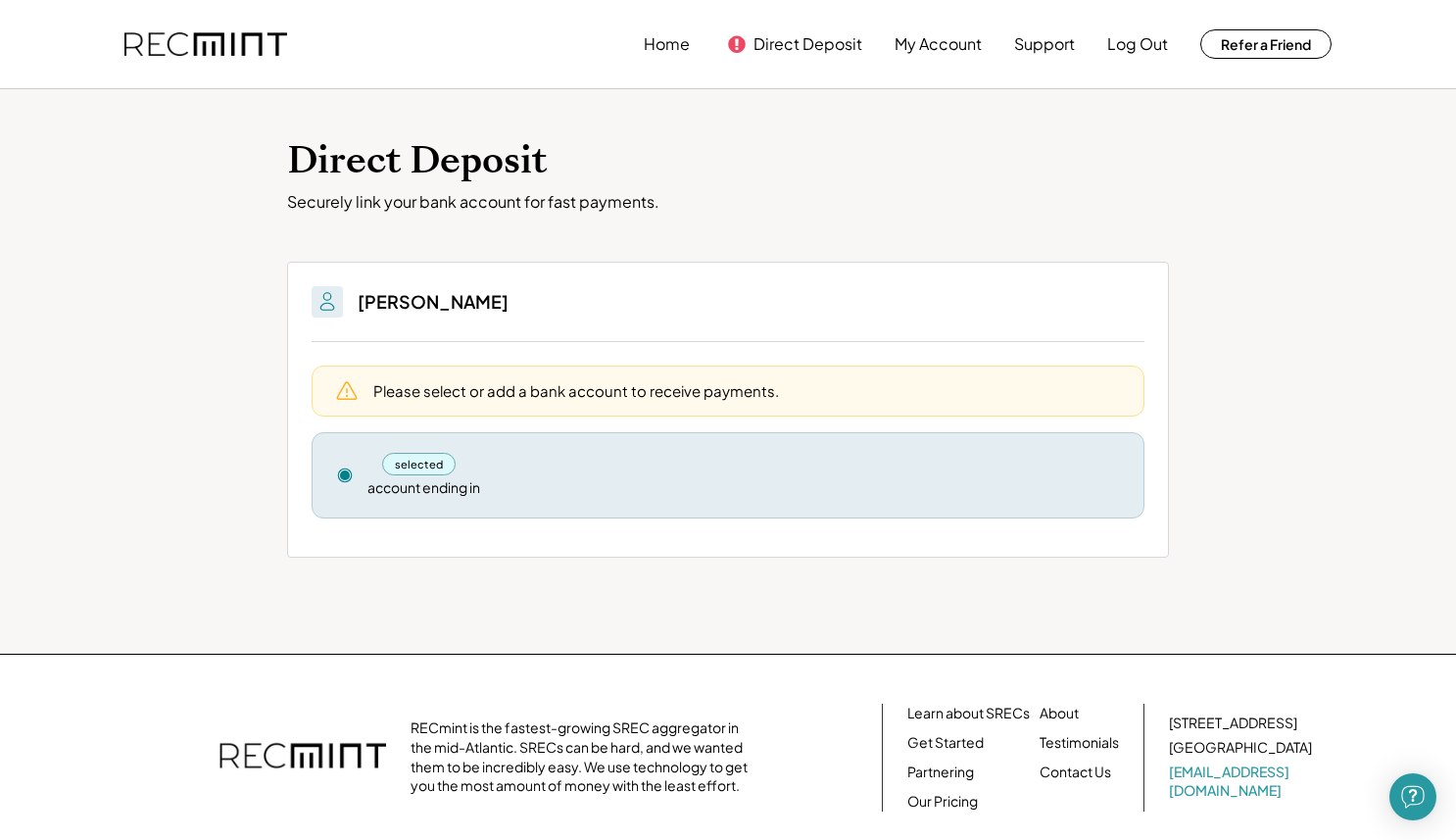
click at [642, 368] on div "Please select or add a bank account to receive payments." at bounding box center [728, 391] width 833 height 51
click at [318, 290] on img at bounding box center [327, 302] width 24 height 24
click at [481, 303] on h3 "[PERSON_NAME]" at bounding box center [433, 301] width 151 height 23
click at [388, 400] on div "Please select or add a bank account to receive payments." at bounding box center [576, 390] width 406 height 21
click at [359, 395] on button at bounding box center [347, 391] width 33 height 33
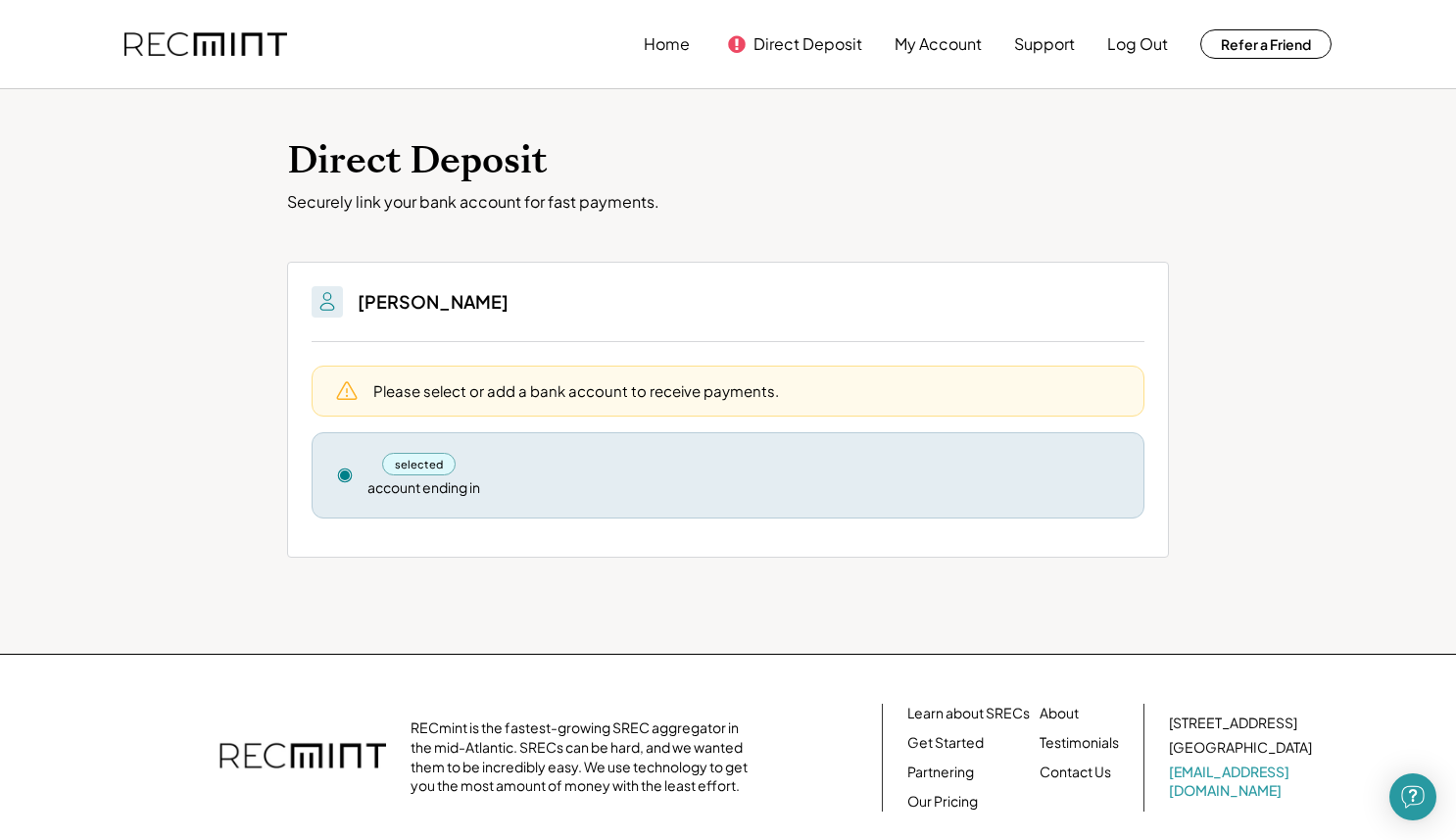
click at [354, 457] on div "selected account ending in Remove" at bounding box center [728, 475] width 833 height 86
click at [349, 471] on icon at bounding box center [345, 475] width 18 height 18
click at [349, 470] on use at bounding box center [345, 475] width 14 height 14
click at [398, 483] on div "account ending in" at bounding box center [423, 488] width 113 height 20
click at [402, 470] on div "selected" at bounding box center [418, 464] width 73 height 23
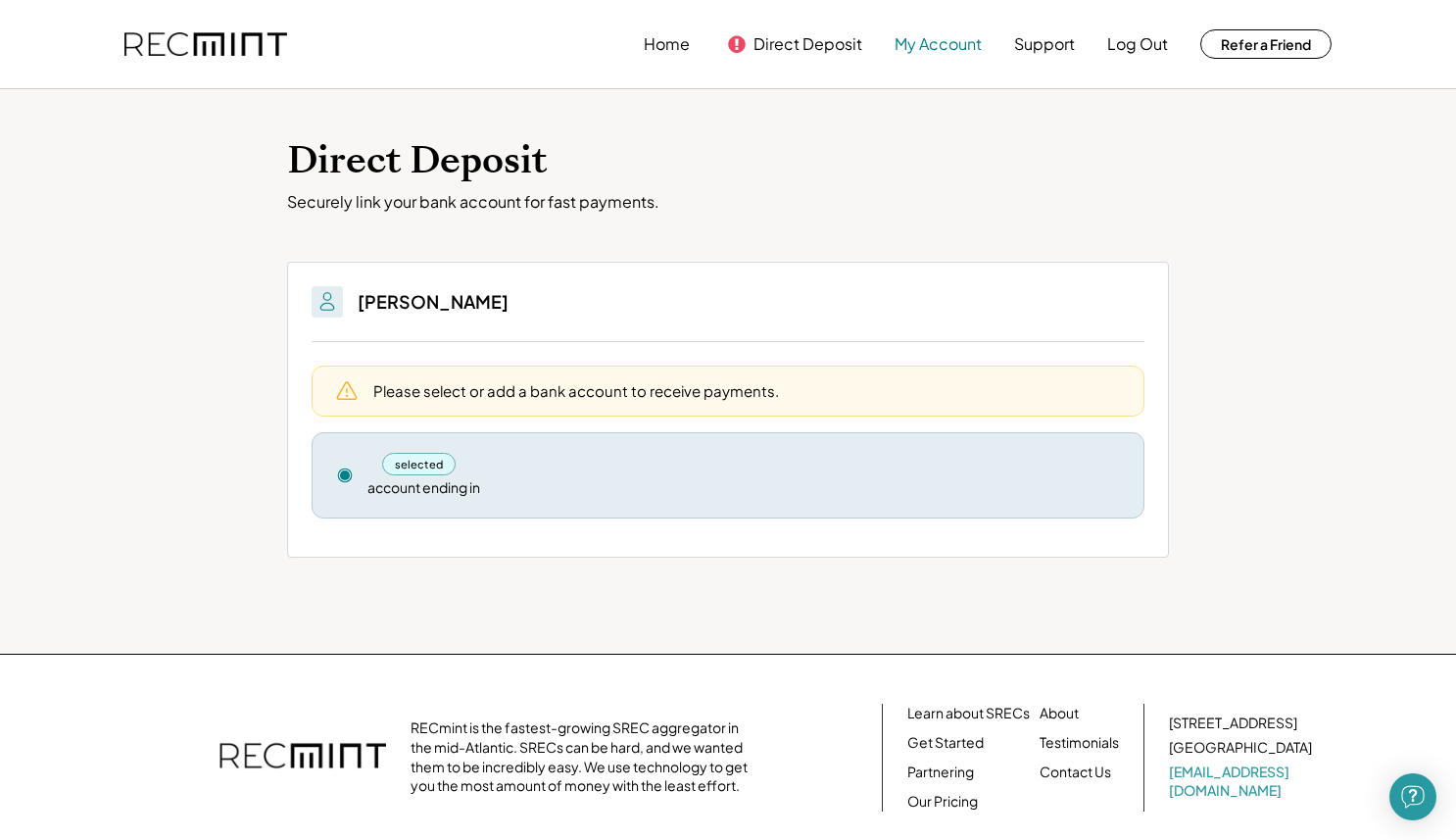
click at [956, 58] on button "My Account" at bounding box center [938, 44] width 87 height 39
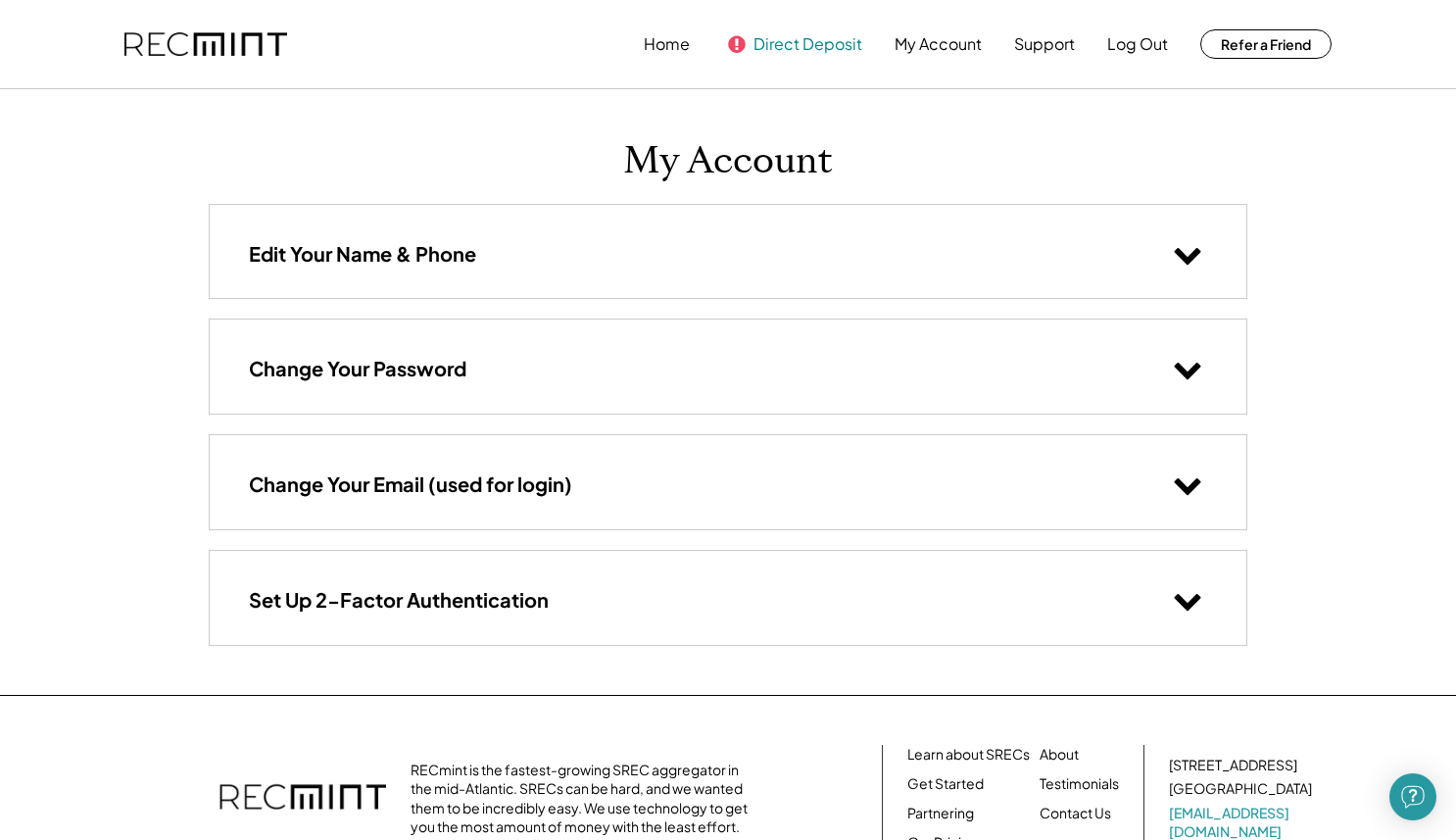
click at [830, 26] on button "Direct Deposit" at bounding box center [807, 44] width 109 height 39
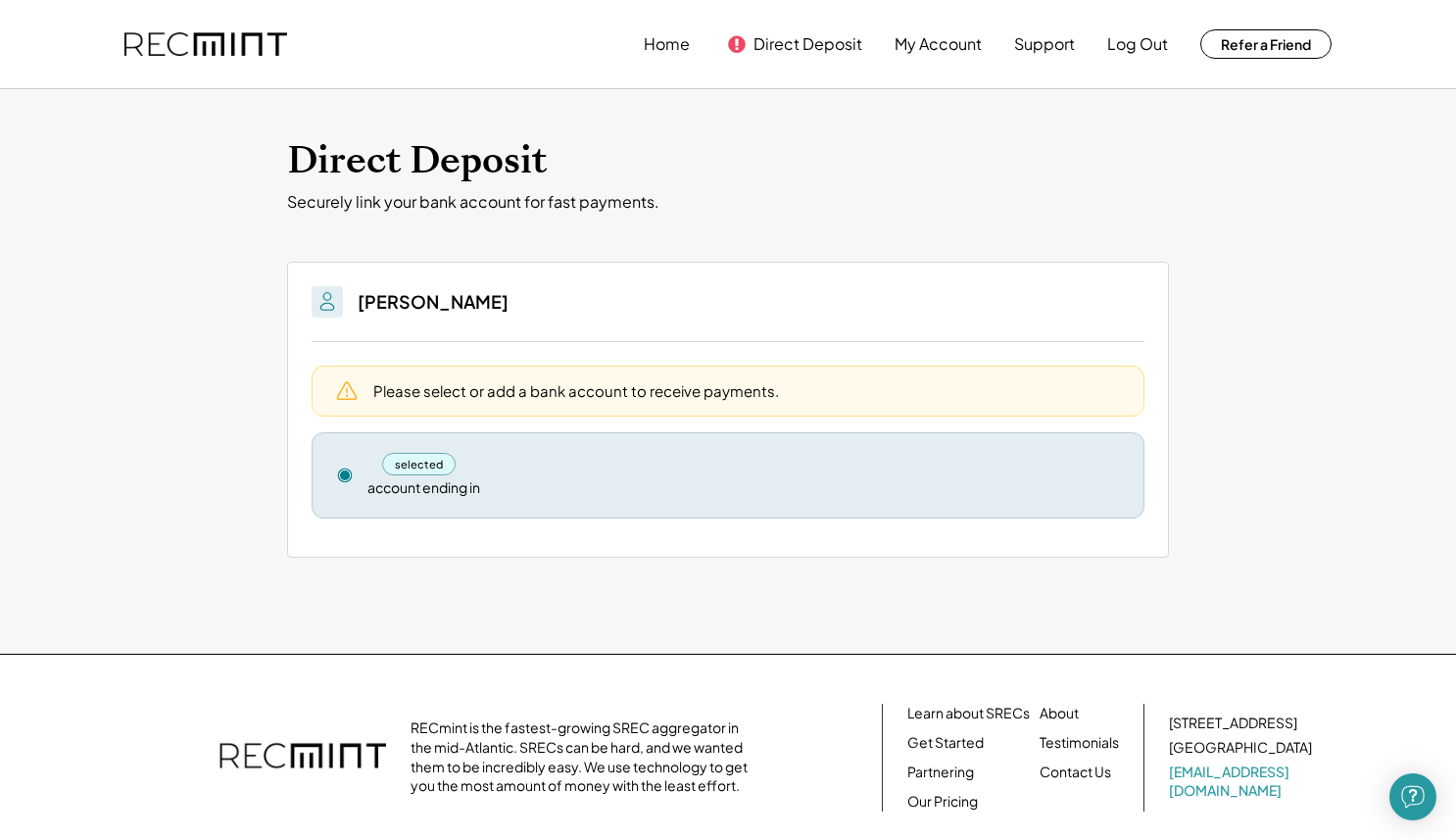
click at [347, 396] on icon at bounding box center [347, 391] width 24 height 24
click at [352, 465] on div "selected account ending in Remove" at bounding box center [728, 475] width 833 height 86
click at [346, 473] on use at bounding box center [345, 475] width 14 height 14
click at [434, 473] on div "selected" at bounding box center [418, 464] width 73 height 23
drag, startPoint x: 434, startPoint y: 467, endPoint x: 435, endPoint y: 476, distance: 9.1
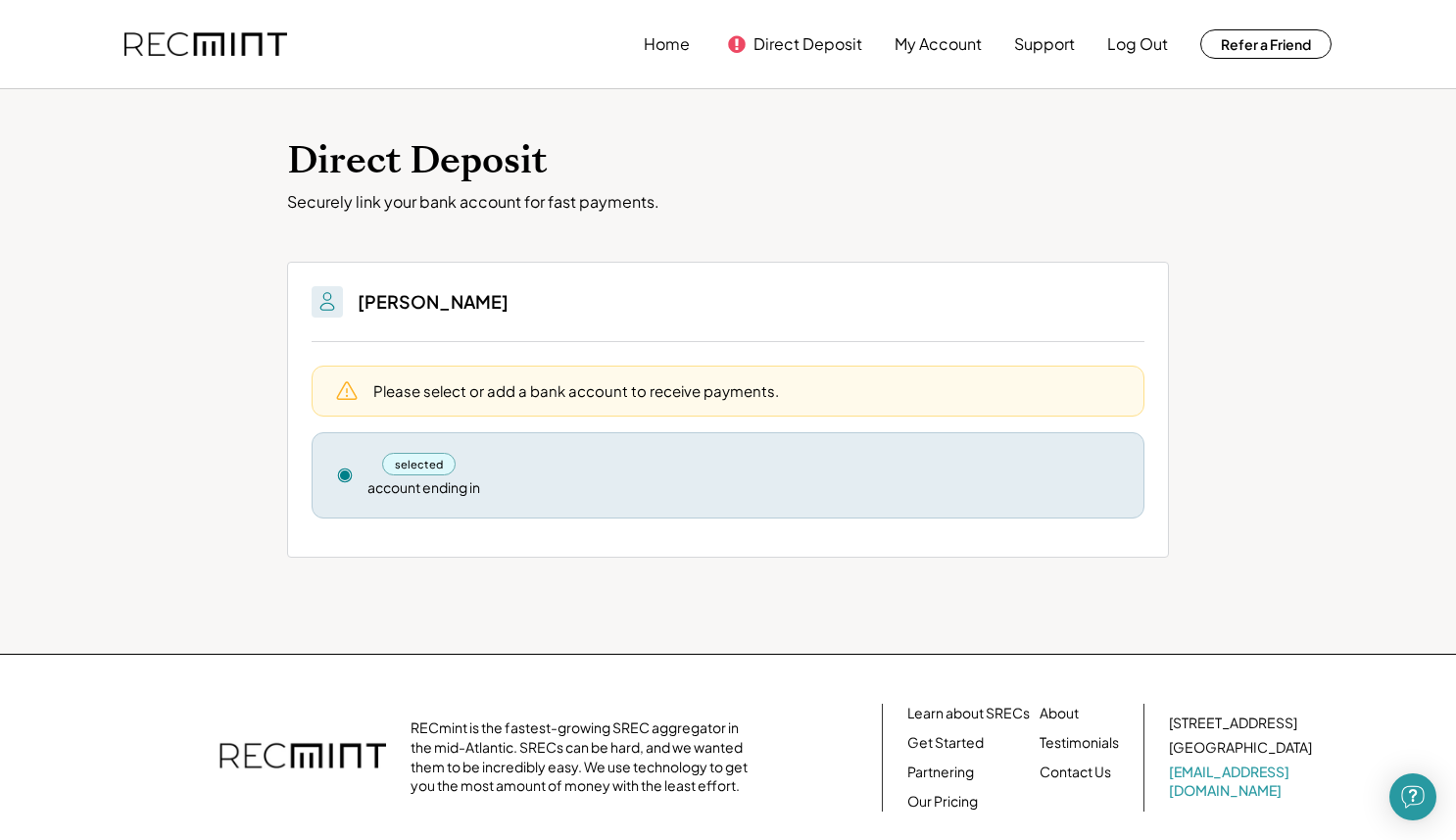
click at [434, 467] on div "selected" at bounding box center [418, 464] width 73 height 23
click at [453, 480] on div "account ending in" at bounding box center [423, 488] width 113 height 20
click at [491, 480] on div "selected account ending in" at bounding box center [744, 475] width 752 height 45
click at [912, 26] on button "My Account" at bounding box center [938, 44] width 87 height 39
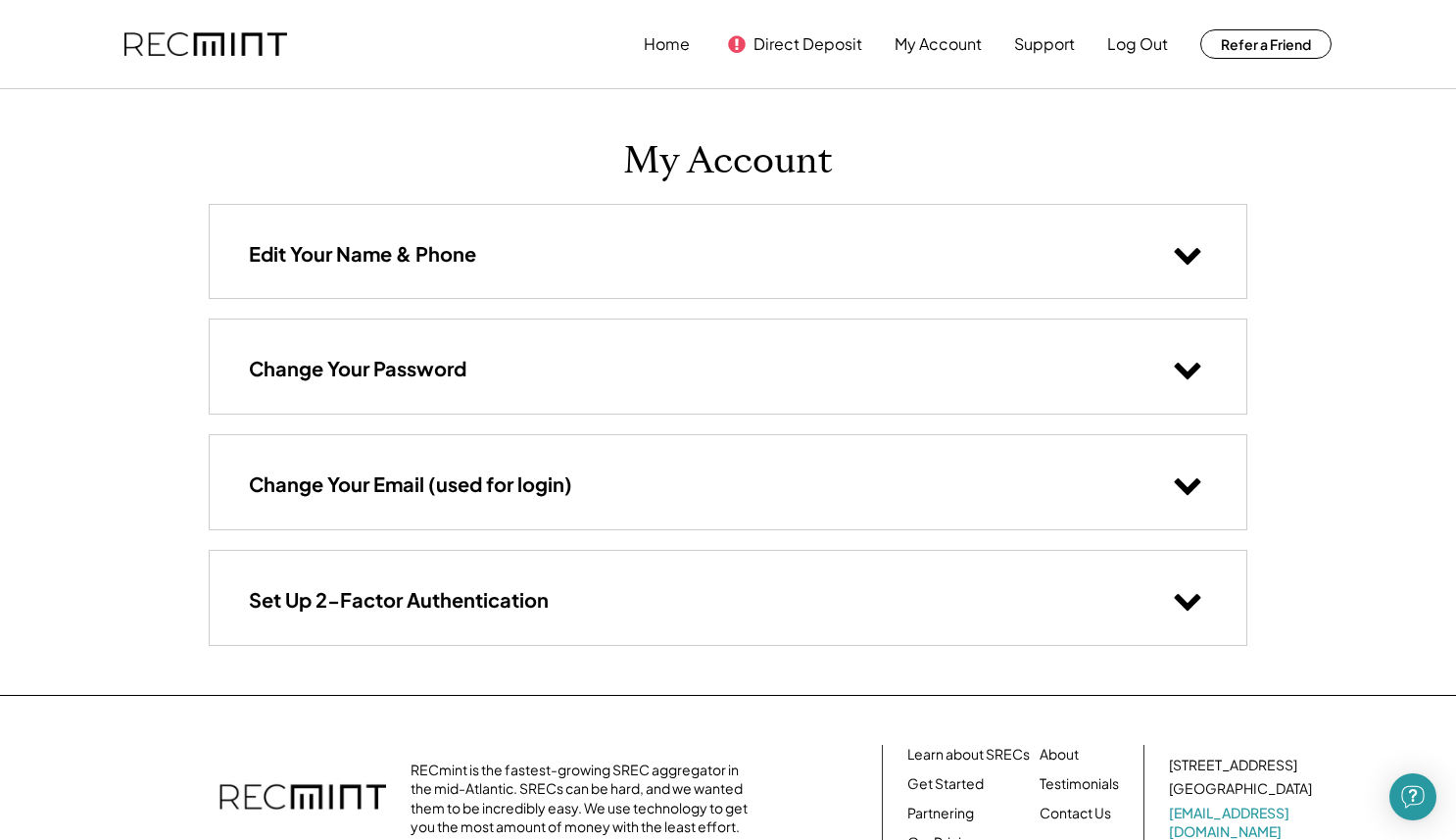
click at [1191, 262] on icon at bounding box center [1188, 254] width 29 height 29
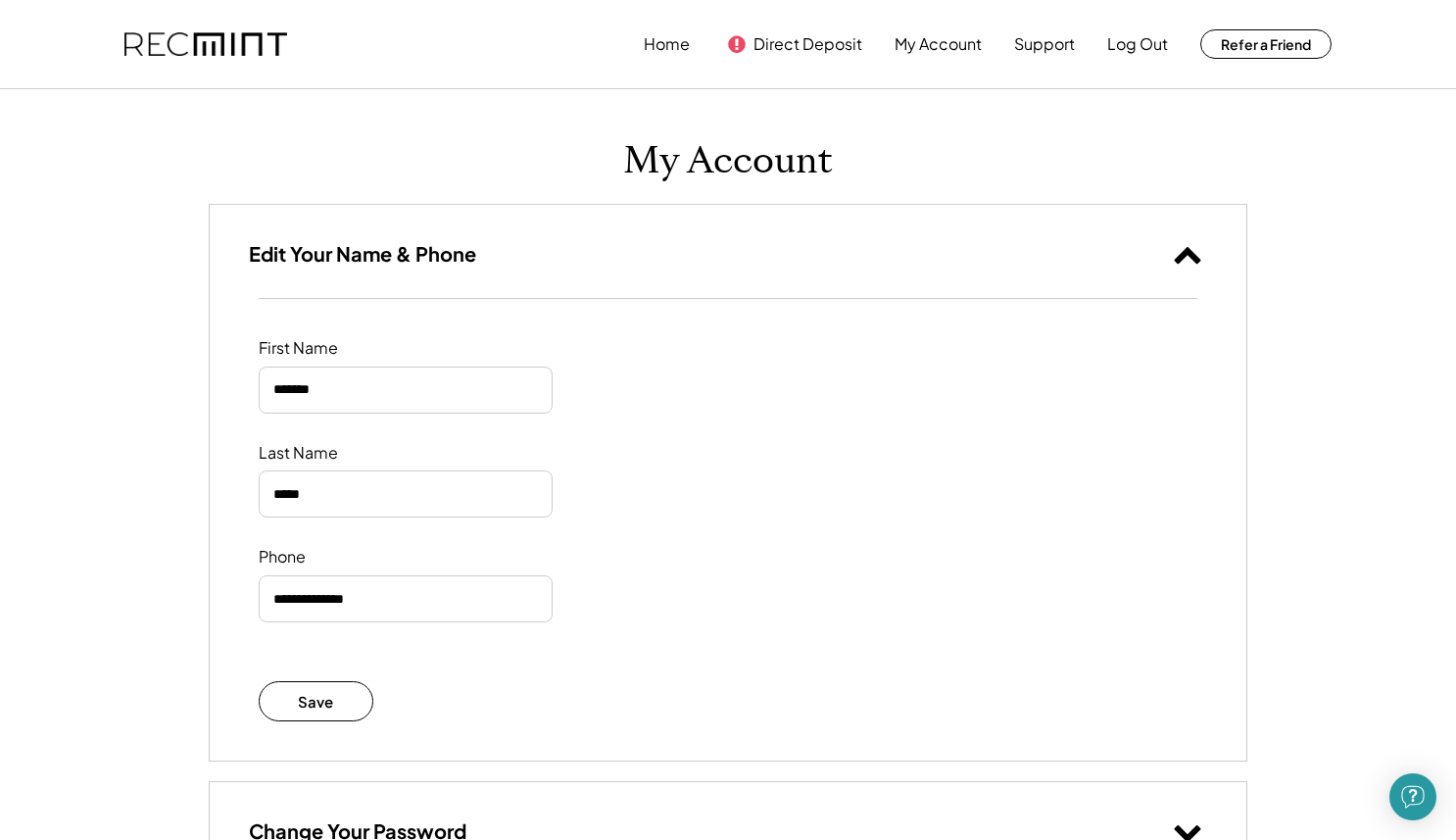
click at [1191, 262] on icon at bounding box center [1188, 254] width 29 height 29
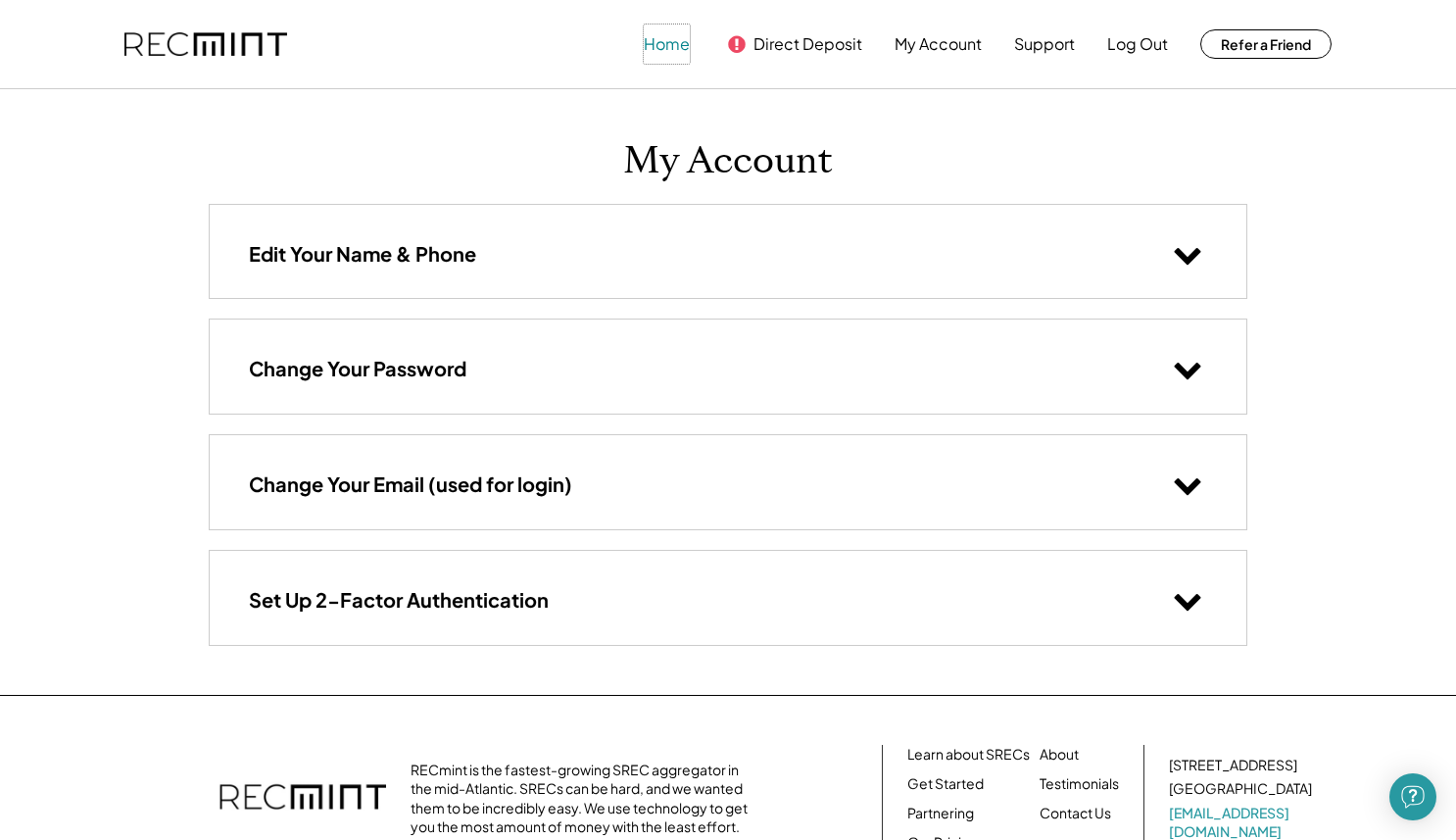
click at [667, 48] on button "Home" at bounding box center [666, 44] width 46 height 39
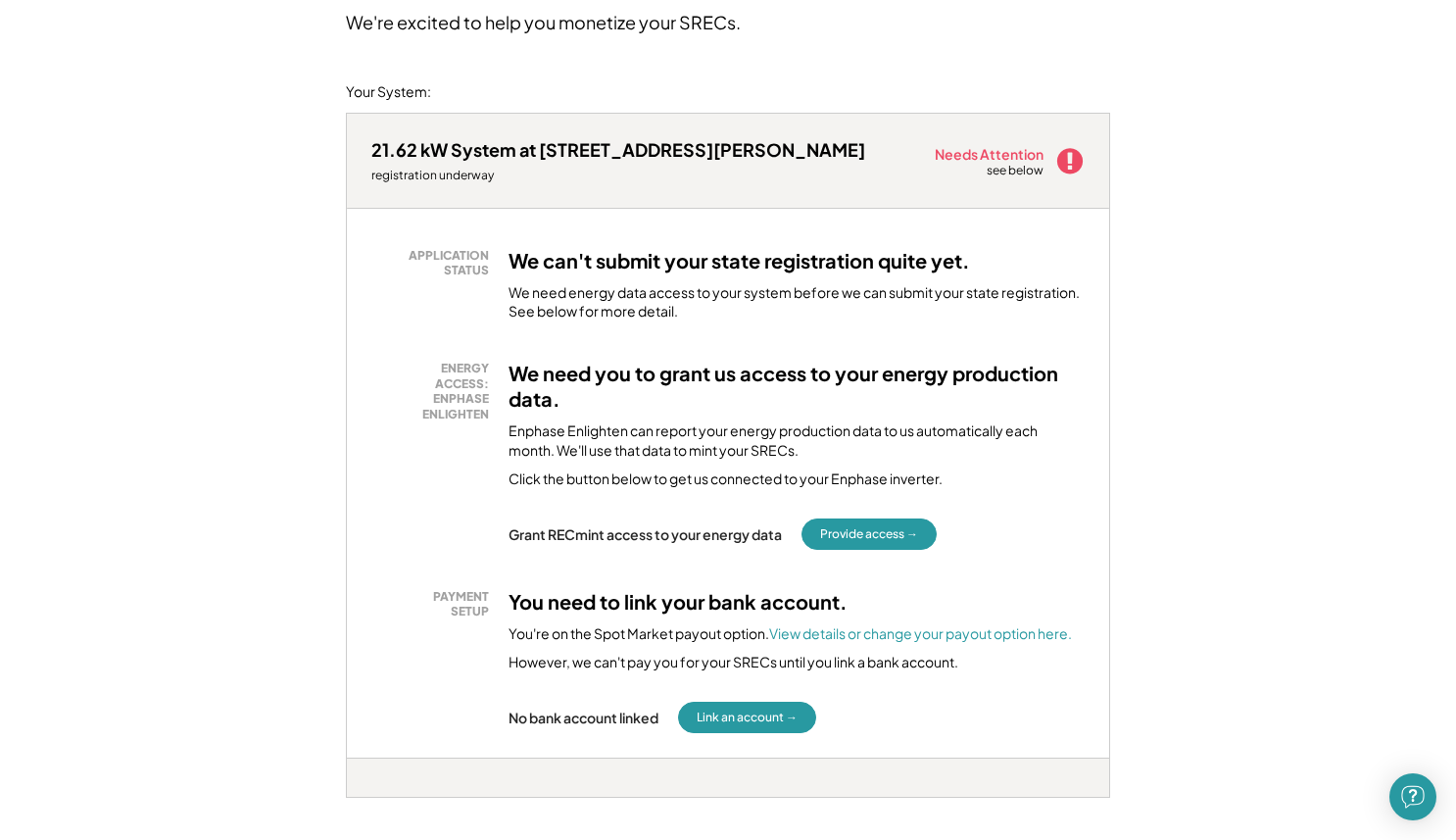
scroll to position [187, 0]
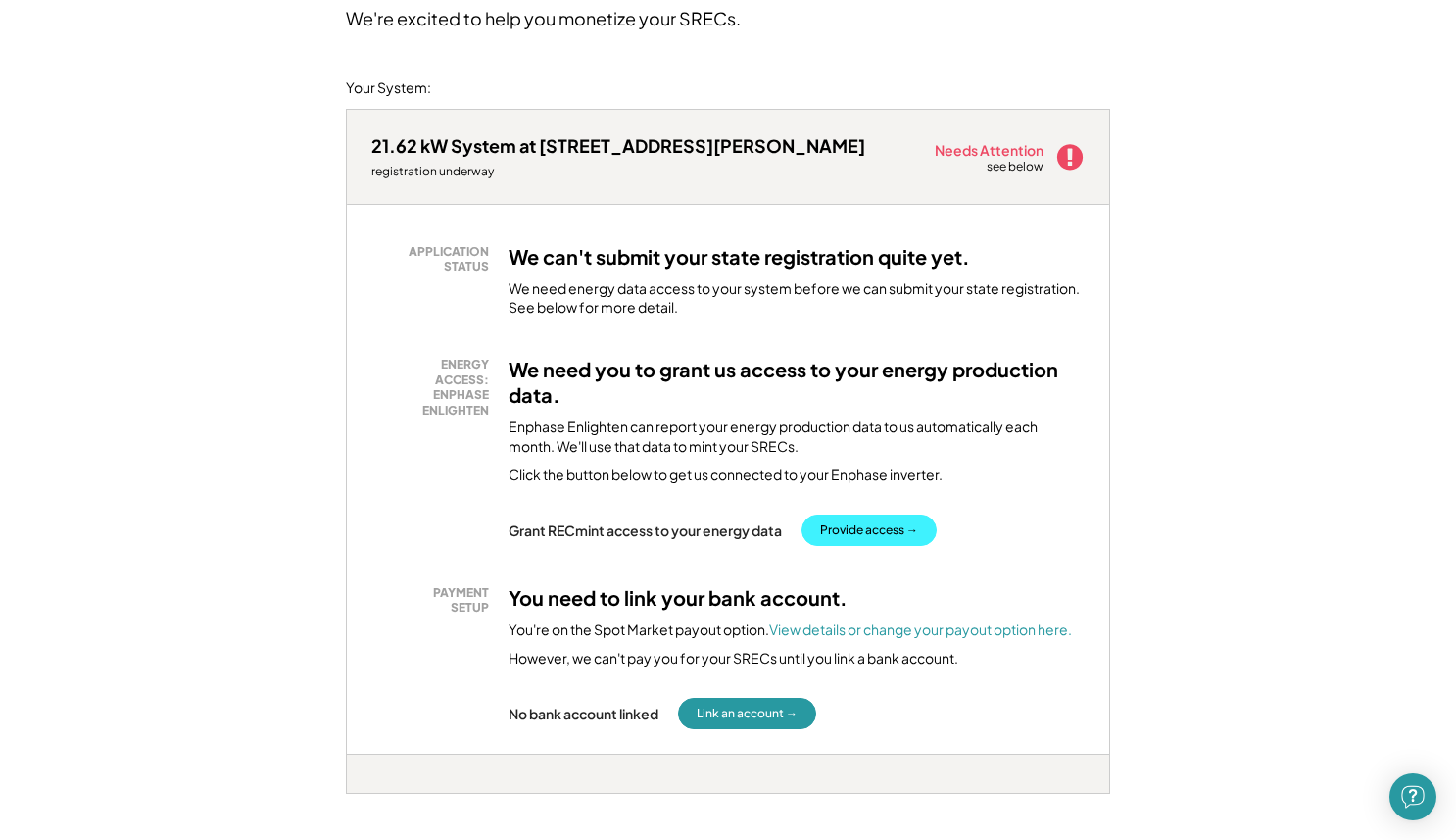
click at [876, 524] on button "Provide access →" at bounding box center [869, 530] width 135 height 31
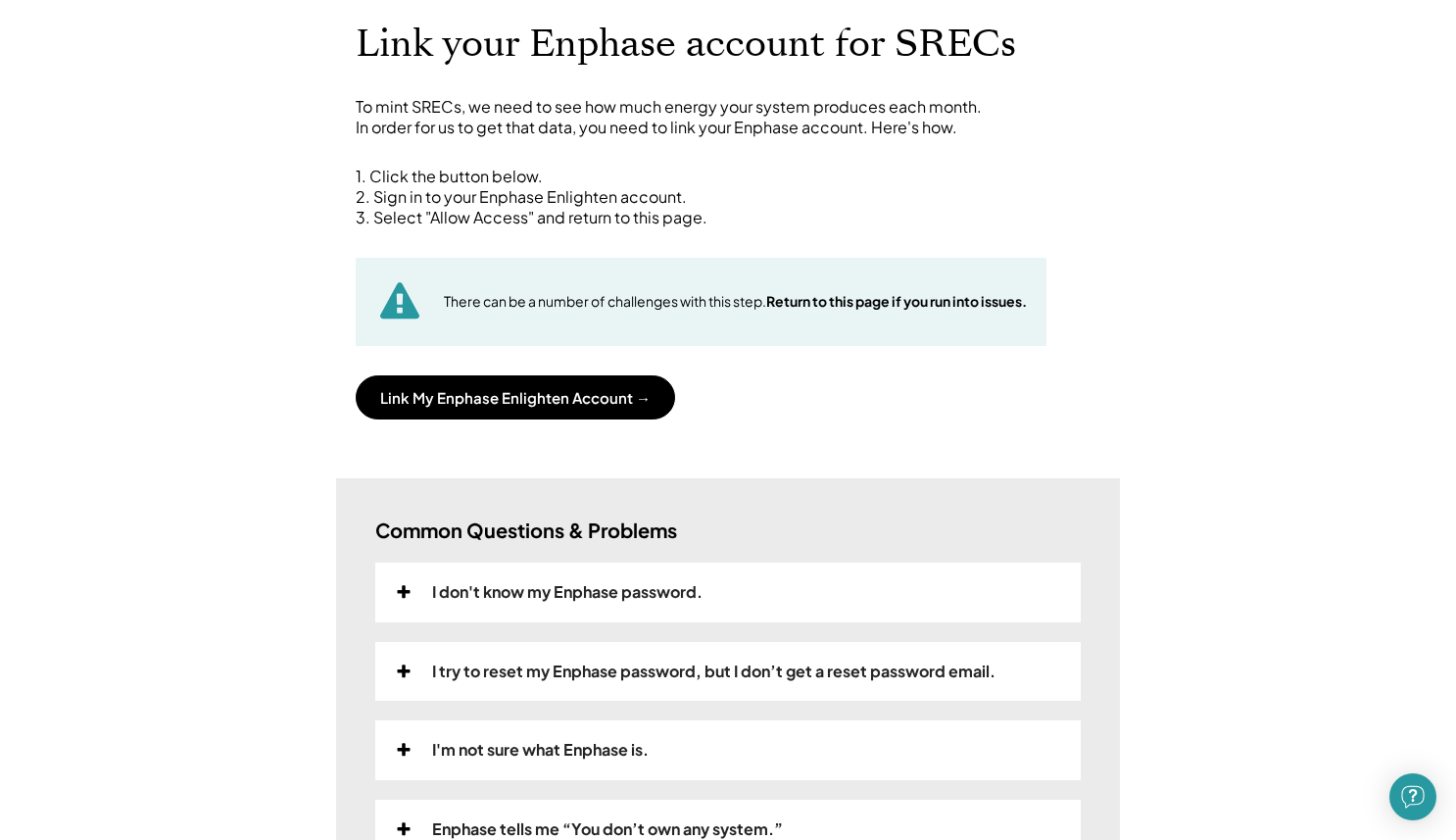
scroll to position [84, 0]
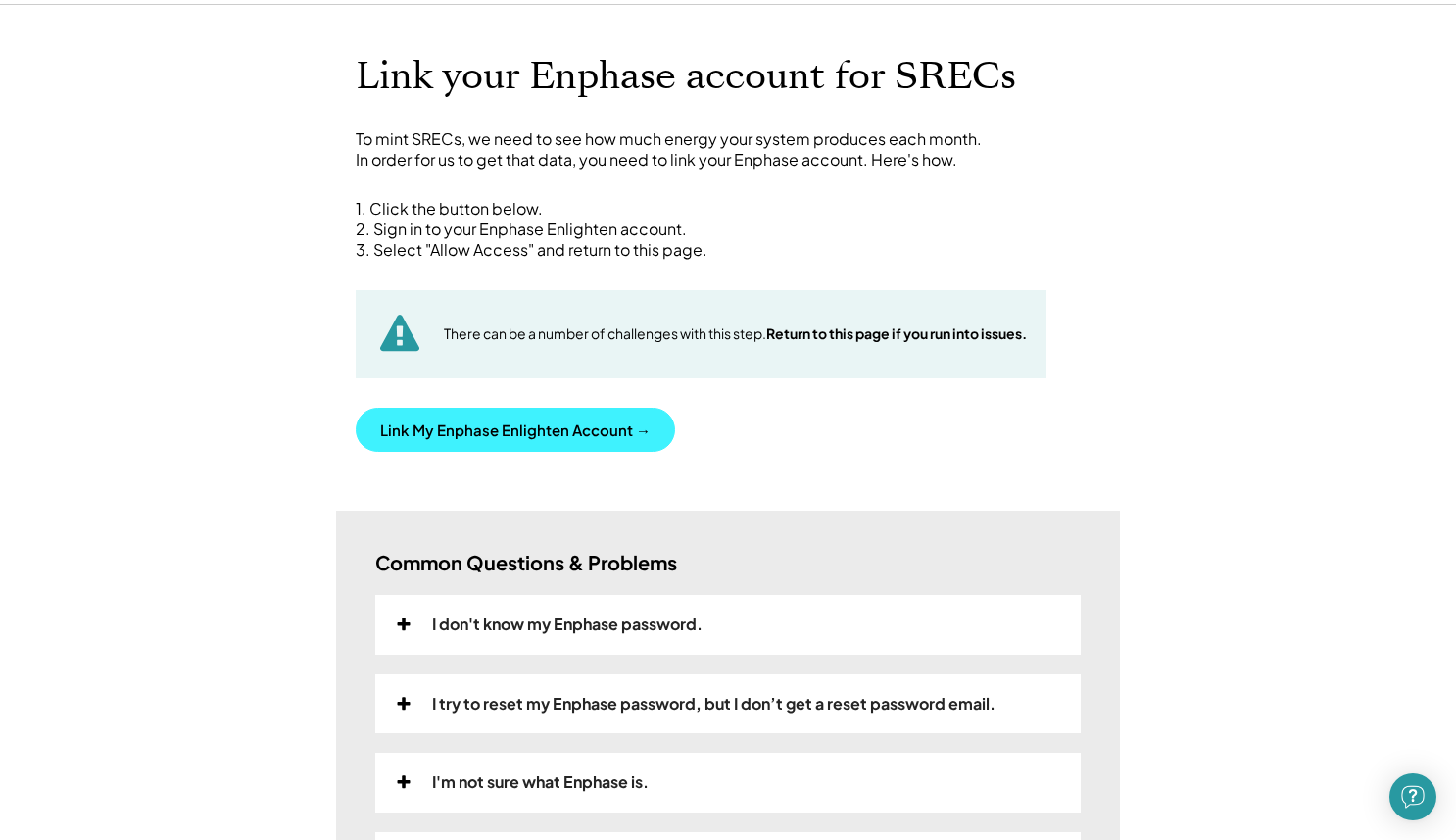
click at [610, 420] on button "Link My Enphase Enlighten Account →" at bounding box center [515, 429] width 319 height 44
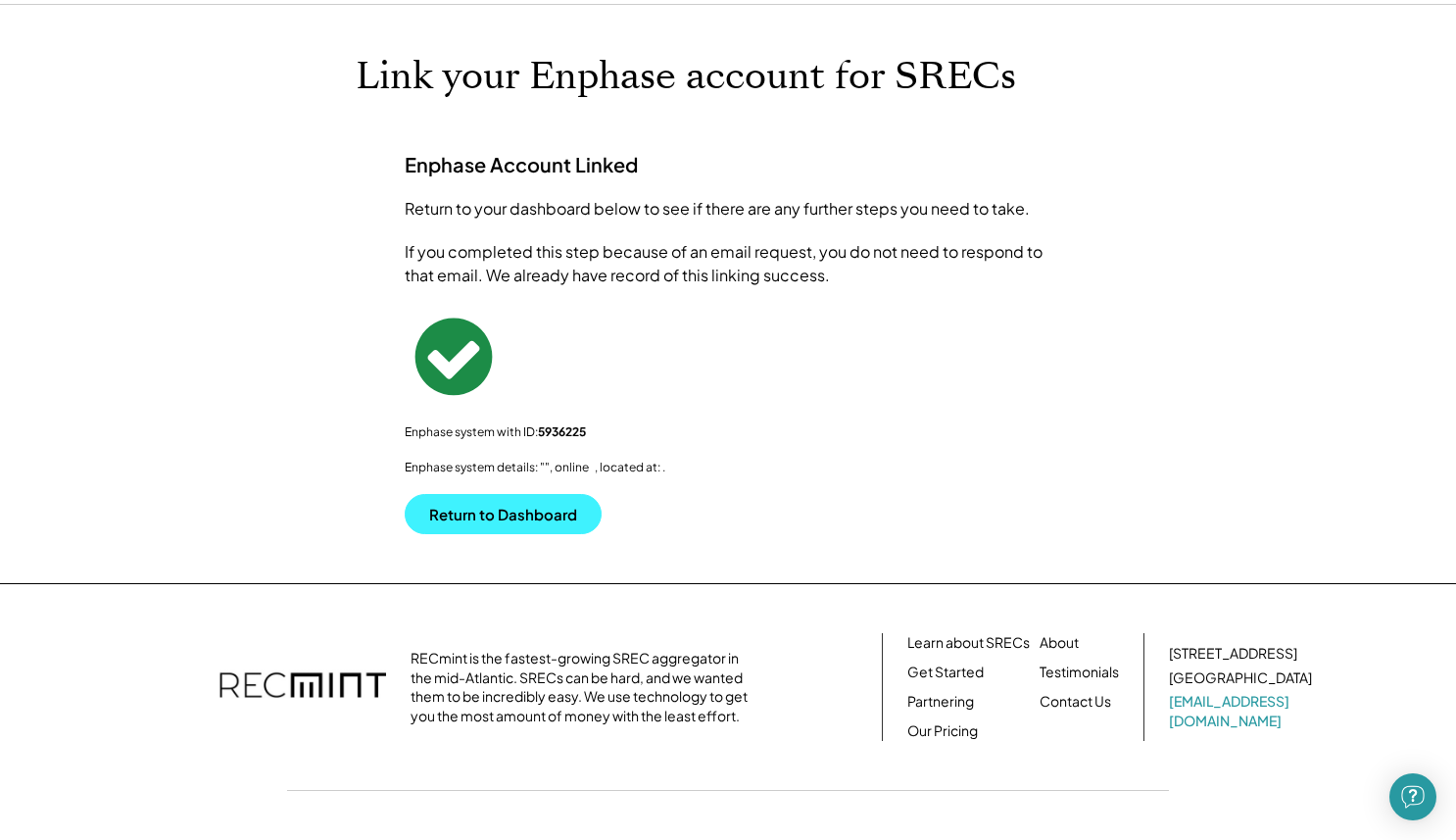
click at [491, 502] on button "Return to Dashboard" at bounding box center [503, 514] width 197 height 40
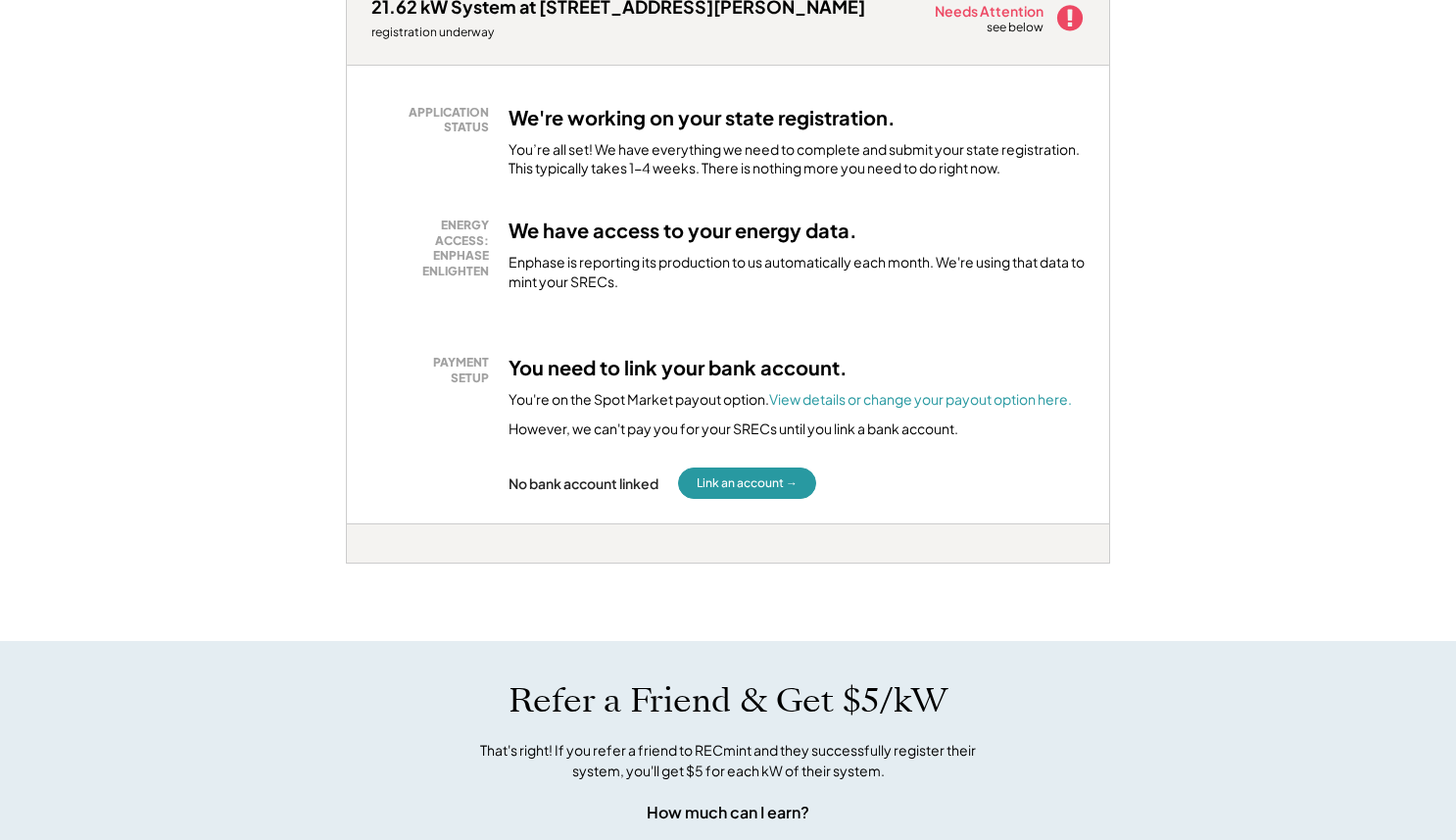
scroll to position [370, 0]
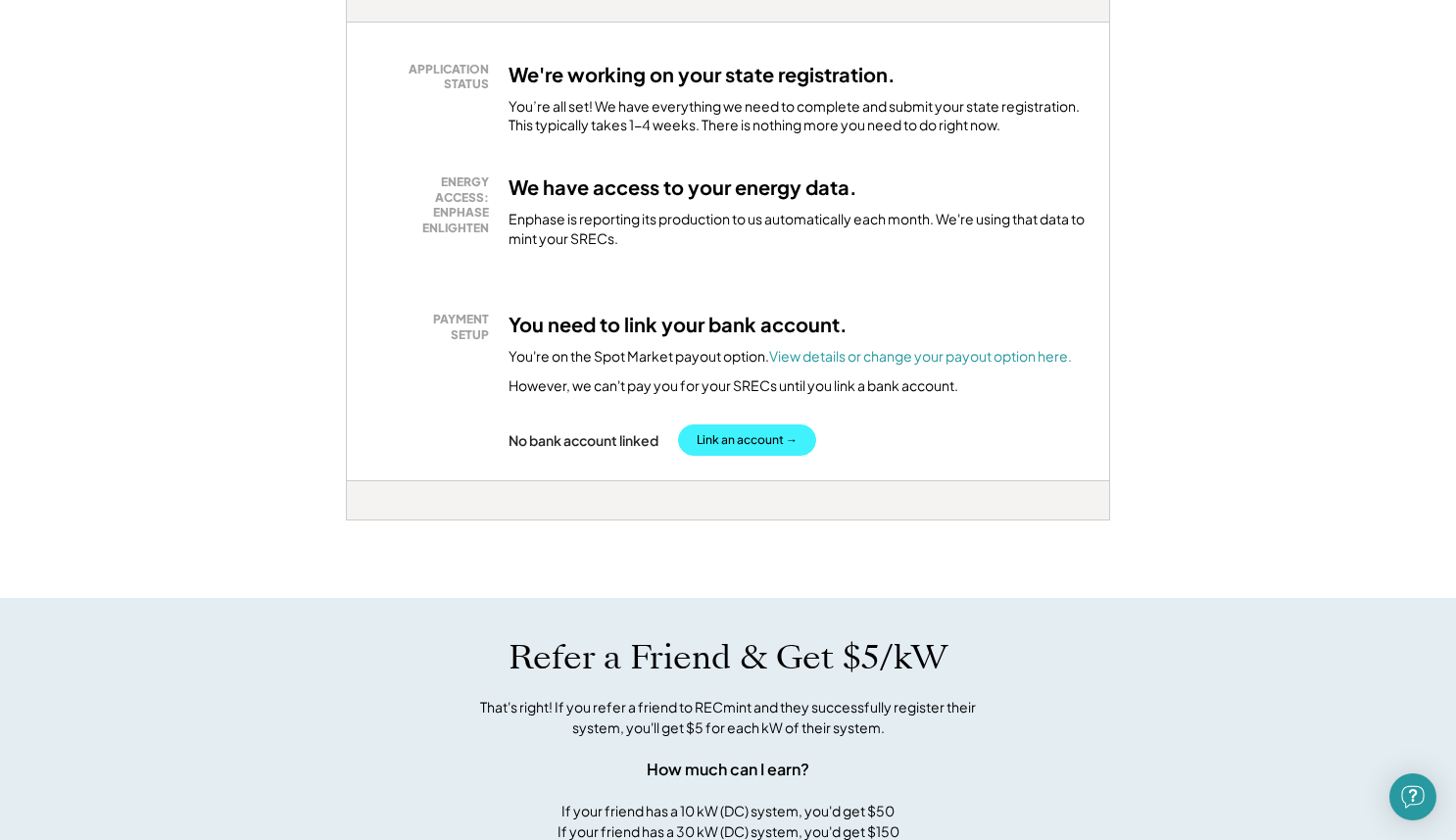
click at [761, 446] on button "Link an account →" at bounding box center [747, 440] width 138 height 31
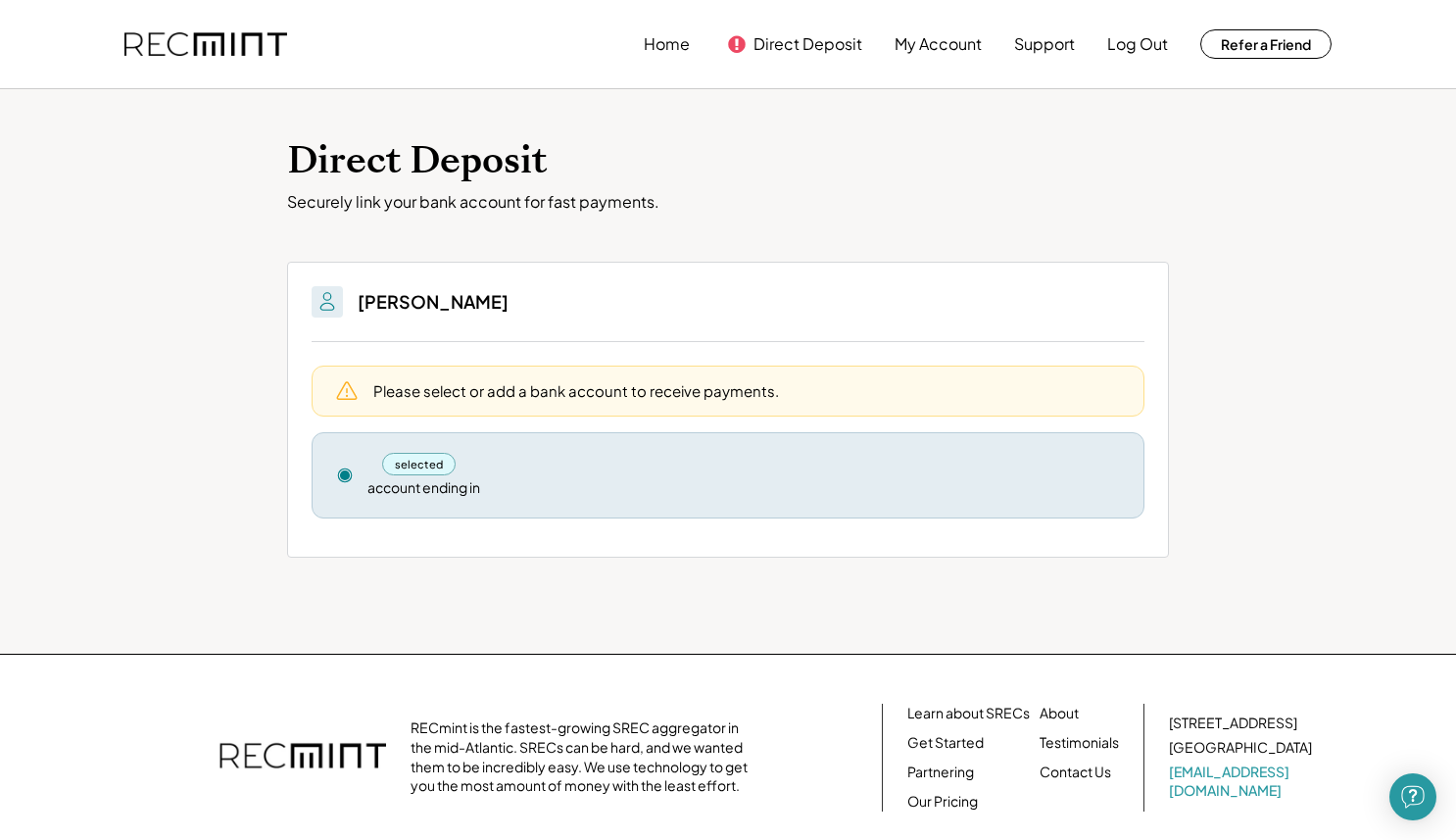
click at [411, 482] on div "account ending in" at bounding box center [423, 488] width 113 height 20
click at [416, 499] on div "selected account ending in Remove" at bounding box center [728, 475] width 833 height 86
click at [471, 334] on div "[PERSON_NAME]" at bounding box center [728, 314] width 833 height 56
click at [465, 296] on h3 "[PERSON_NAME]" at bounding box center [433, 301] width 151 height 23
click at [462, 406] on div "Please select or add a bank account to receive payments." at bounding box center [728, 391] width 833 height 51
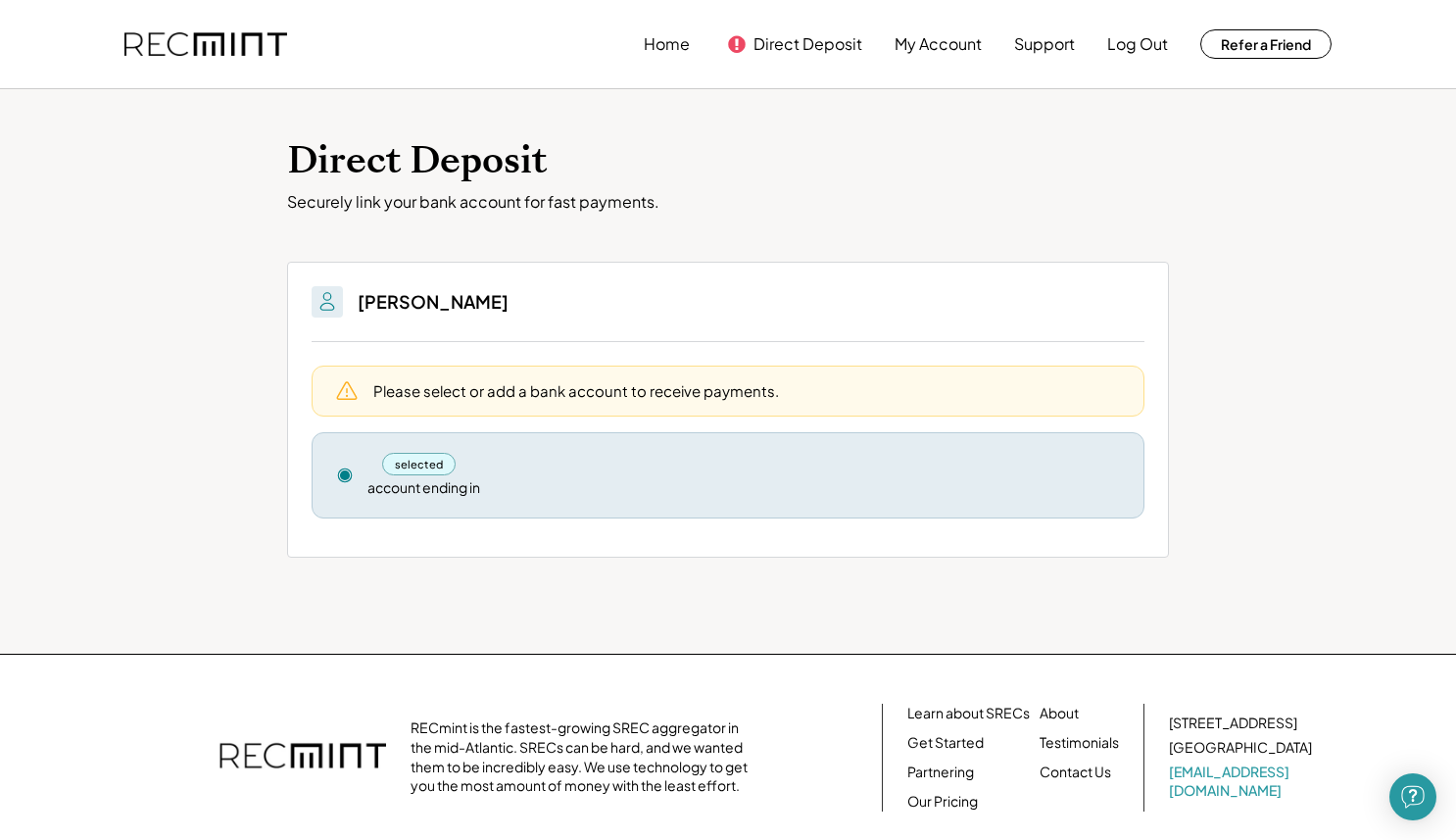
click at [343, 472] on use at bounding box center [345, 475] width 14 height 14
click at [679, 43] on button "Home" at bounding box center [666, 44] width 46 height 39
